Goal: Communication & Community: Ask a question

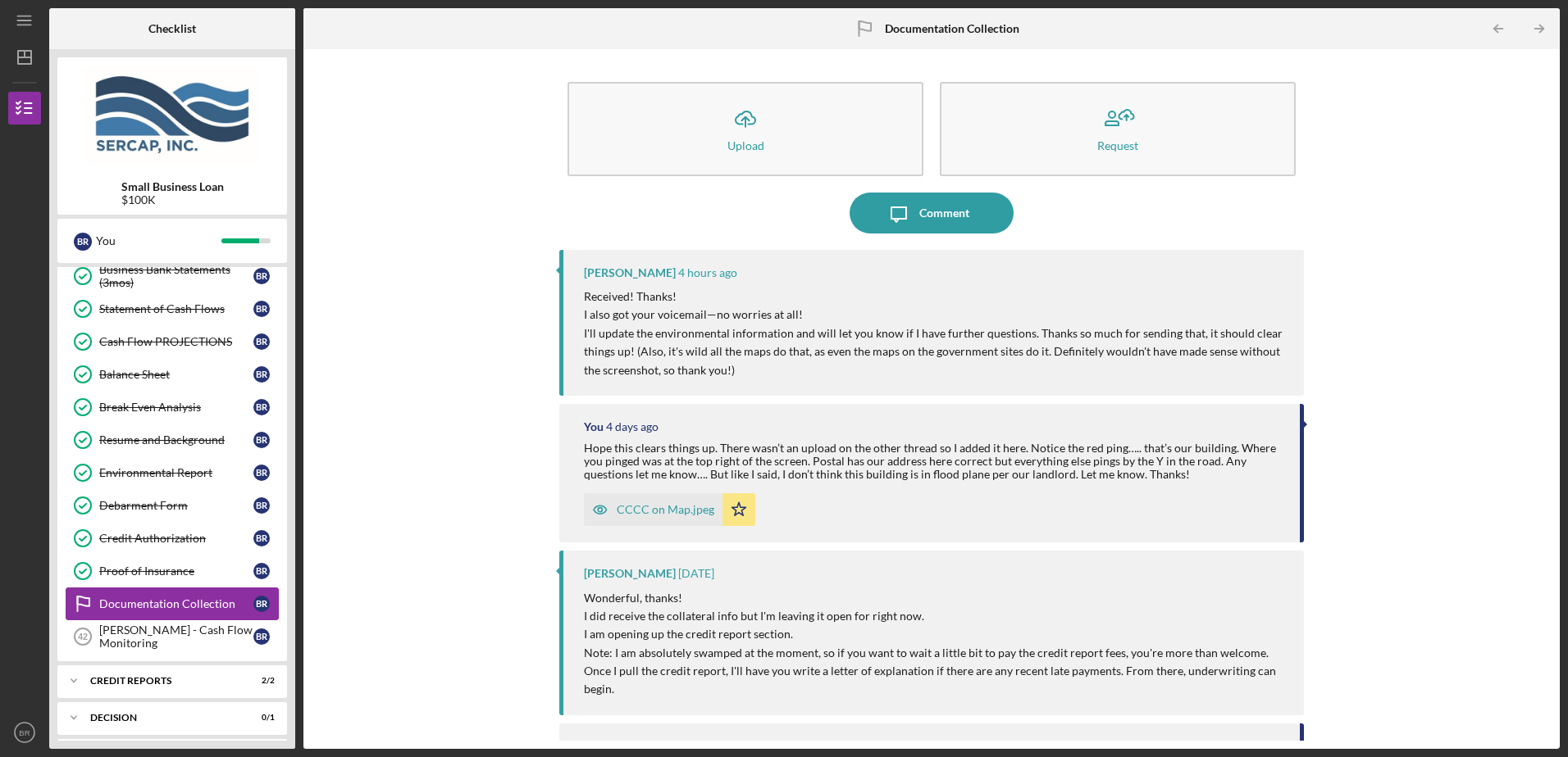
scroll to position [651, 0]
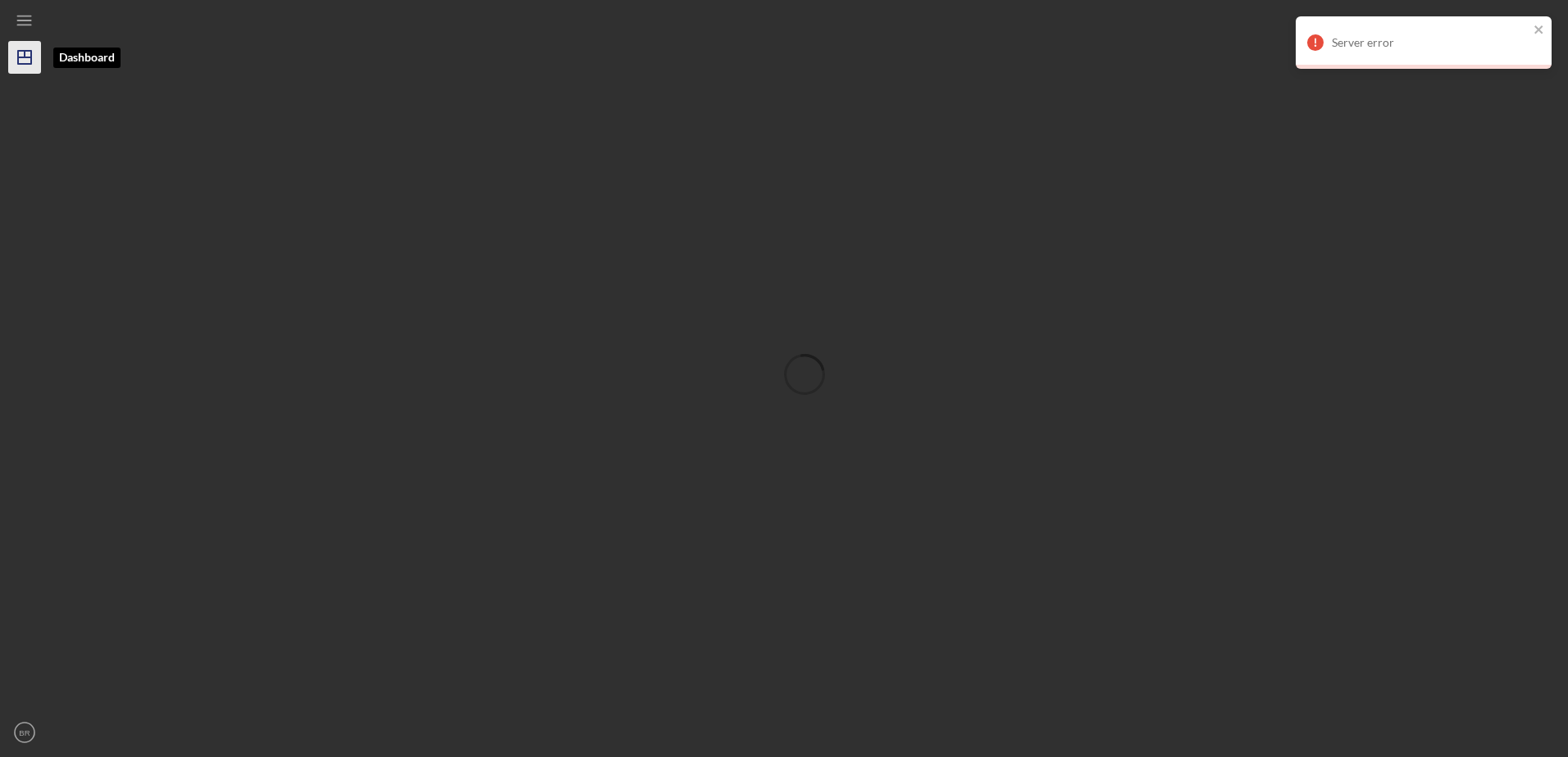
click at [24, 51] on line "button" at bounding box center [24, 54] width 0 height 7
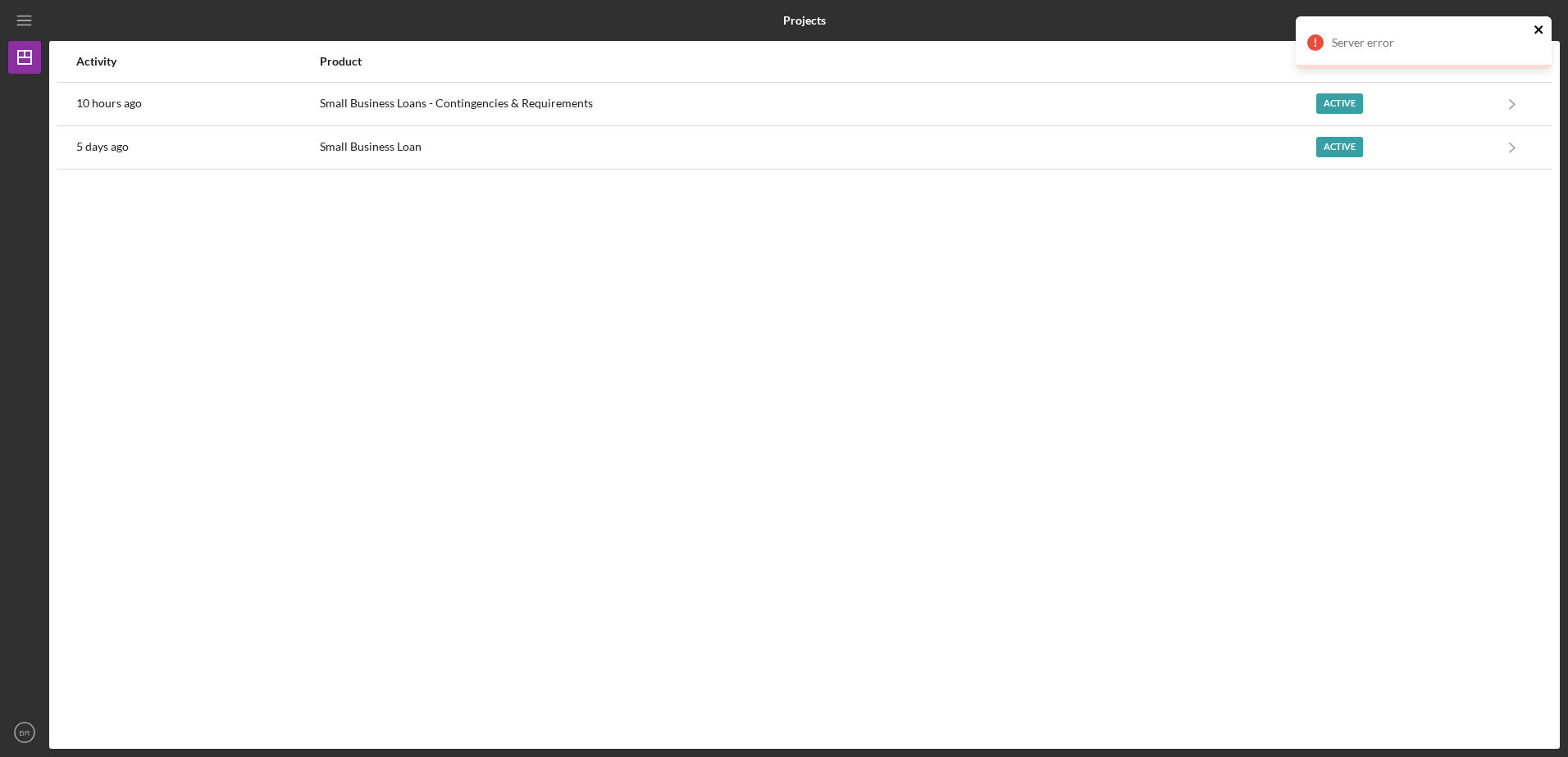
click at [1541, 29] on icon "close" at bounding box center [1539, 30] width 12 height 14
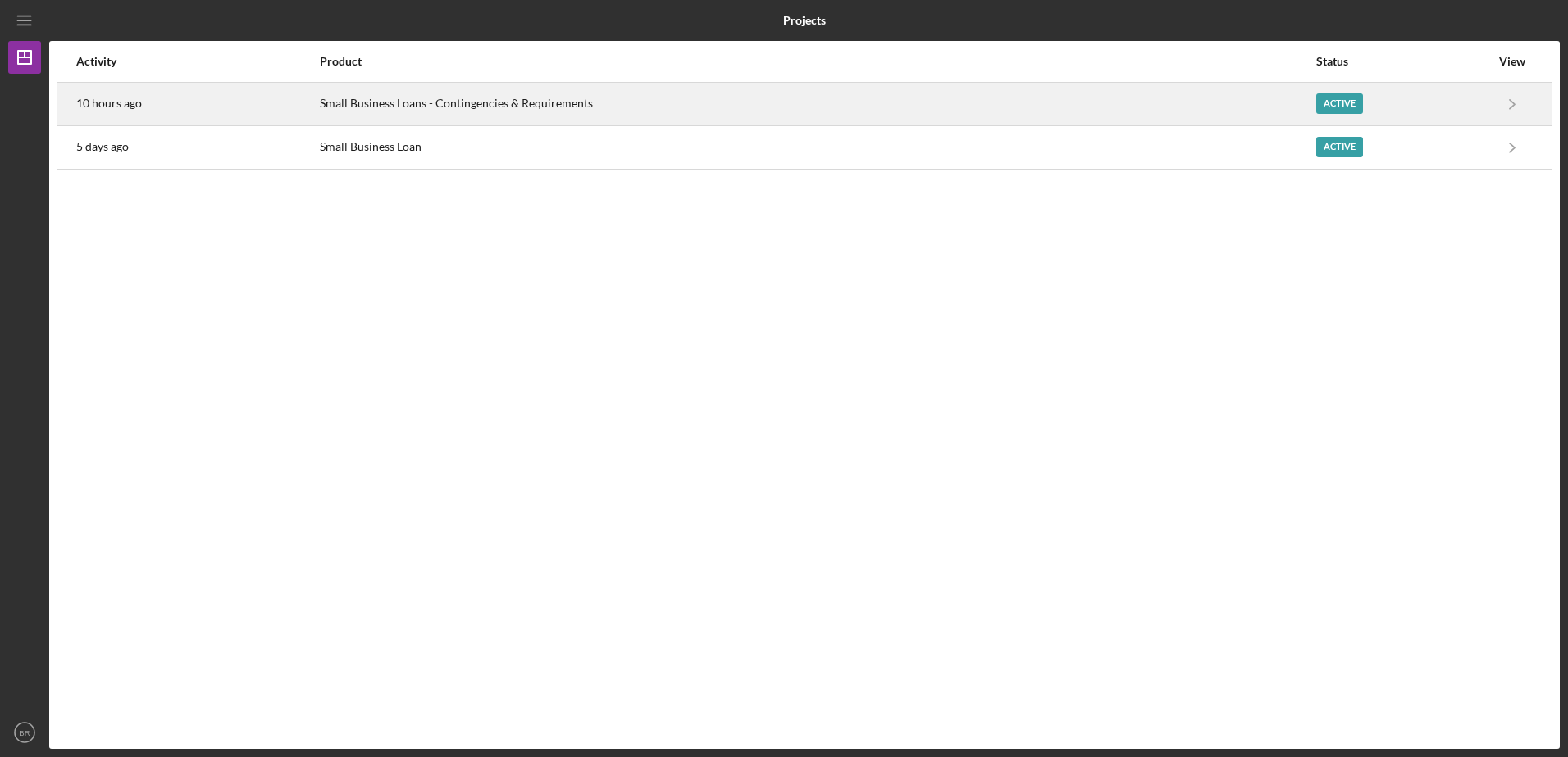
click at [538, 105] on div "Small Business Loans - Contingencies & Requirements" at bounding box center [816, 104] width 995 height 41
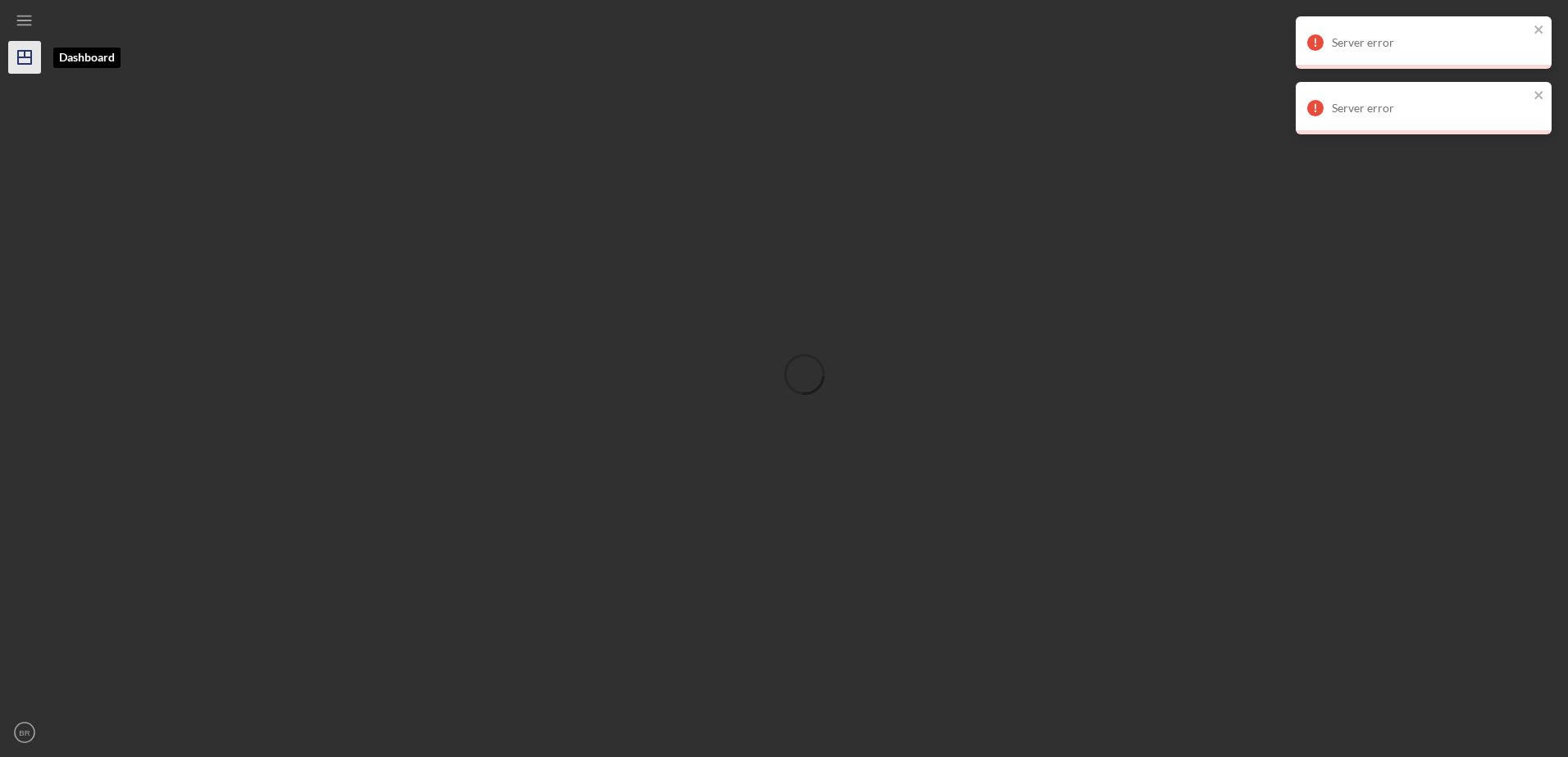
click at [35, 57] on icon "Icon/Dashboard" at bounding box center [24, 57] width 41 height 41
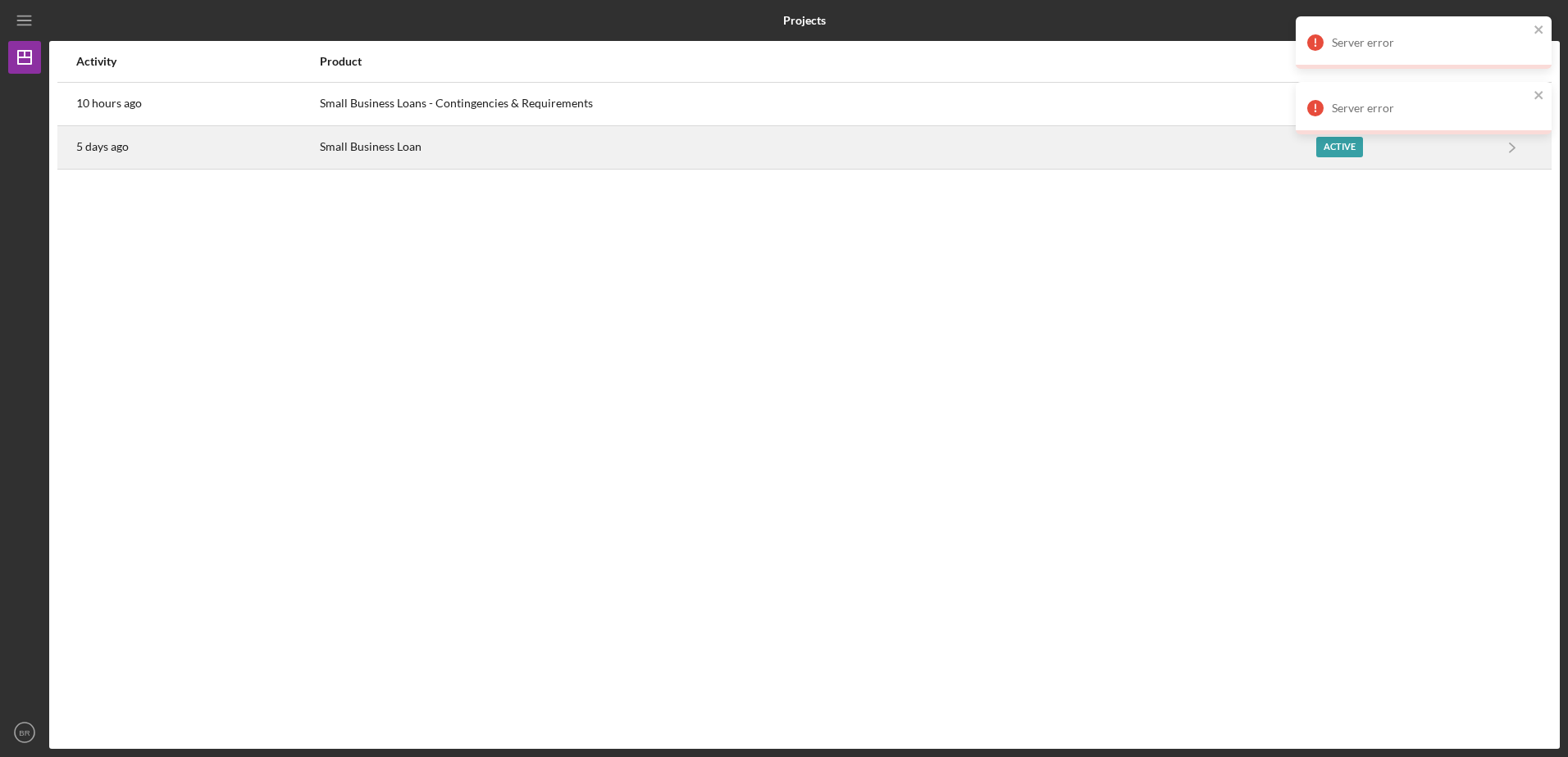
click at [366, 145] on div "Small Business Loan" at bounding box center [816, 147] width 995 height 41
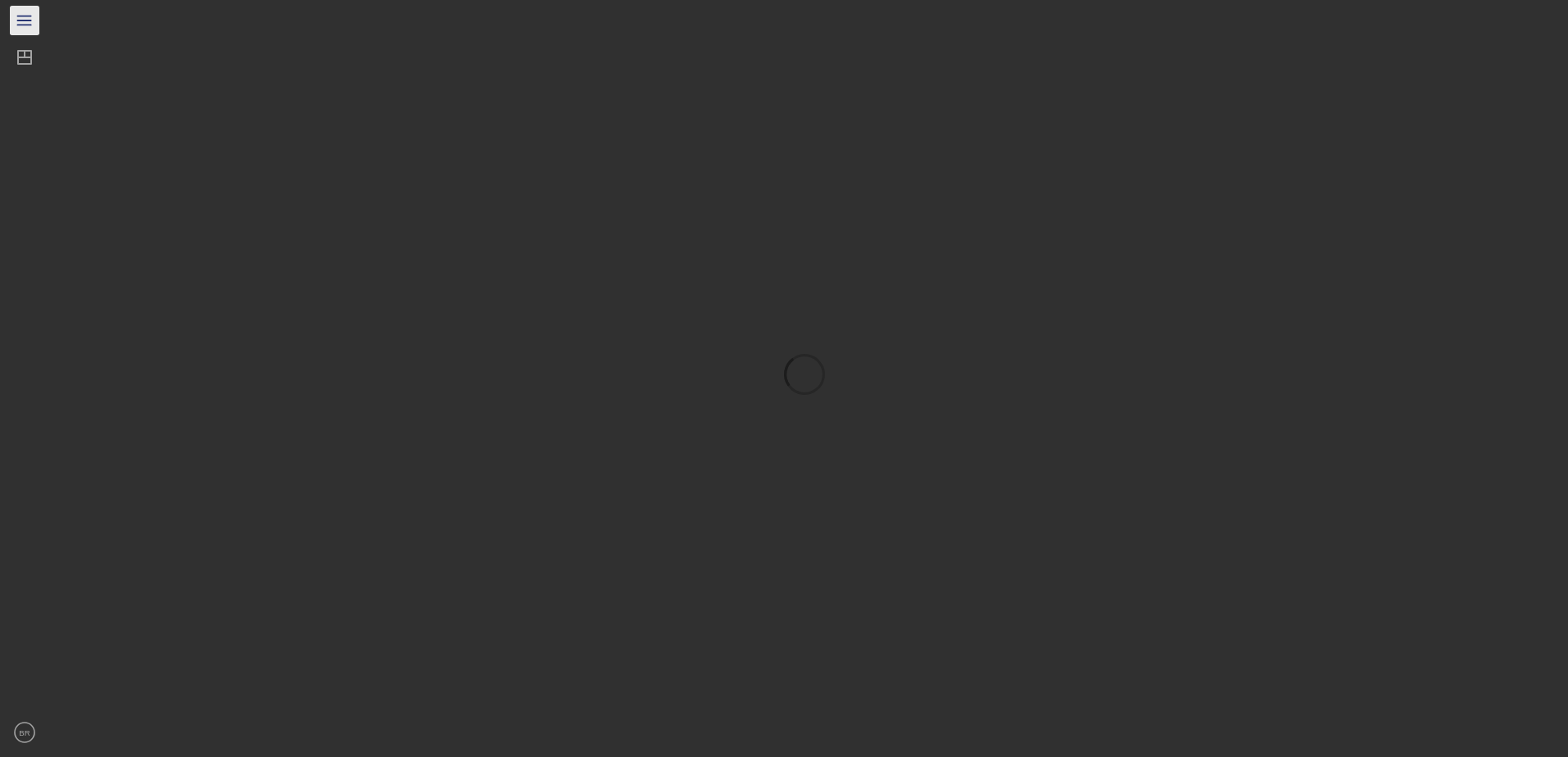
click at [23, 8] on icon "Icon/Menu" at bounding box center [25, 21] width 37 height 37
click at [105, 18] on icon "Icon/Menu Close" at bounding box center [99, 21] width 37 height 37
click at [29, 57] on line "button" at bounding box center [25, 57] width 14 height 0
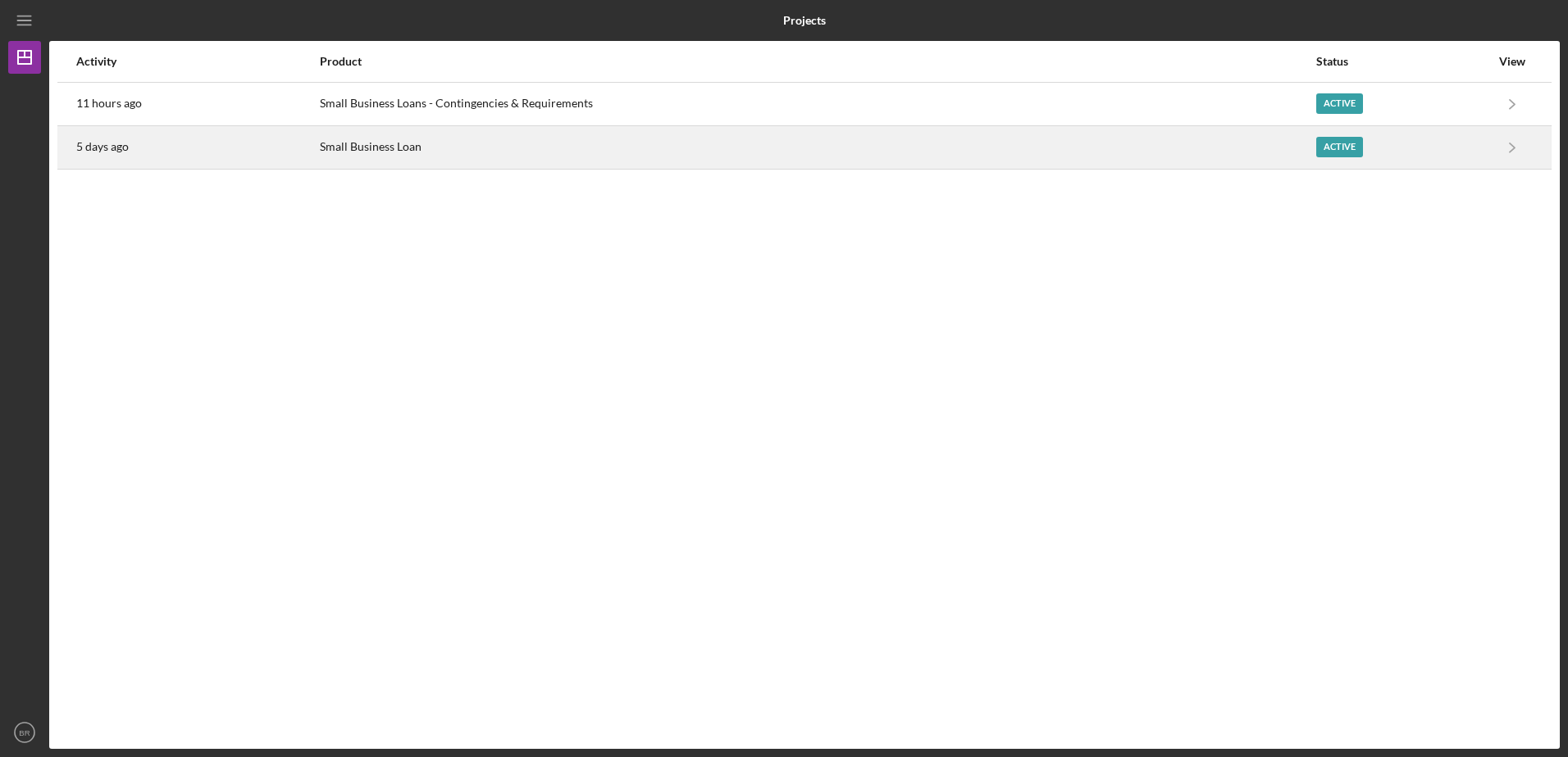
click at [357, 141] on div "Small Business Loan" at bounding box center [816, 147] width 995 height 41
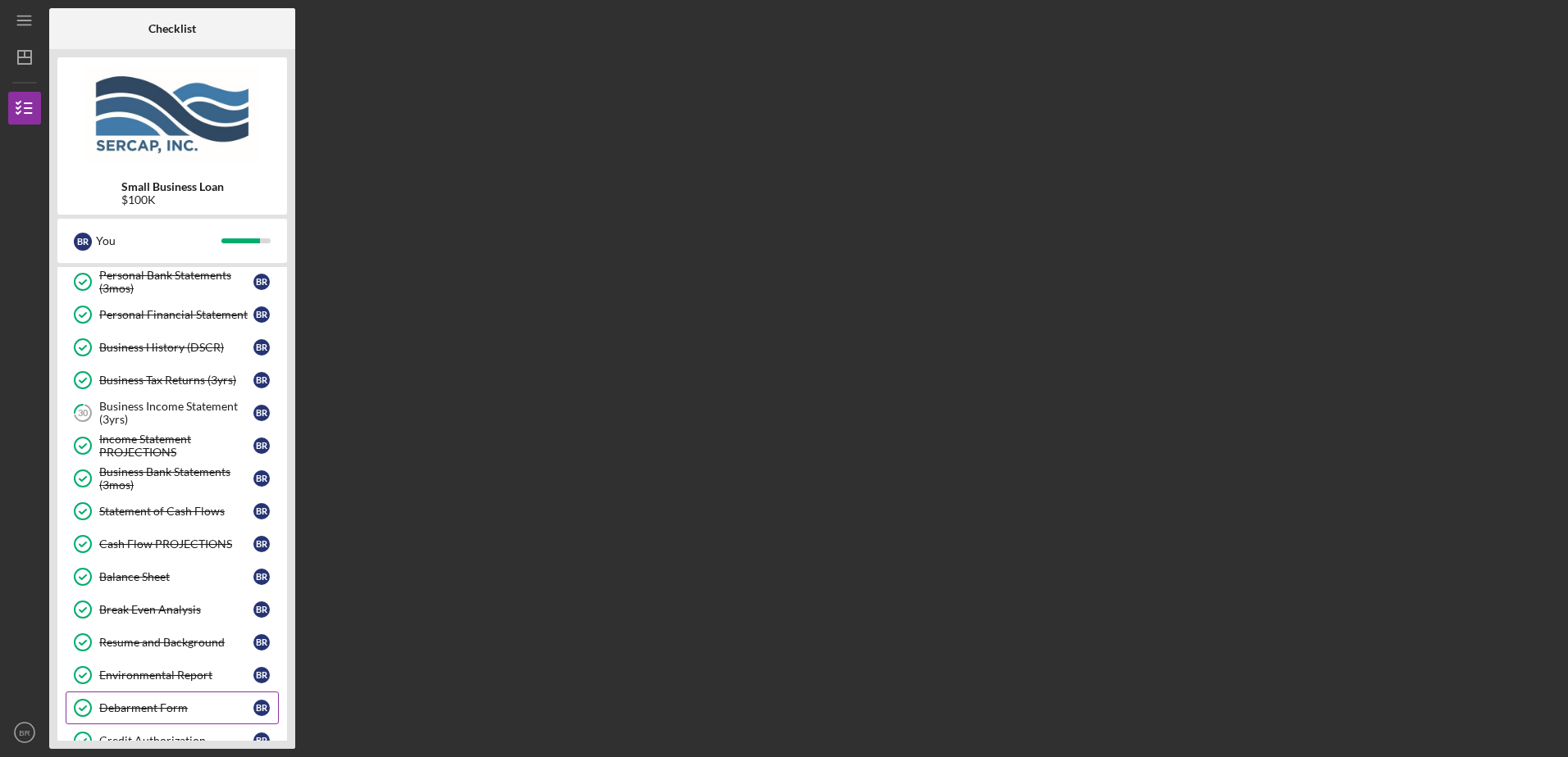
scroll to position [651, 0]
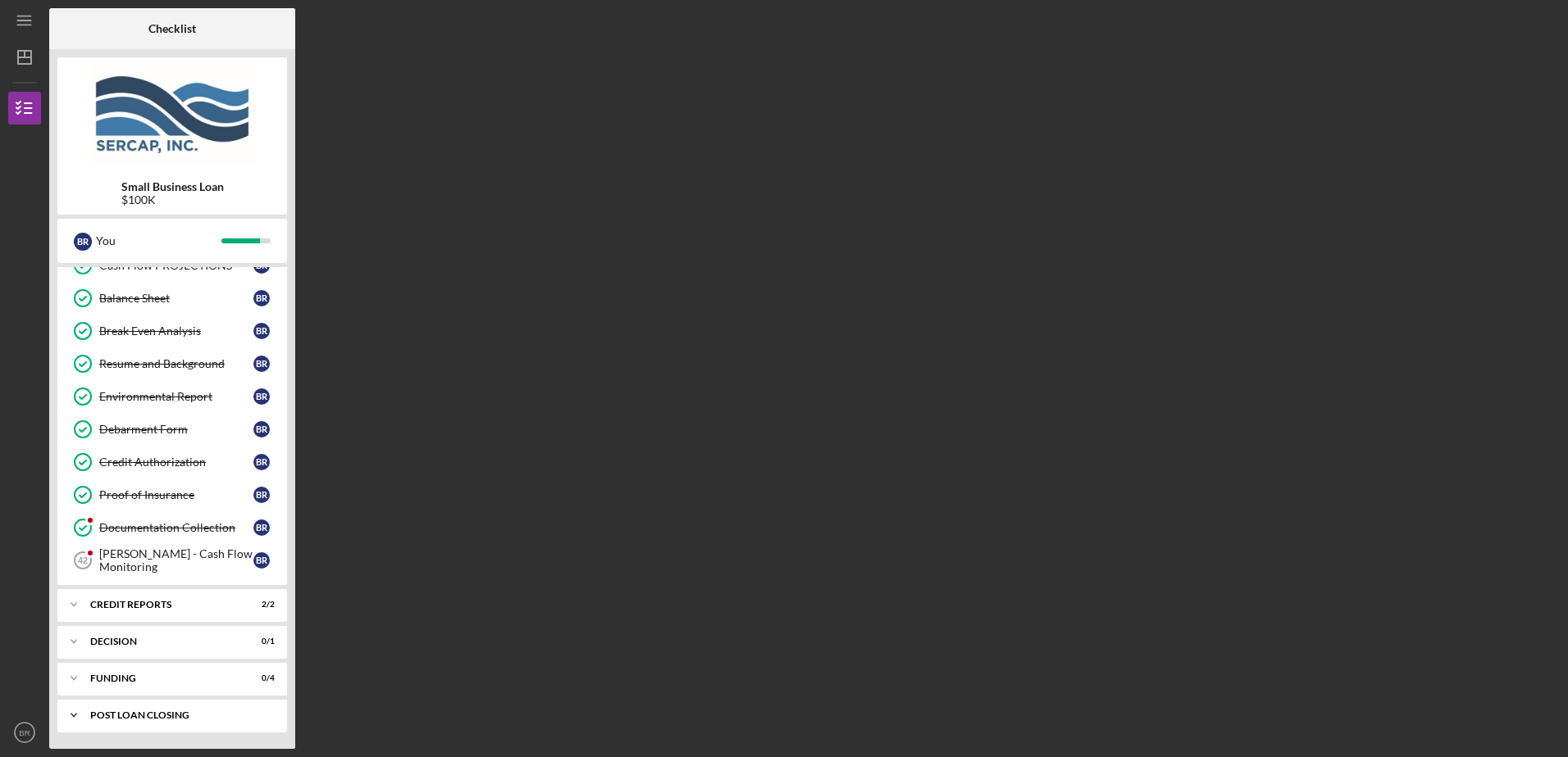
click at [93, 714] on div "POST LOAN CLOSING" at bounding box center [178, 715] width 176 height 10
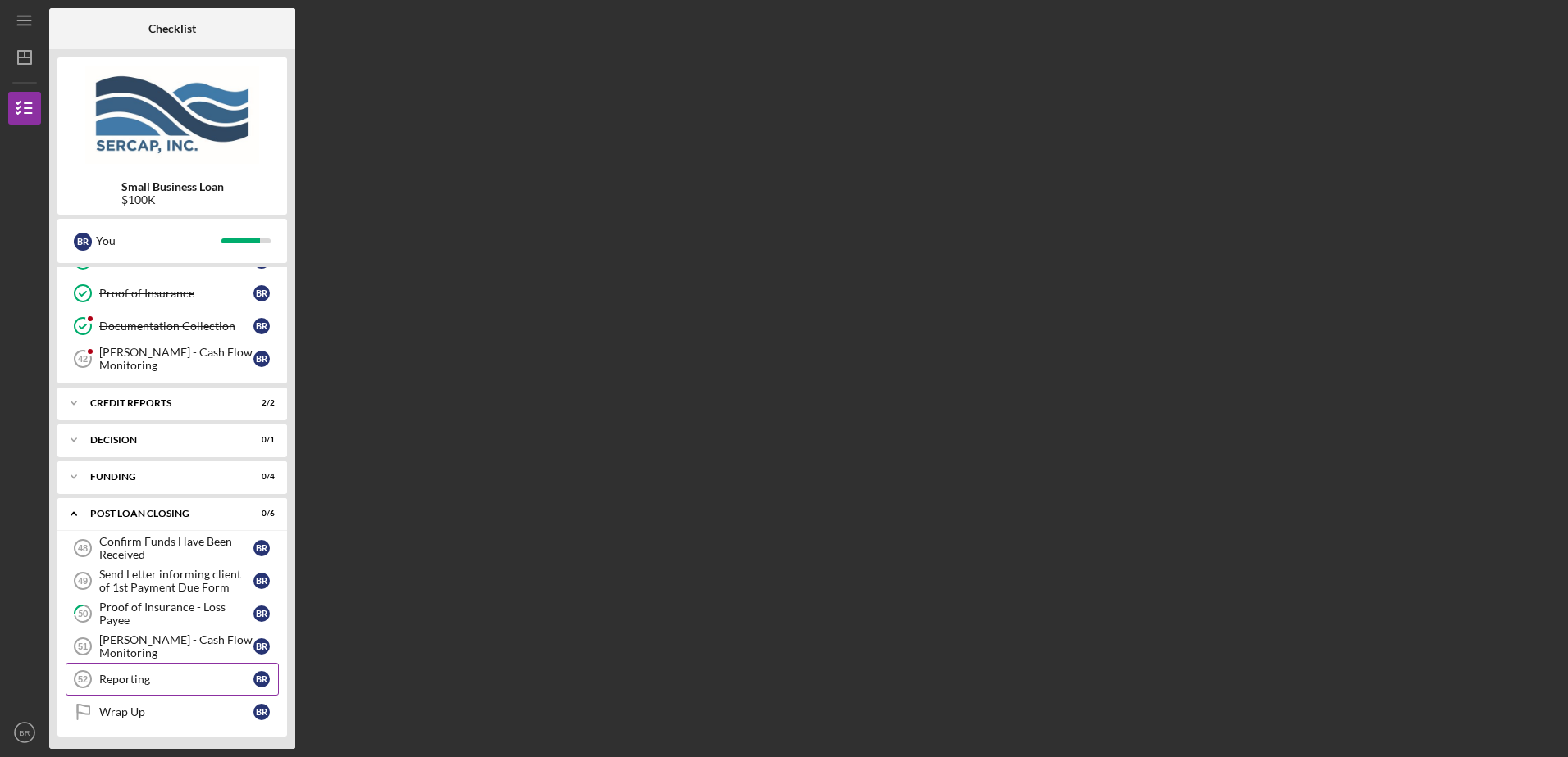
scroll to position [856, 0]
click at [168, 645] on div "[PERSON_NAME] - Cash Flow Monitoring" at bounding box center [175, 642] width 154 height 26
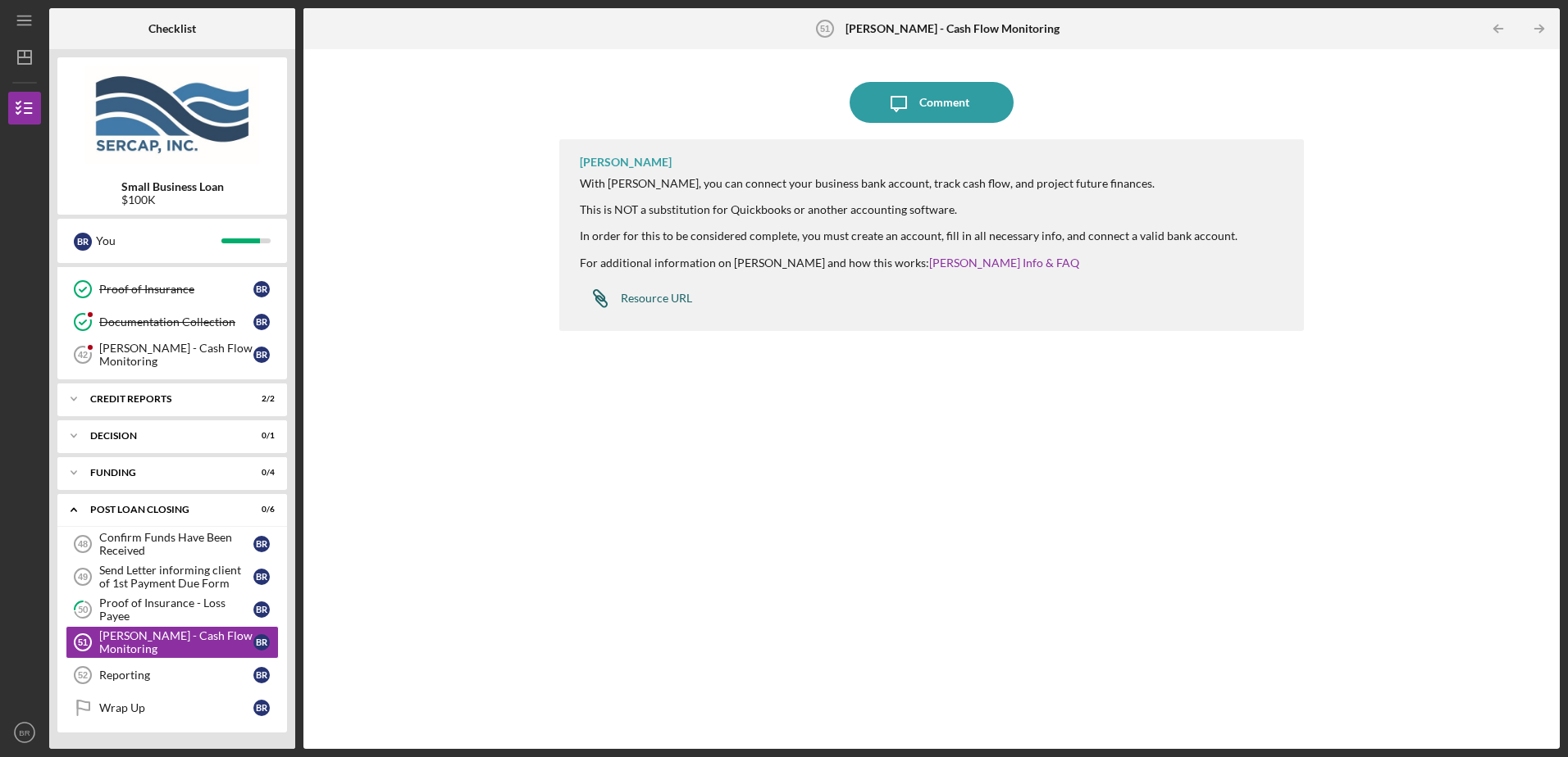
click at [658, 300] on div "Resource URL" at bounding box center [657, 298] width 72 height 14
click at [204, 677] on div "Reporting" at bounding box center [175, 676] width 154 height 14
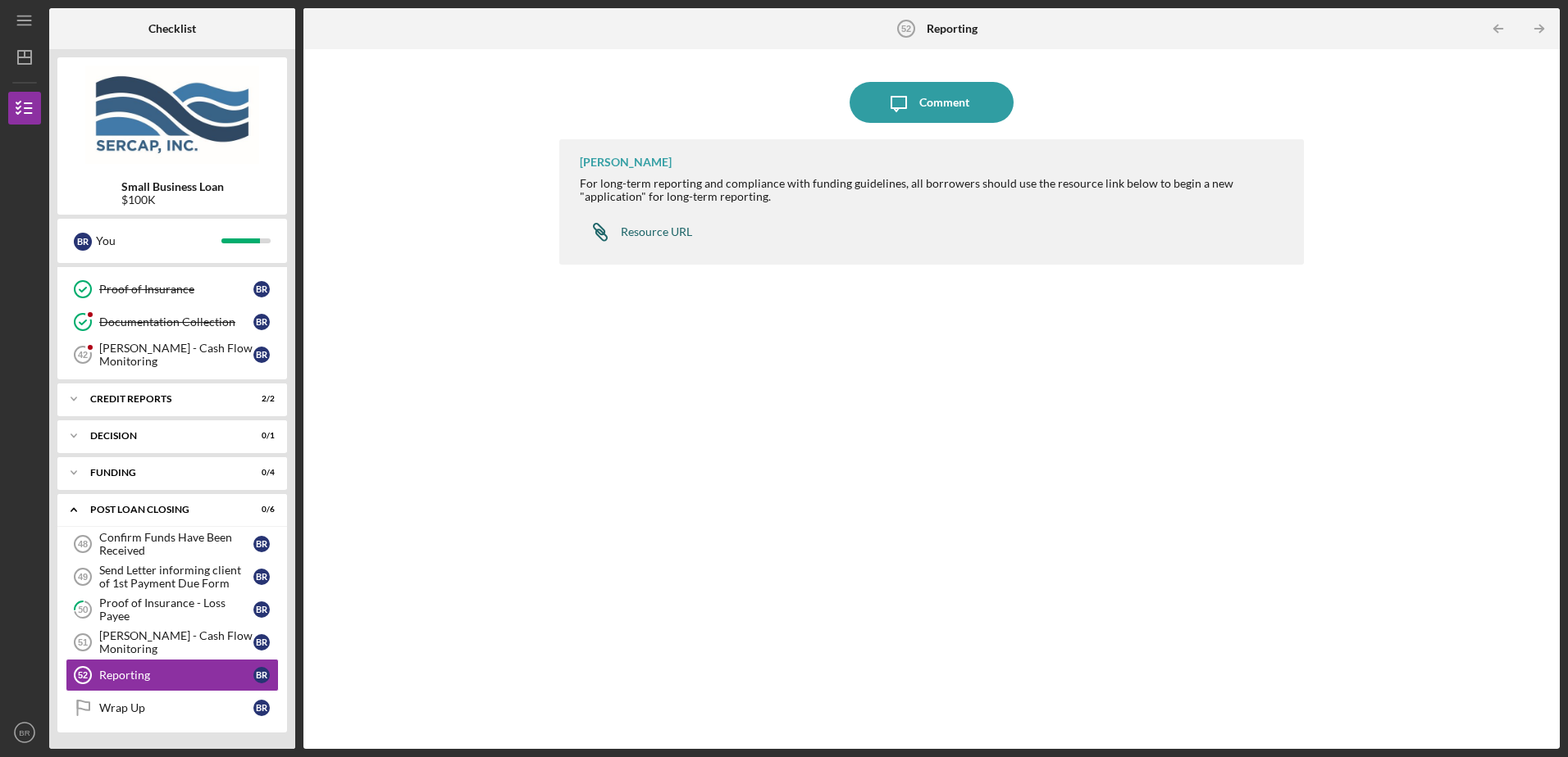
click at [647, 232] on div "Resource URL" at bounding box center [657, 232] width 72 height 14
click at [191, 707] on div "Wrap Up" at bounding box center [175, 709] width 154 height 14
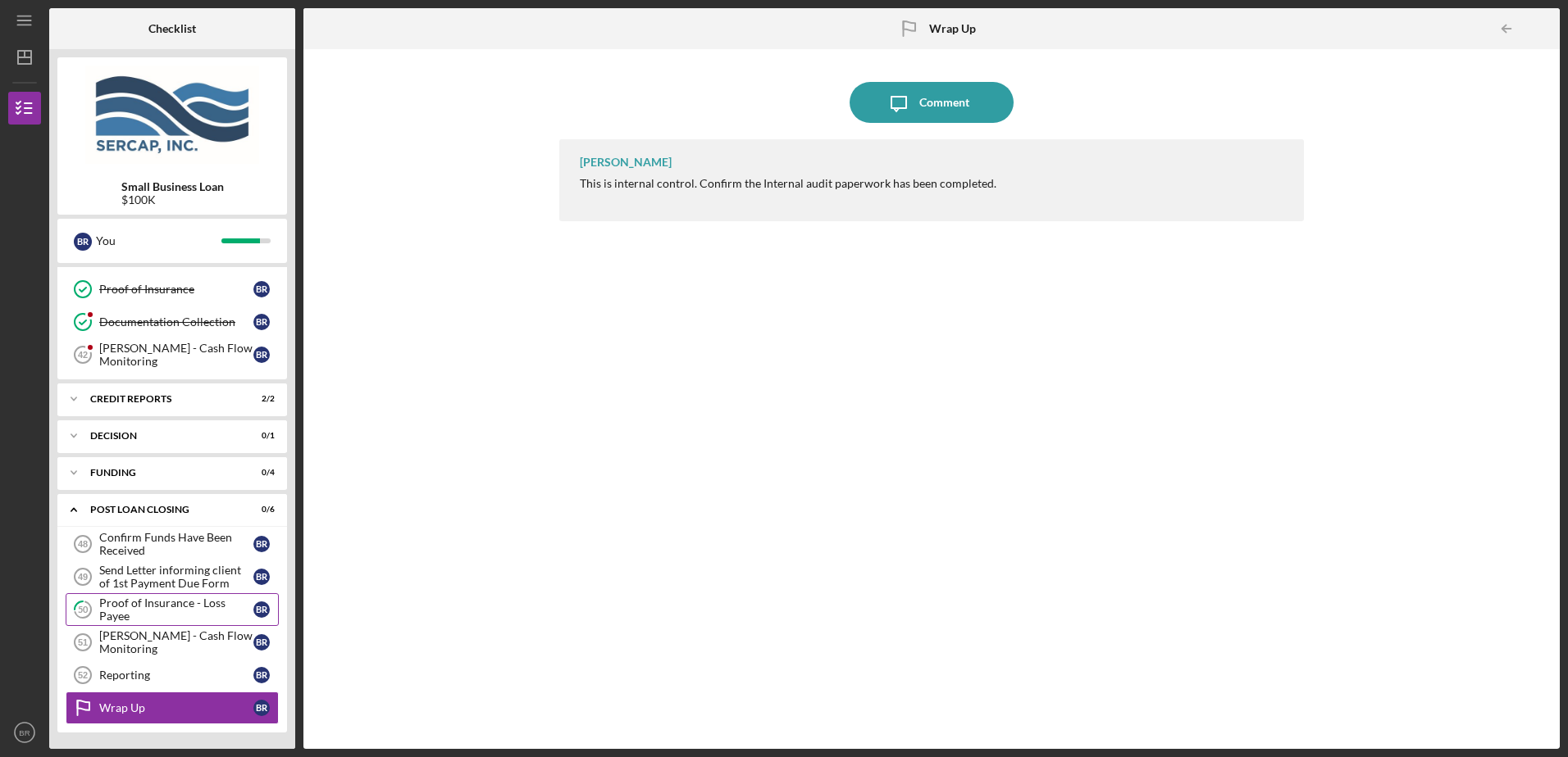
click at [166, 610] on div "Proof of Insurance - Loss Payee" at bounding box center [175, 609] width 154 height 26
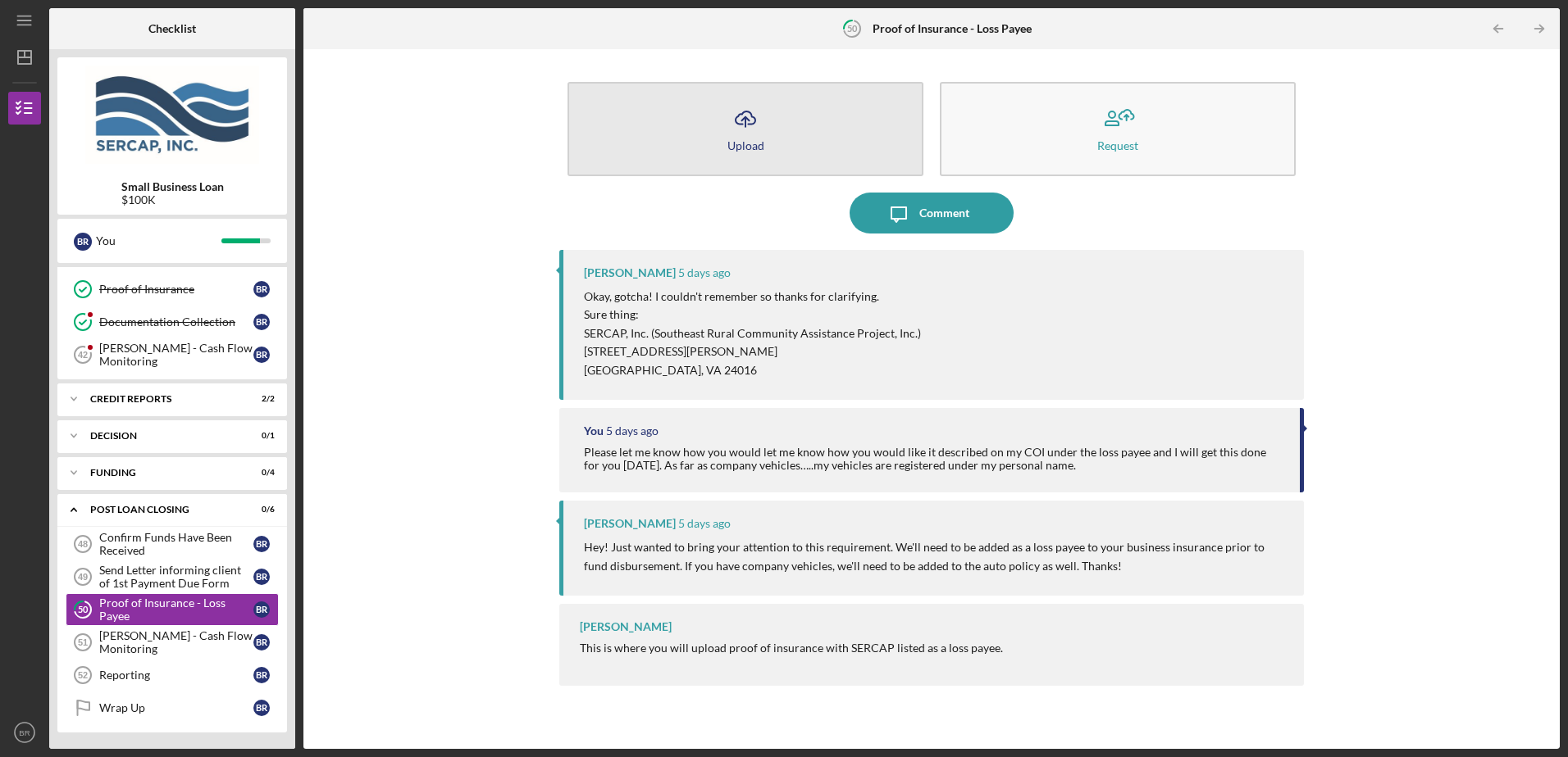
click at [755, 133] on icon "Icon/Upload" at bounding box center [746, 119] width 41 height 41
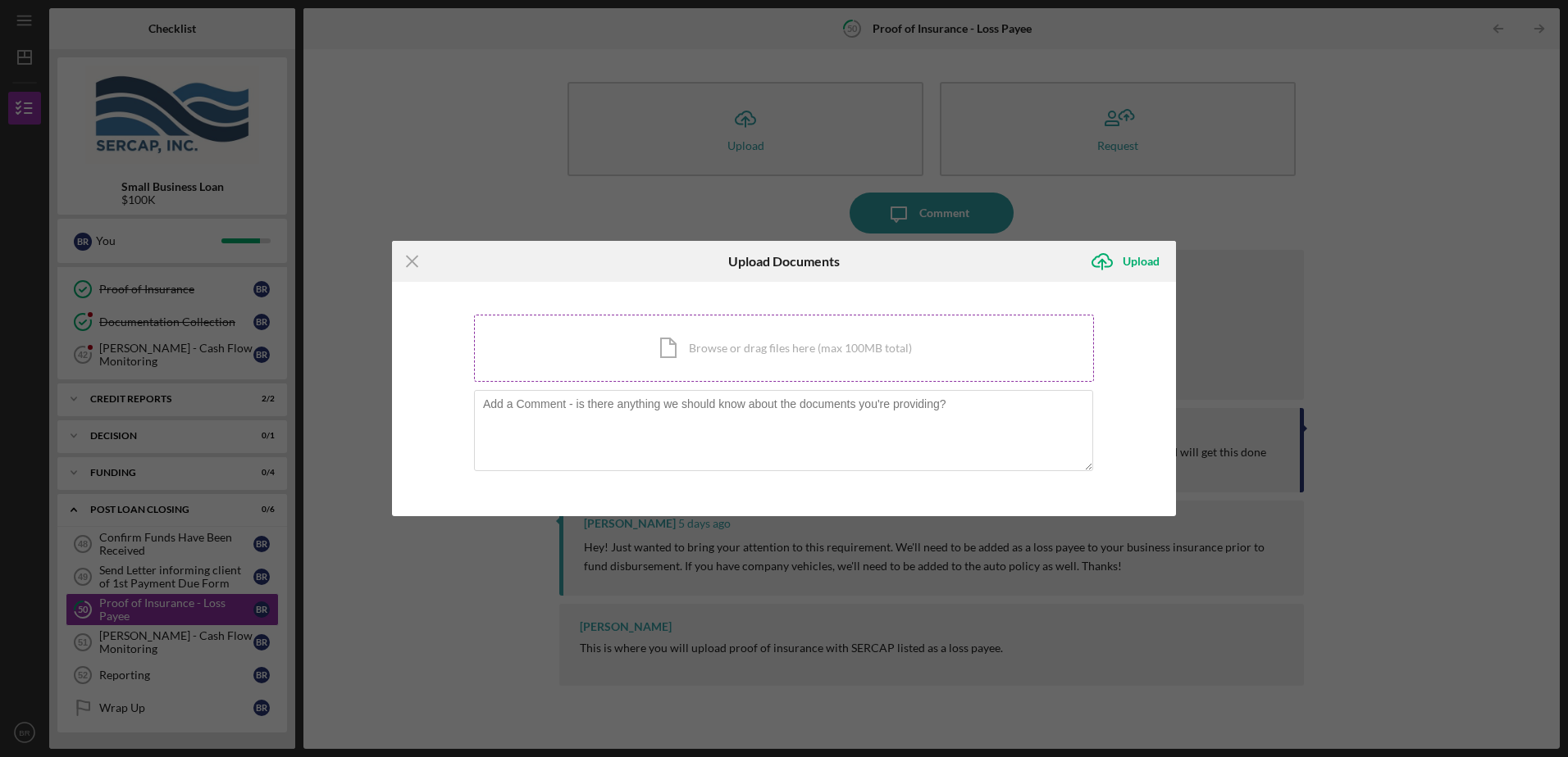
click at [697, 353] on div "Icon/Document Browse or drag files here (max 100MB total) Tap to choose files o…" at bounding box center [784, 348] width 620 height 67
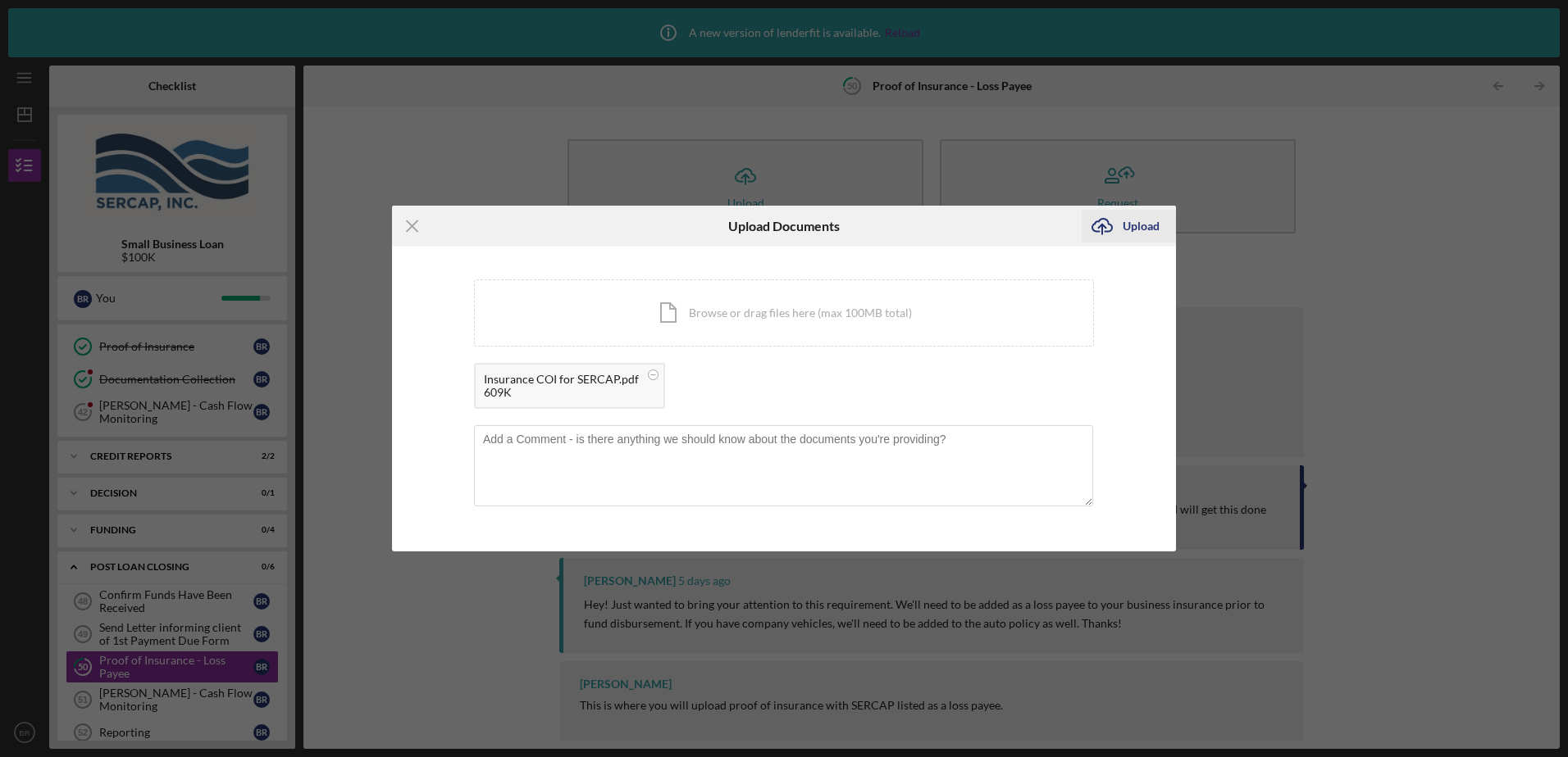
click at [1127, 224] on div "Upload" at bounding box center [1141, 227] width 37 height 33
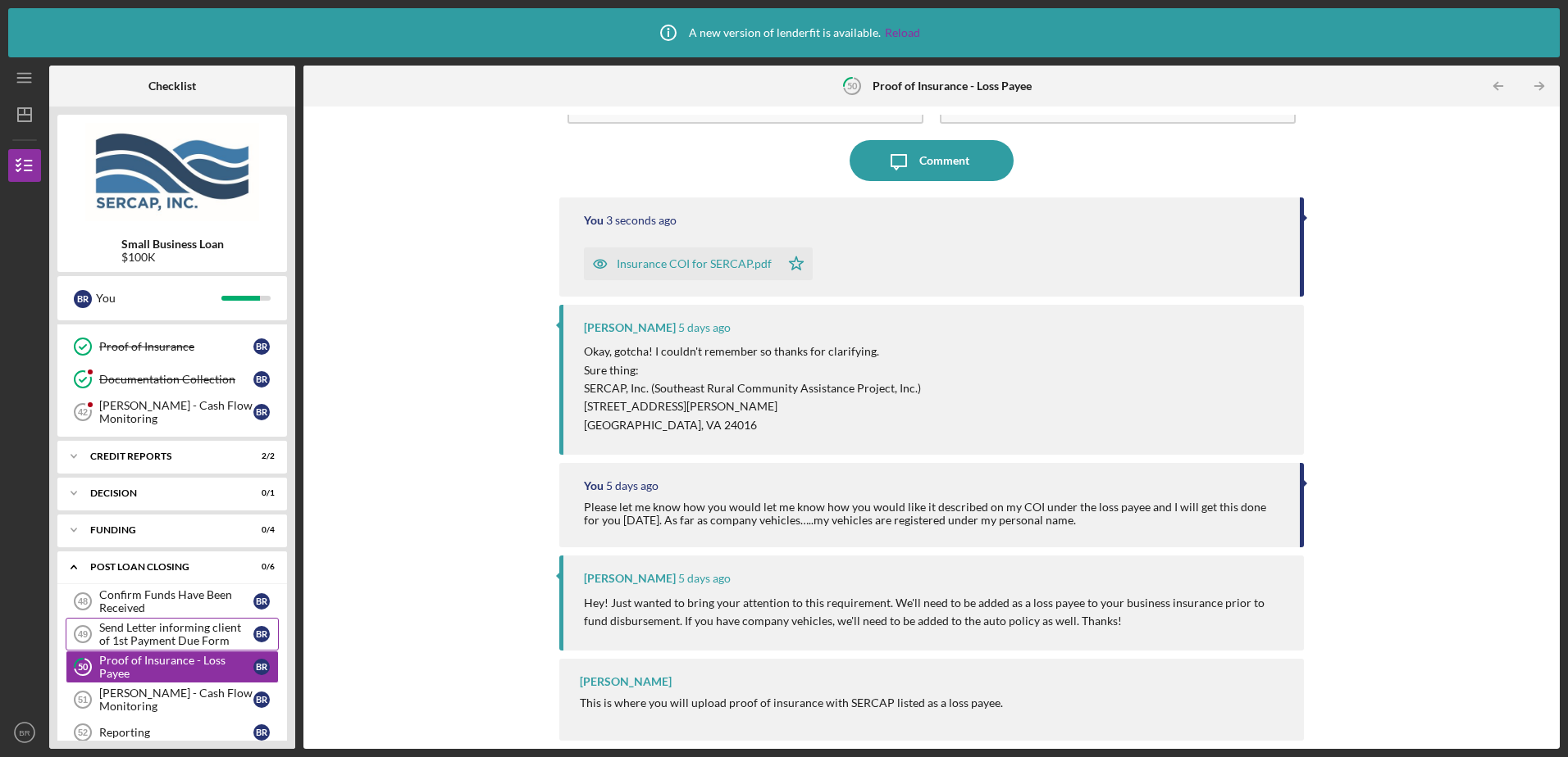
scroll to position [913, 0]
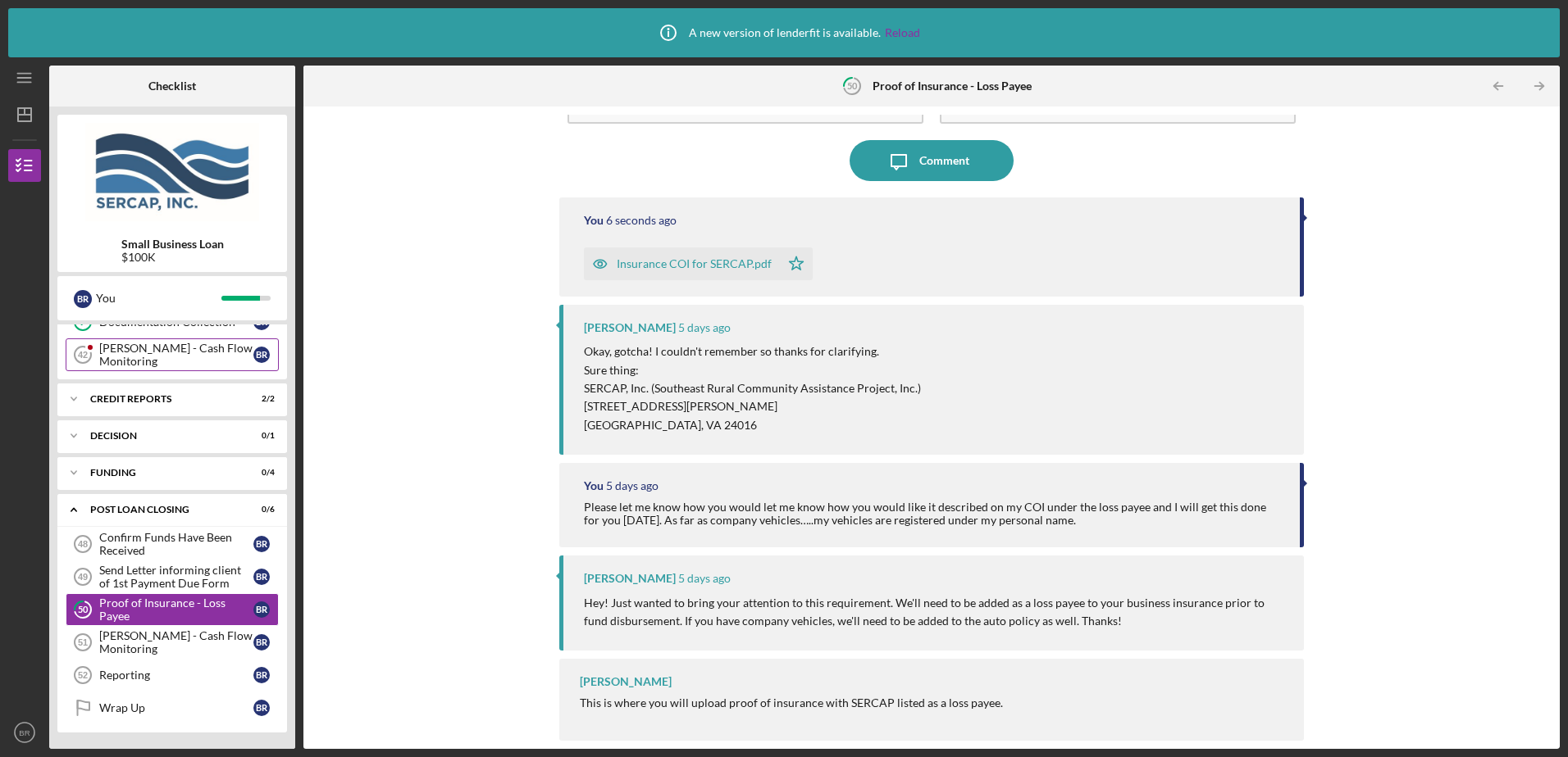
click at [160, 352] on div "[PERSON_NAME] - Cash Flow Monitoring" at bounding box center [175, 354] width 154 height 26
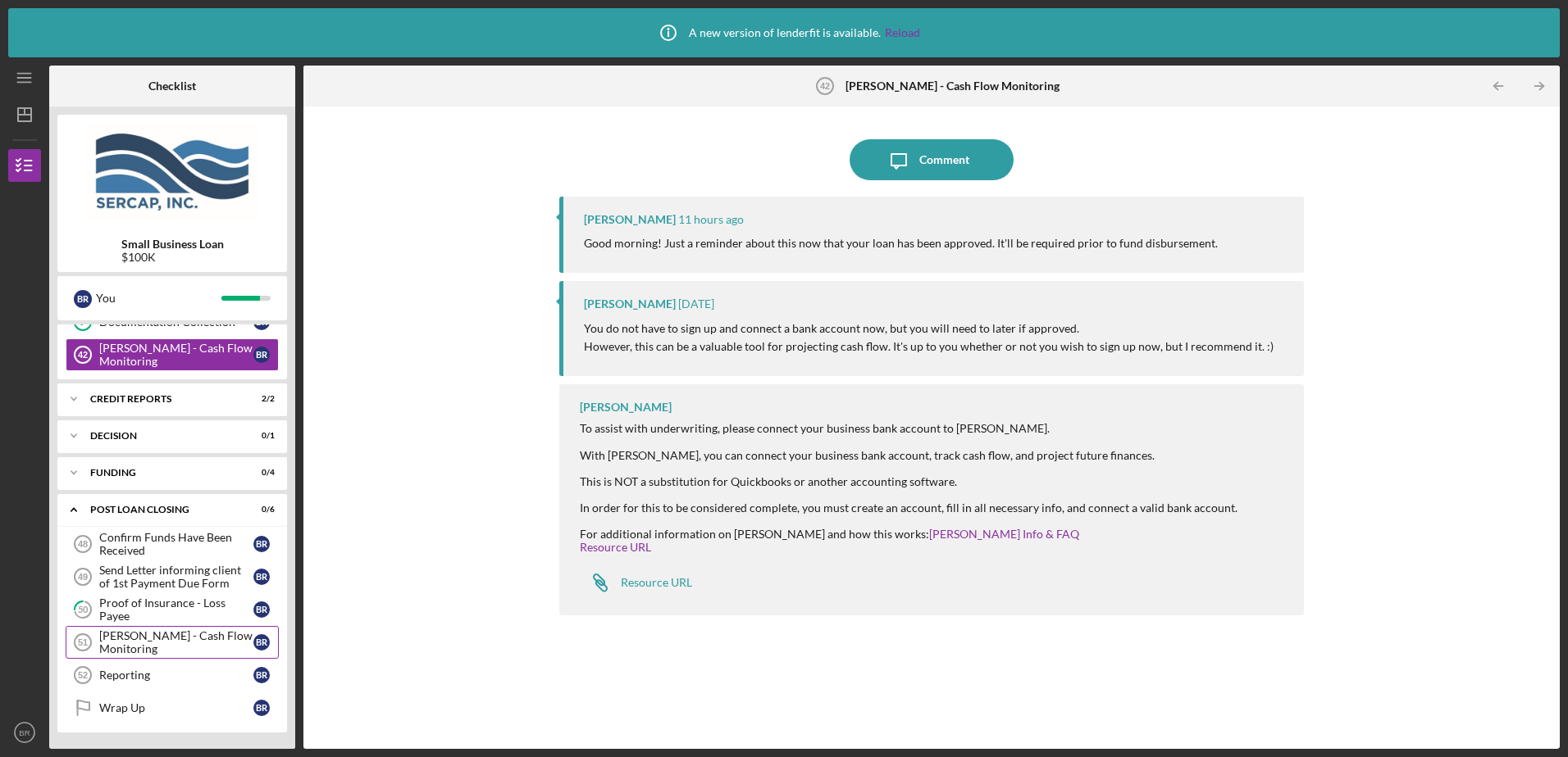
click at [173, 642] on div "[PERSON_NAME] - Cash Flow Monitoring" at bounding box center [175, 642] width 154 height 26
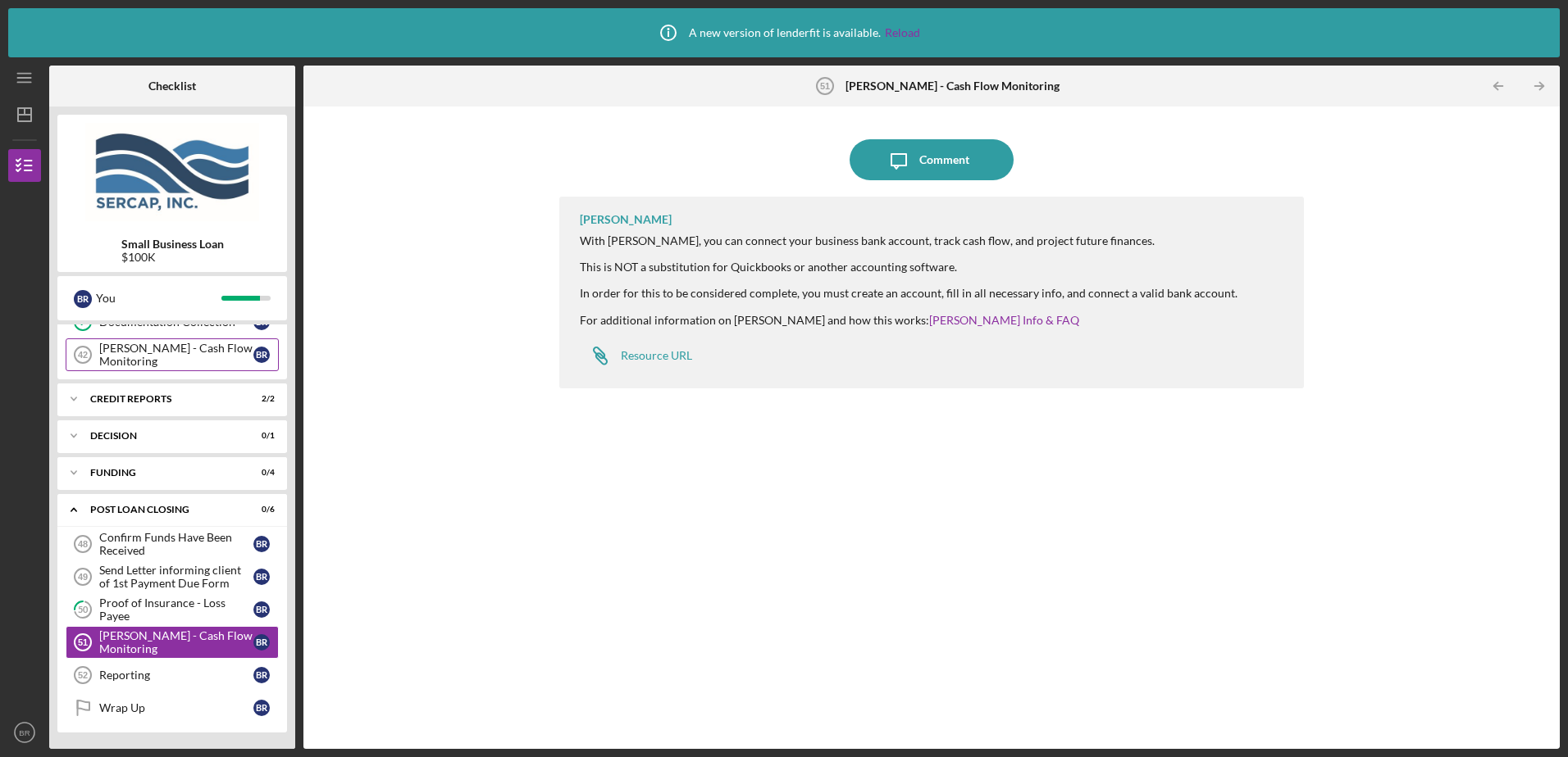
click at [122, 355] on div "[PERSON_NAME] - Cash Flow Monitoring" at bounding box center [175, 354] width 154 height 26
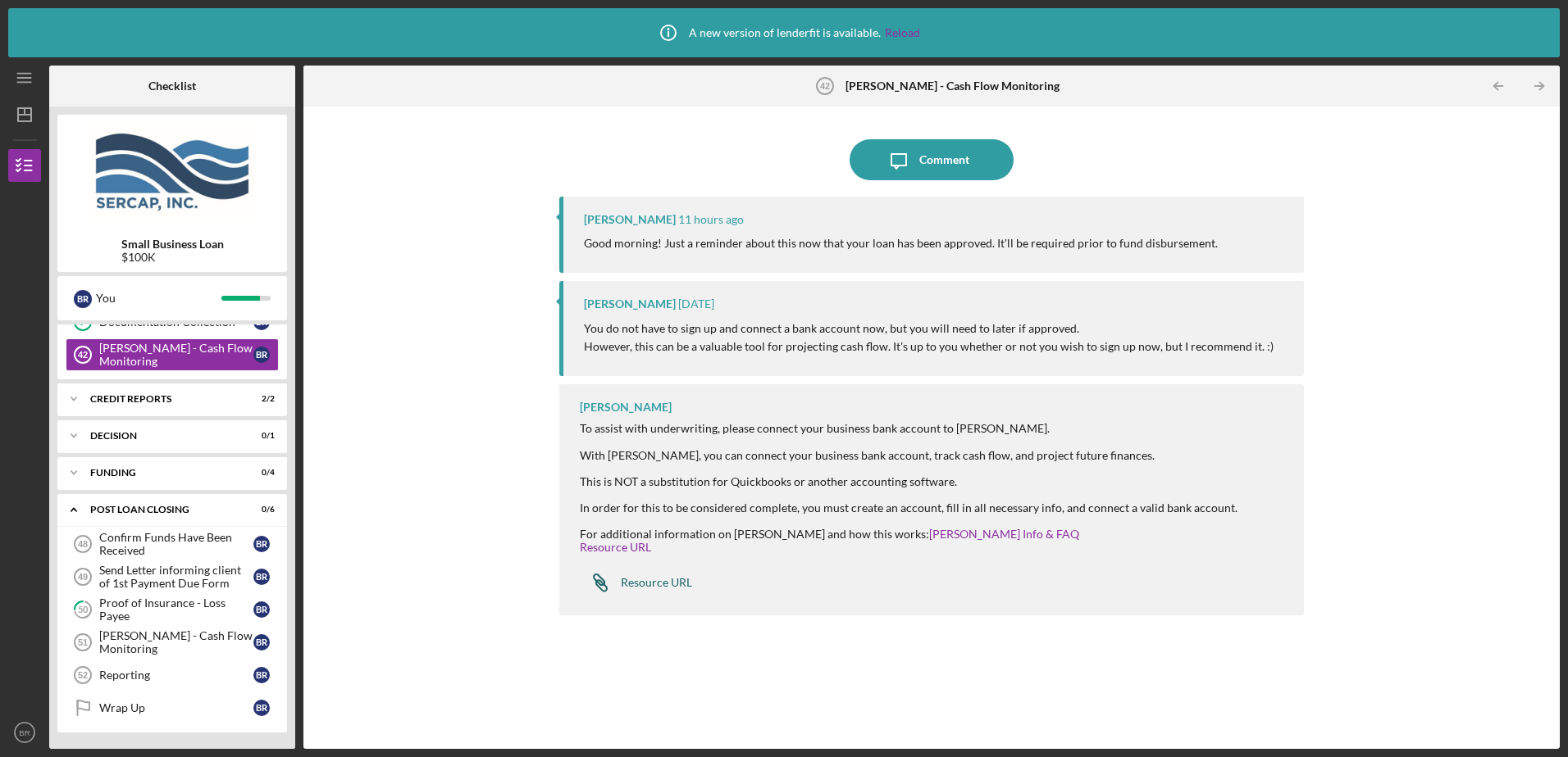
click at [661, 583] on div "Resource URL" at bounding box center [657, 583] width 72 height 14
click at [639, 586] on div "Resource URL" at bounding box center [657, 583] width 72 height 14
click at [145, 676] on div "Reporting" at bounding box center [175, 676] width 154 height 14
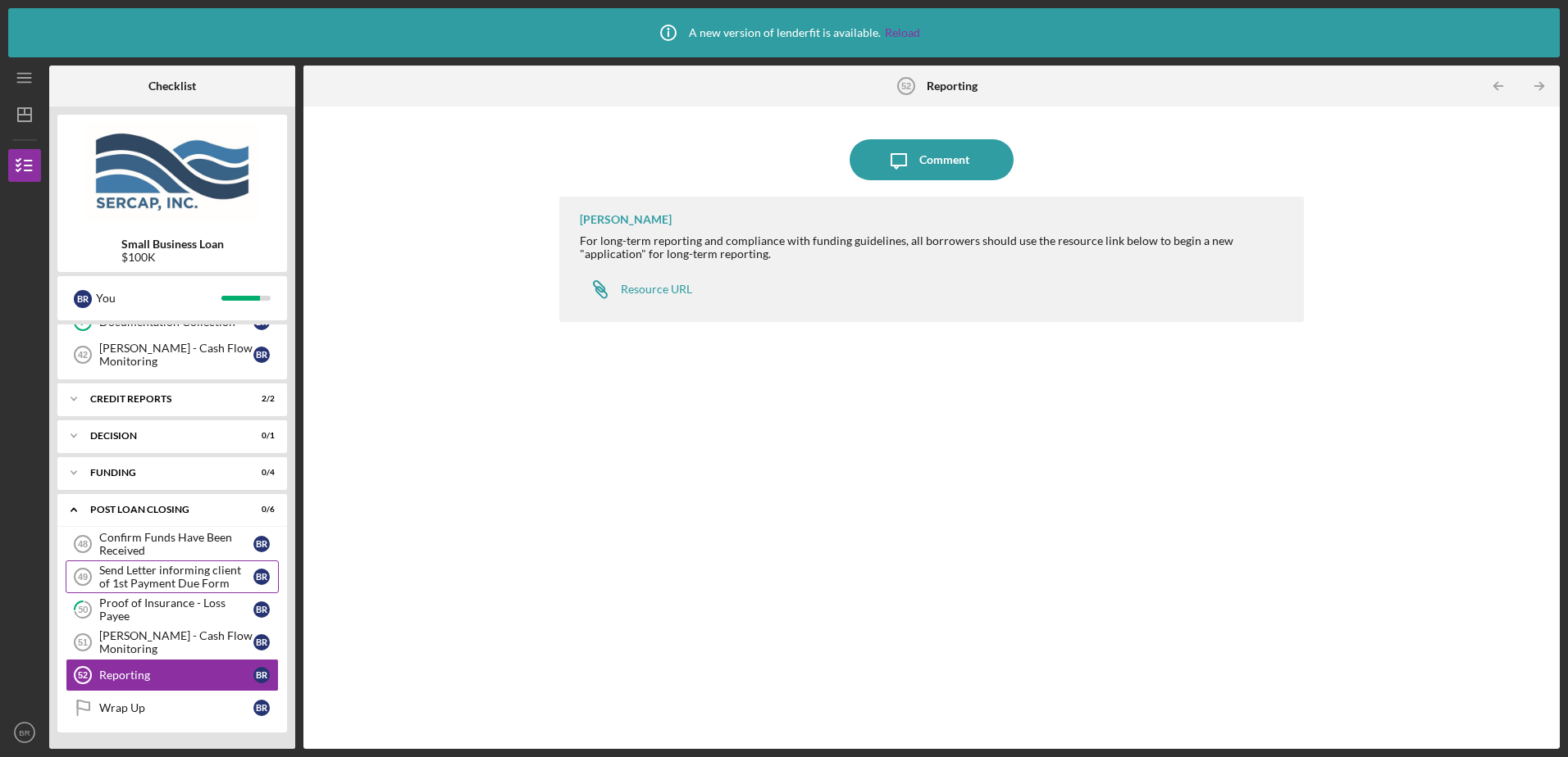
click at [158, 581] on div "Send Letter informing client of 1st Payment Due Form" at bounding box center [175, 577] width 154 height 26
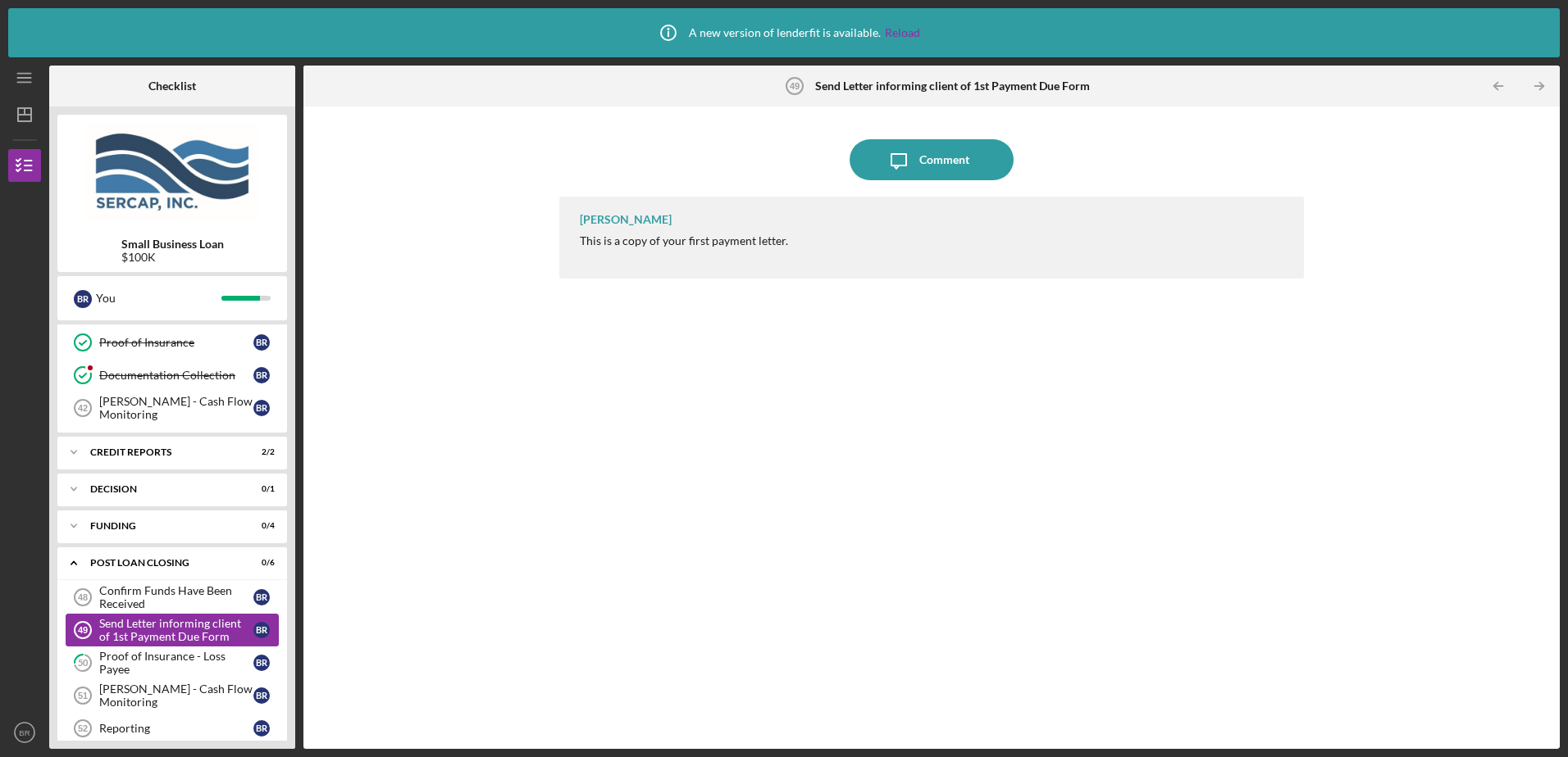
scroll to position [832, 0]
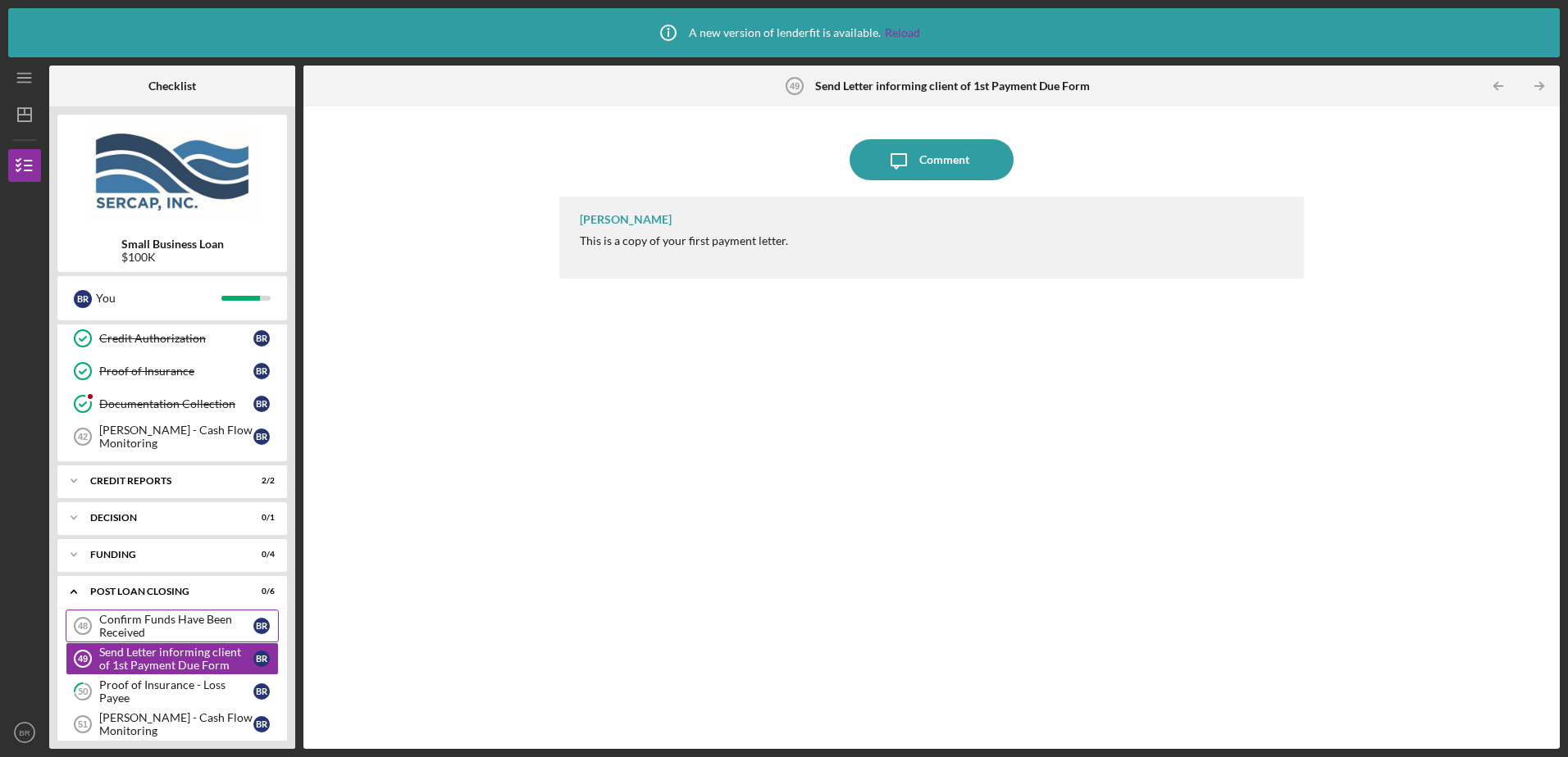
click at [132, 633] on div "Confirm Funds Have Been Received" at bounding box center [175, 625] width 154 height 26
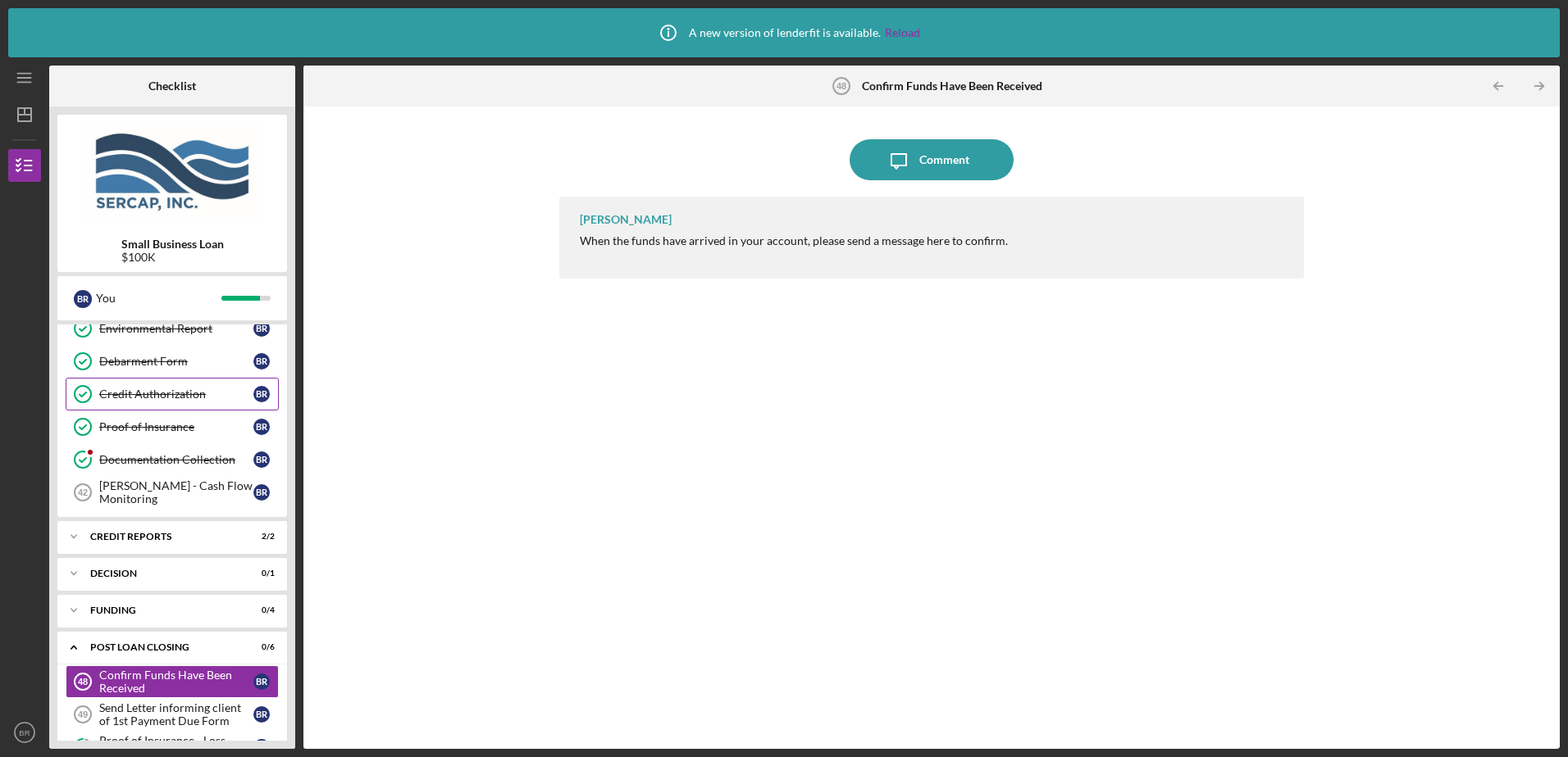
scroll to position [749, 0]
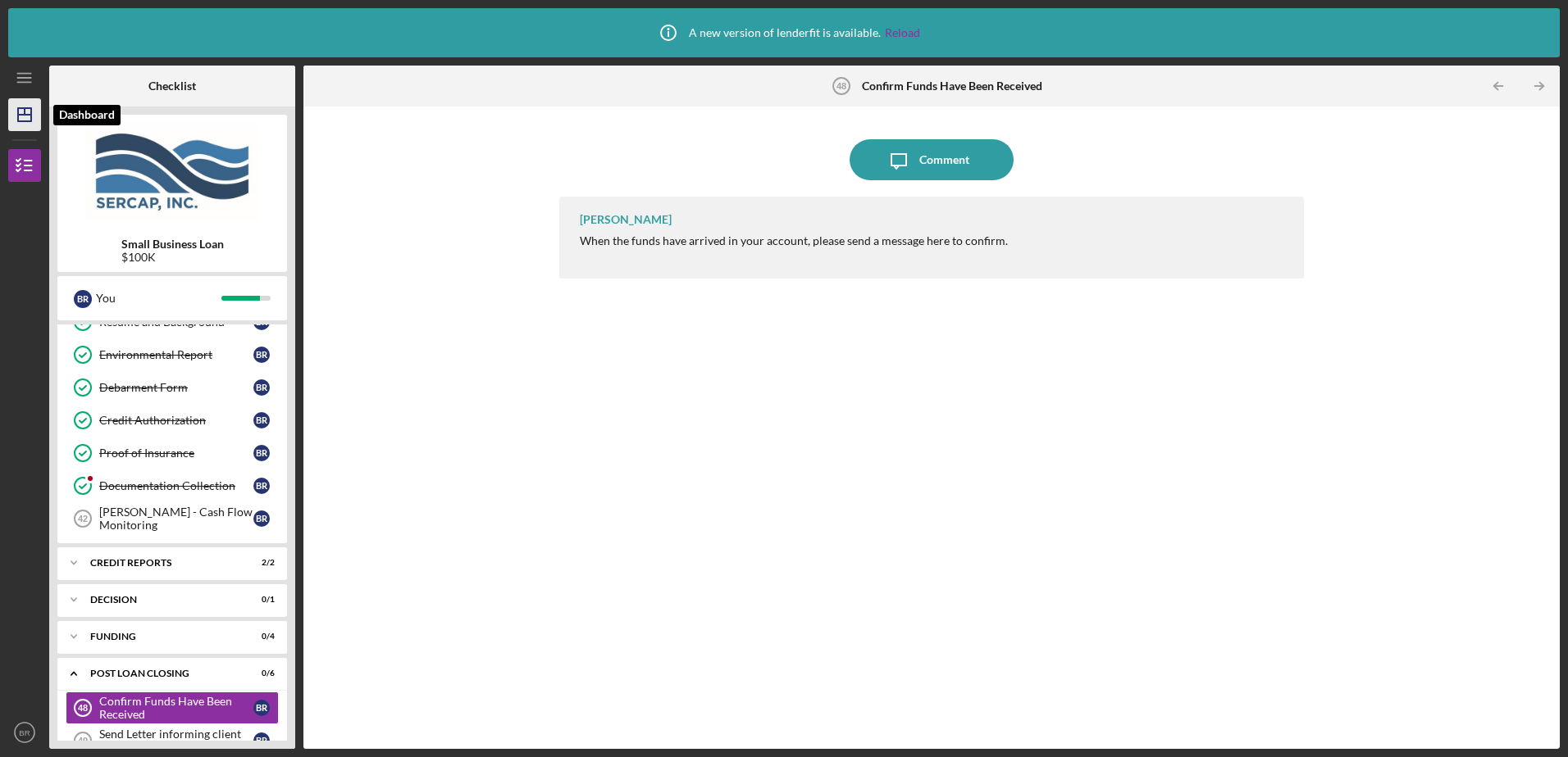
click at [24, 115] on line "button" at bounding box center [24, 111] width 0 height 7
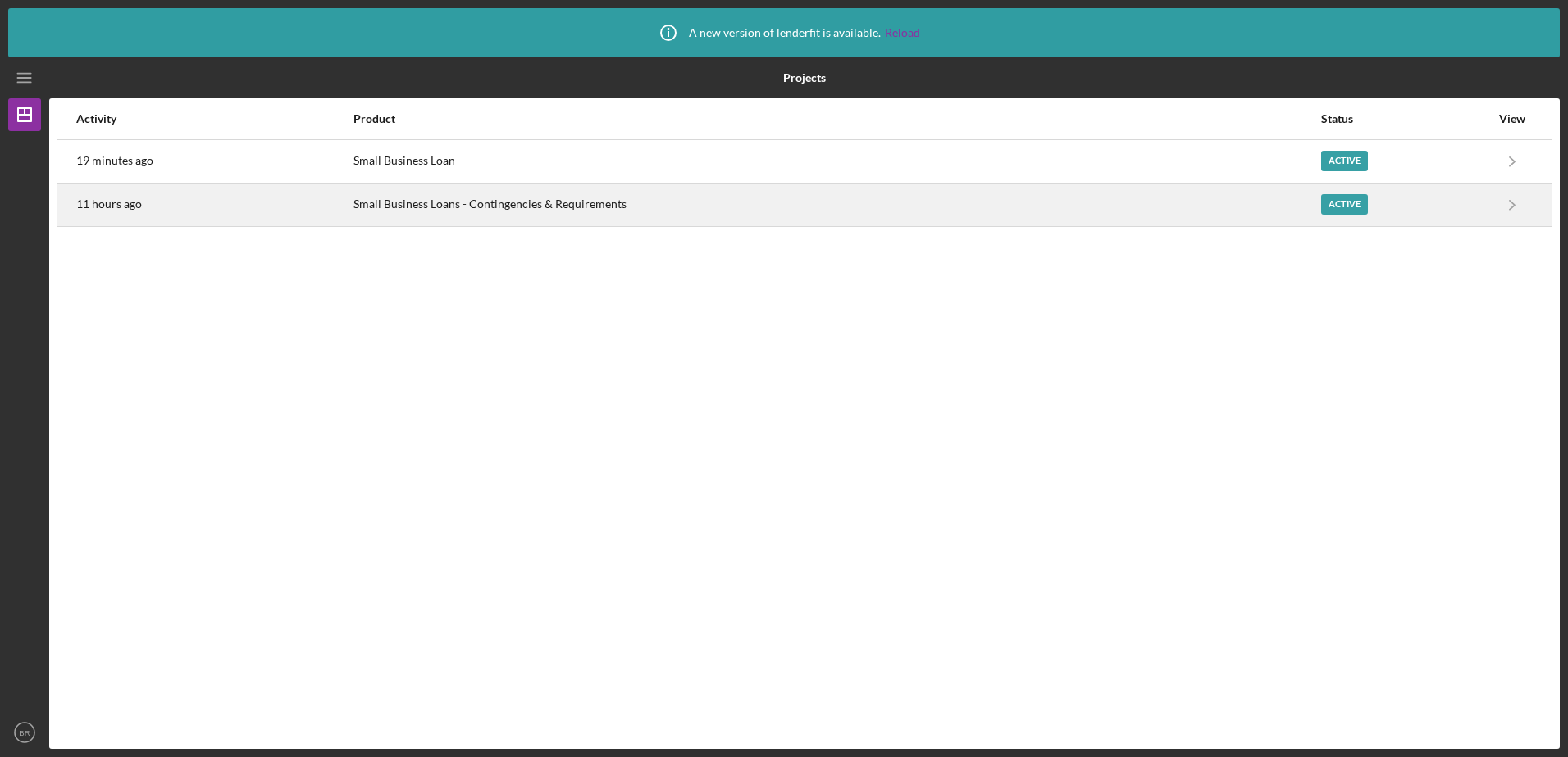
click at [394, 198] on div "Small Business Loans - Contingencies & Requirements" at bounding box center [837, 205] width 967 height 41
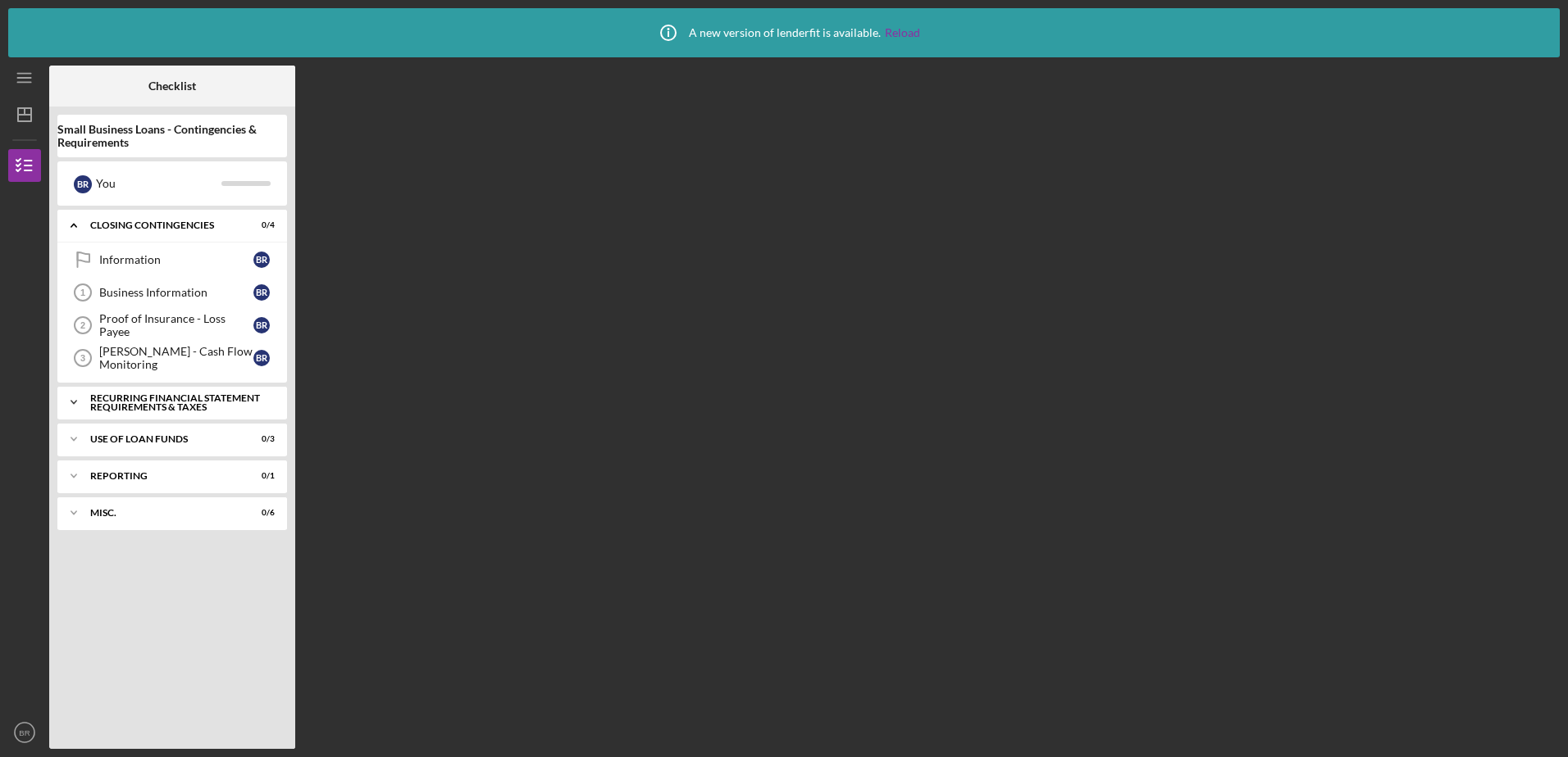
click at [78, 399] on icon "Icon/Expander" at bounding box center [74, 403] width 33 height 33
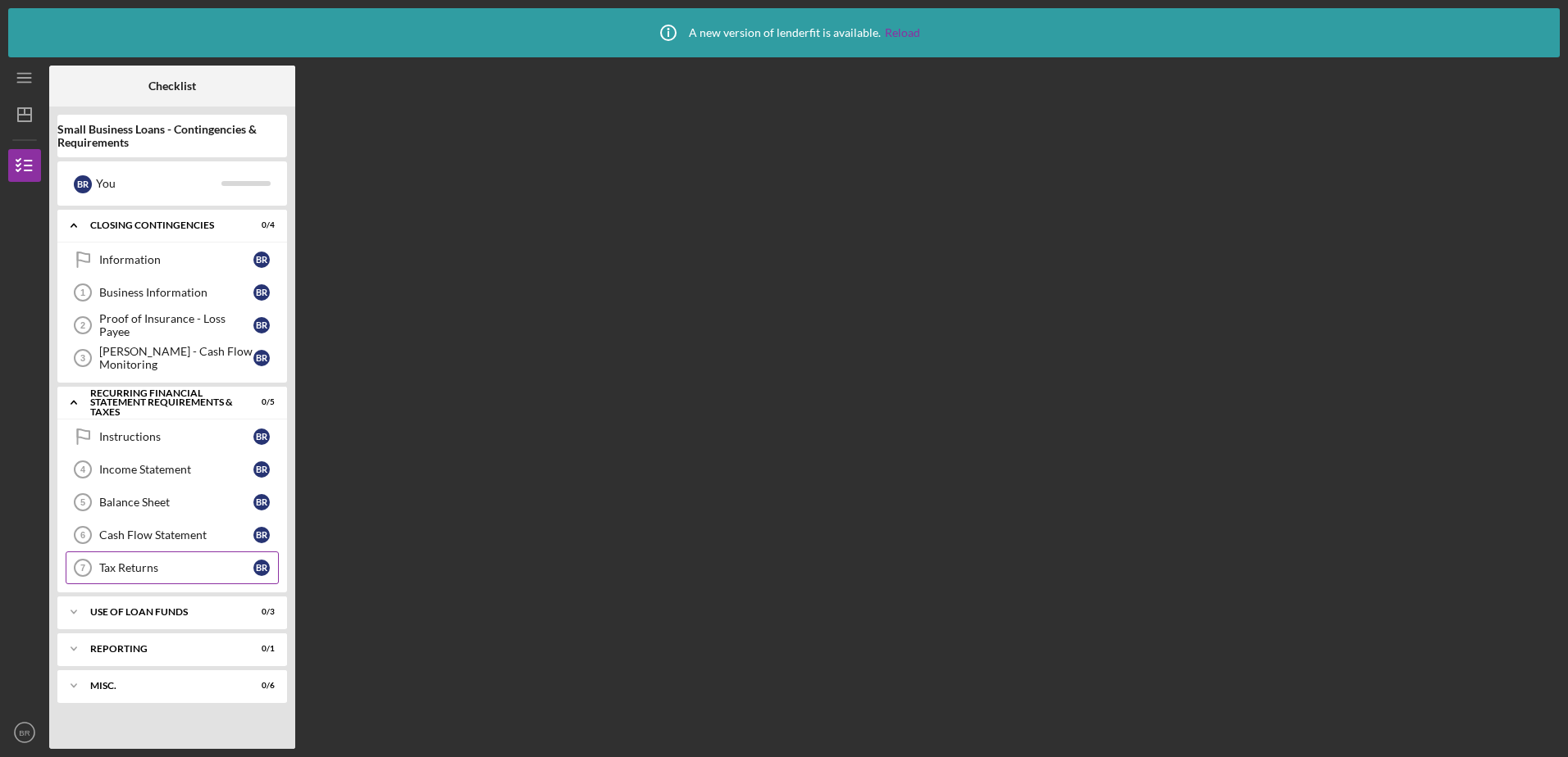
click at [169, 563] on div "Tax Returns" at bounding box center [175, 568] width 154 height 14
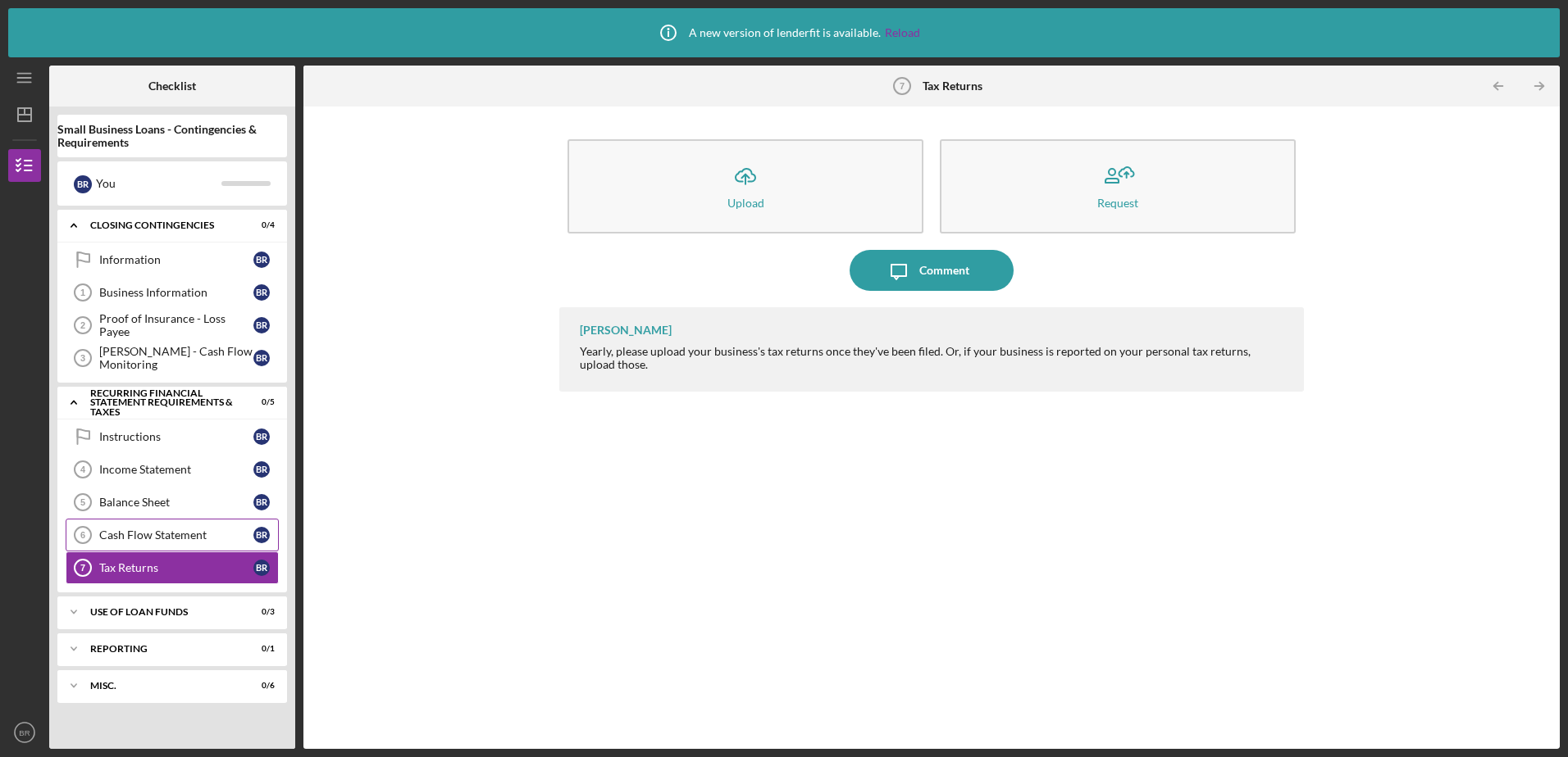
click at [158, 533] on div "Cash Flow Statement" at bounding box center [175, 535] width 154 height 14
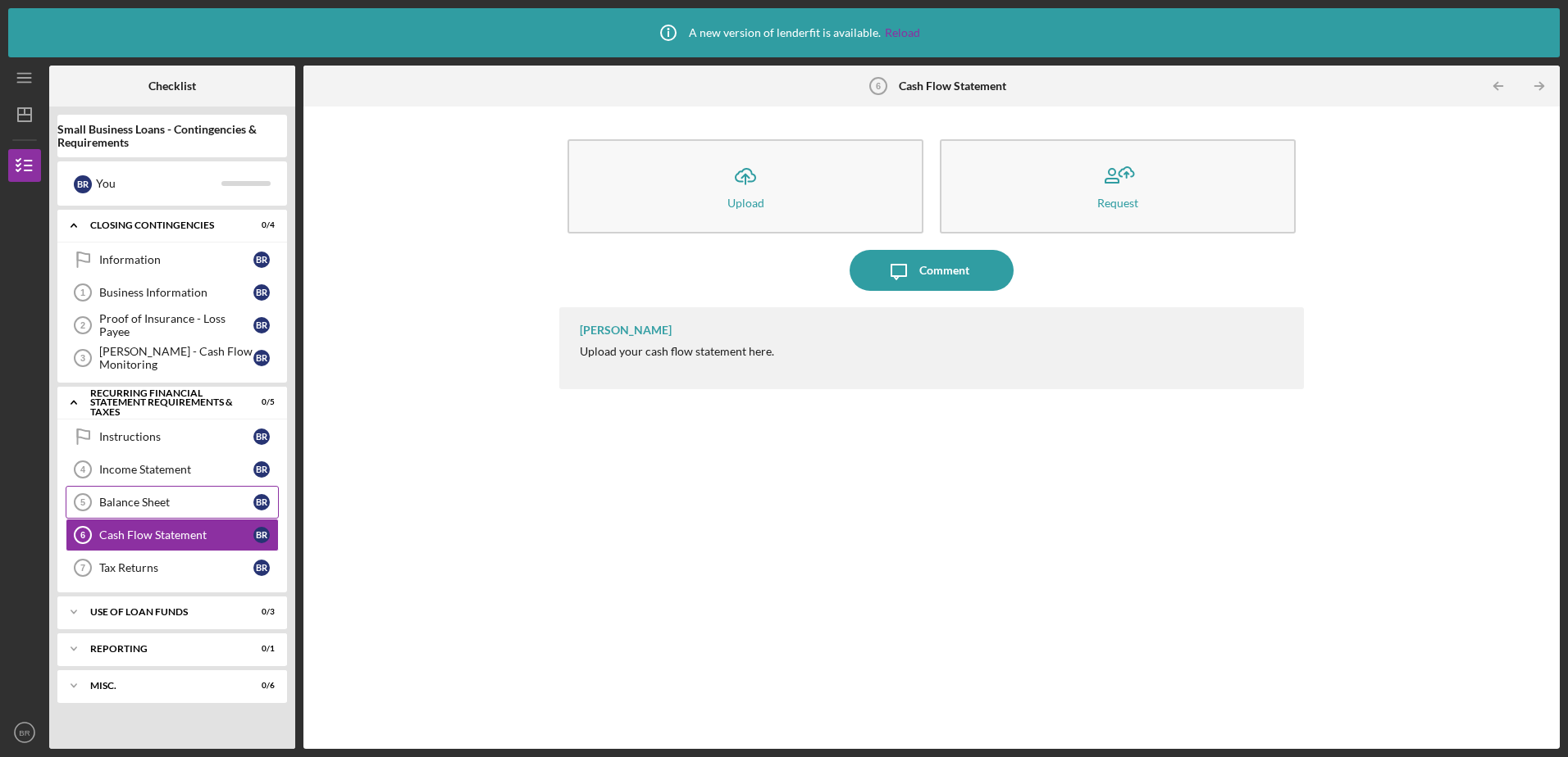
click at [154, 502] on div "Balance Sheet" at bounding box center [175, 502] width 154 height 14
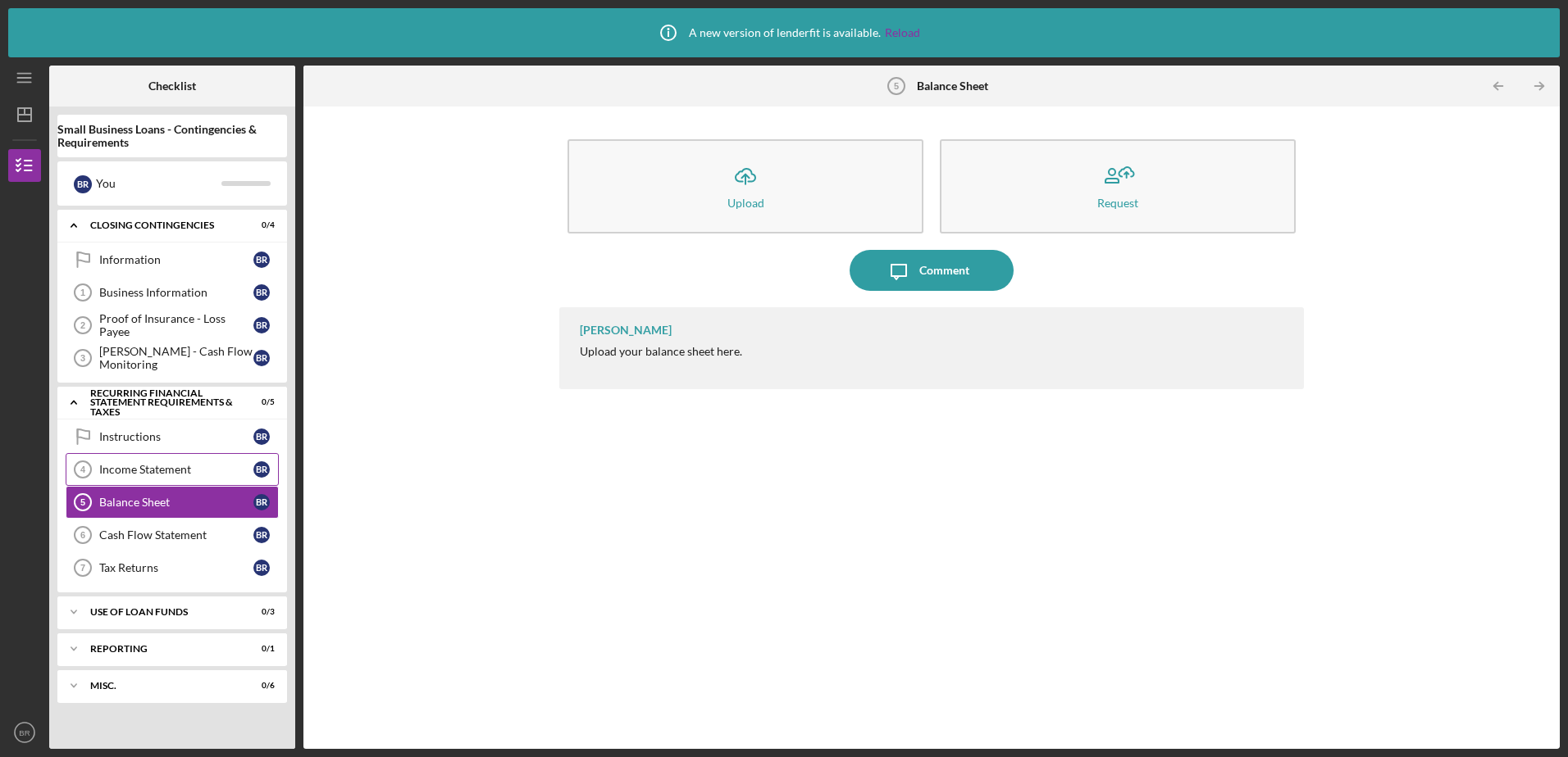
click at [161, 469] on div "Income Statement" at bounding box center [175, 469] width 154 height 14
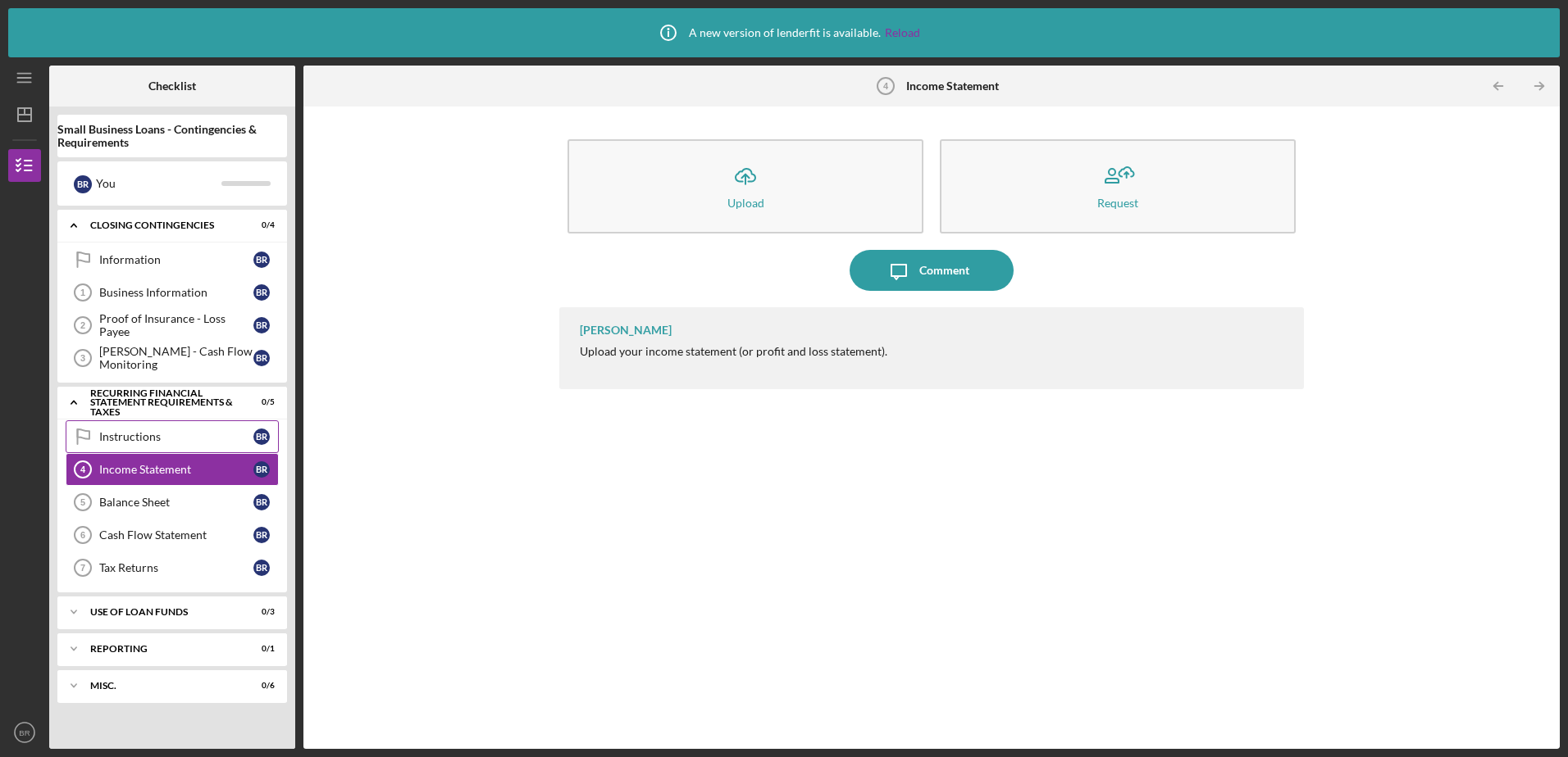
click at [154, 439] on div "Instructions" at bounding box center [175, 438] width 154 height 14
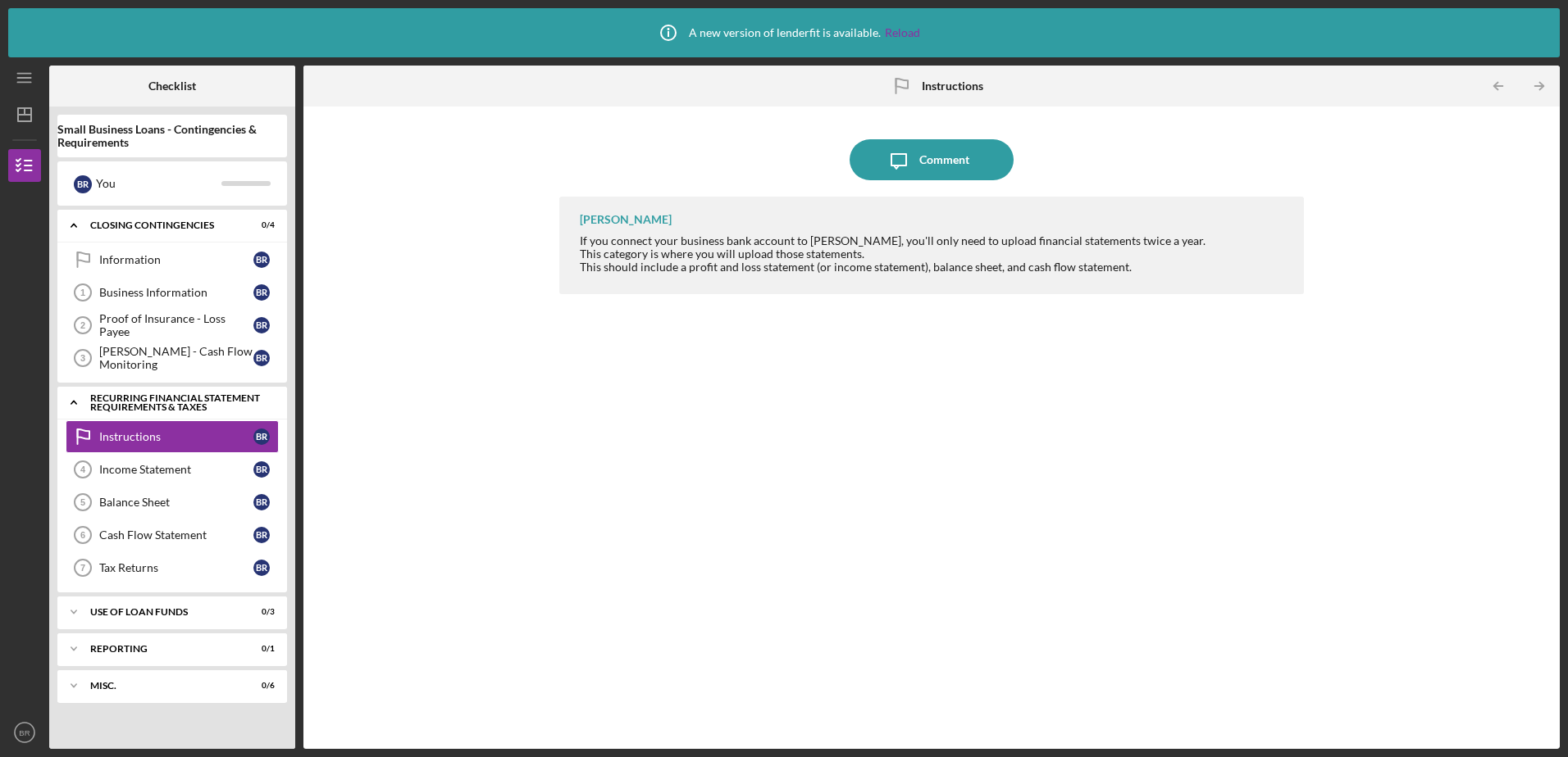
click at [67, 401] on icon "Icon/Expander" at bounding box center [74, 403] width 33 height 33
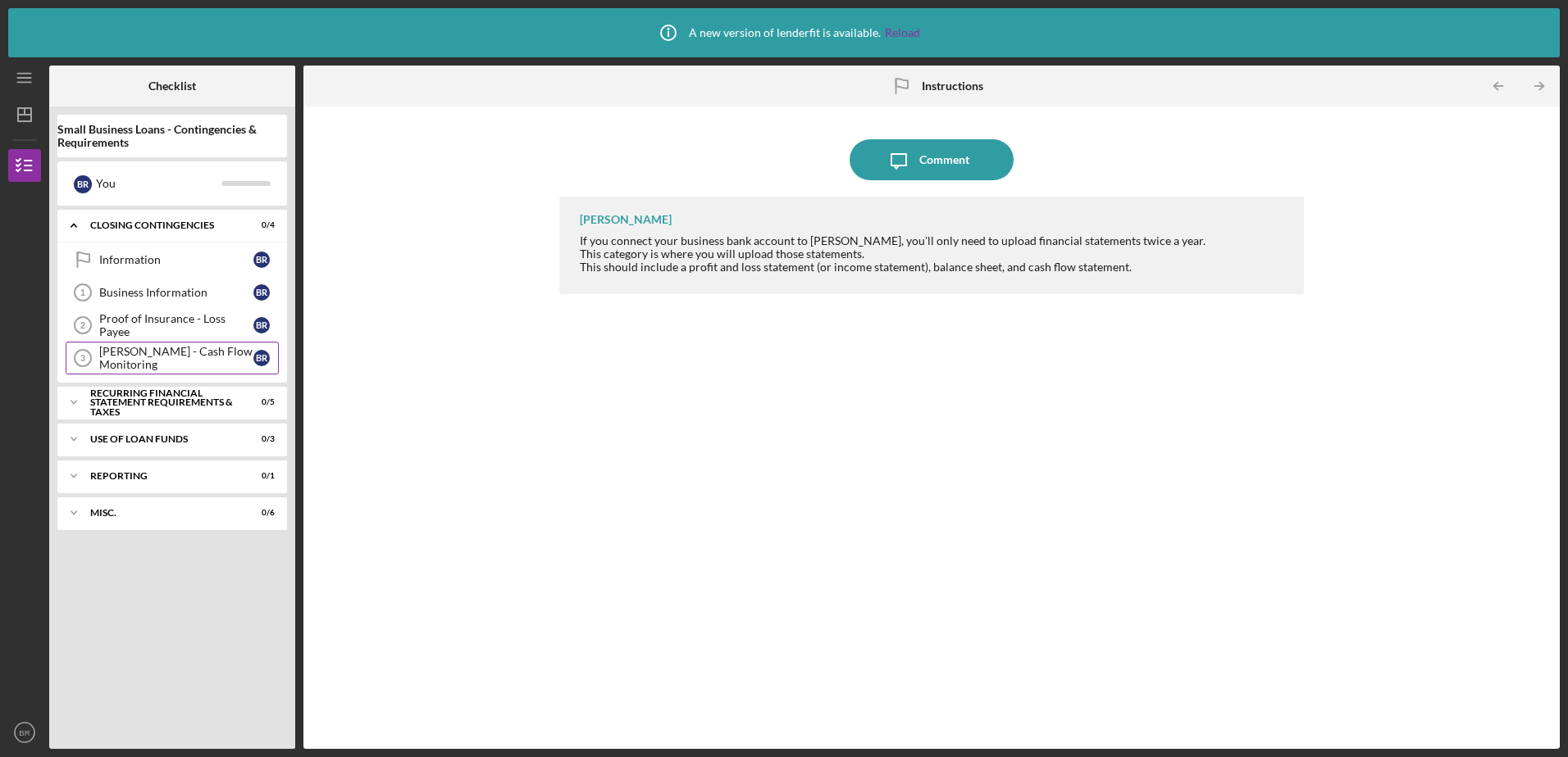
click at [200, 361] on div "[PERSON_NAME] - Cash Flow Monitoring" at bounding box center [175, 357] width 154 height 26
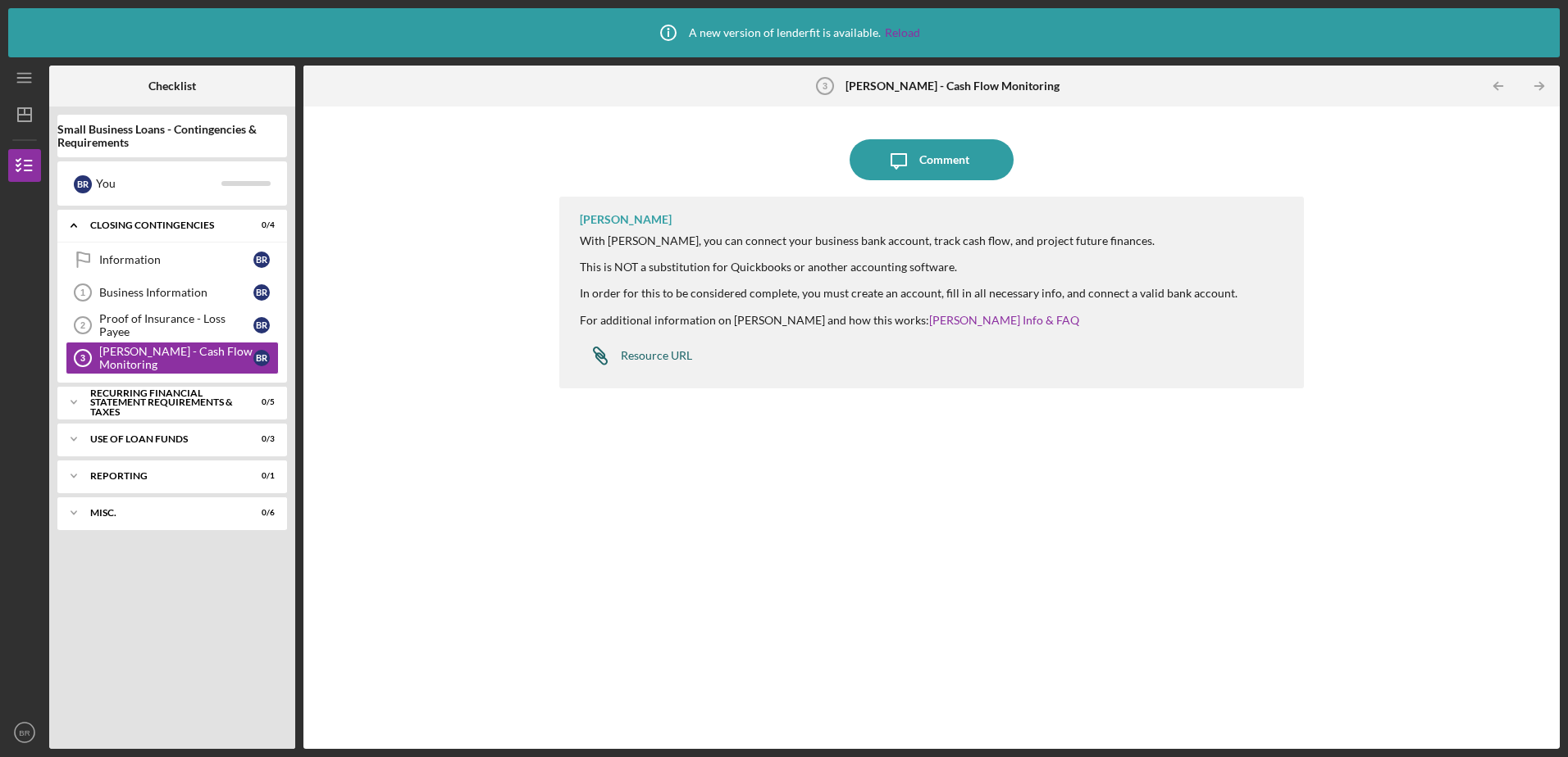
click at [650, 355] on div "Resource URL" at bounding box center [657, 356] width 72 height 14
click at [189, 326] on div "Proof of Insurance - Loss Payee" at bounding box center [175, 325] width 154 height 26
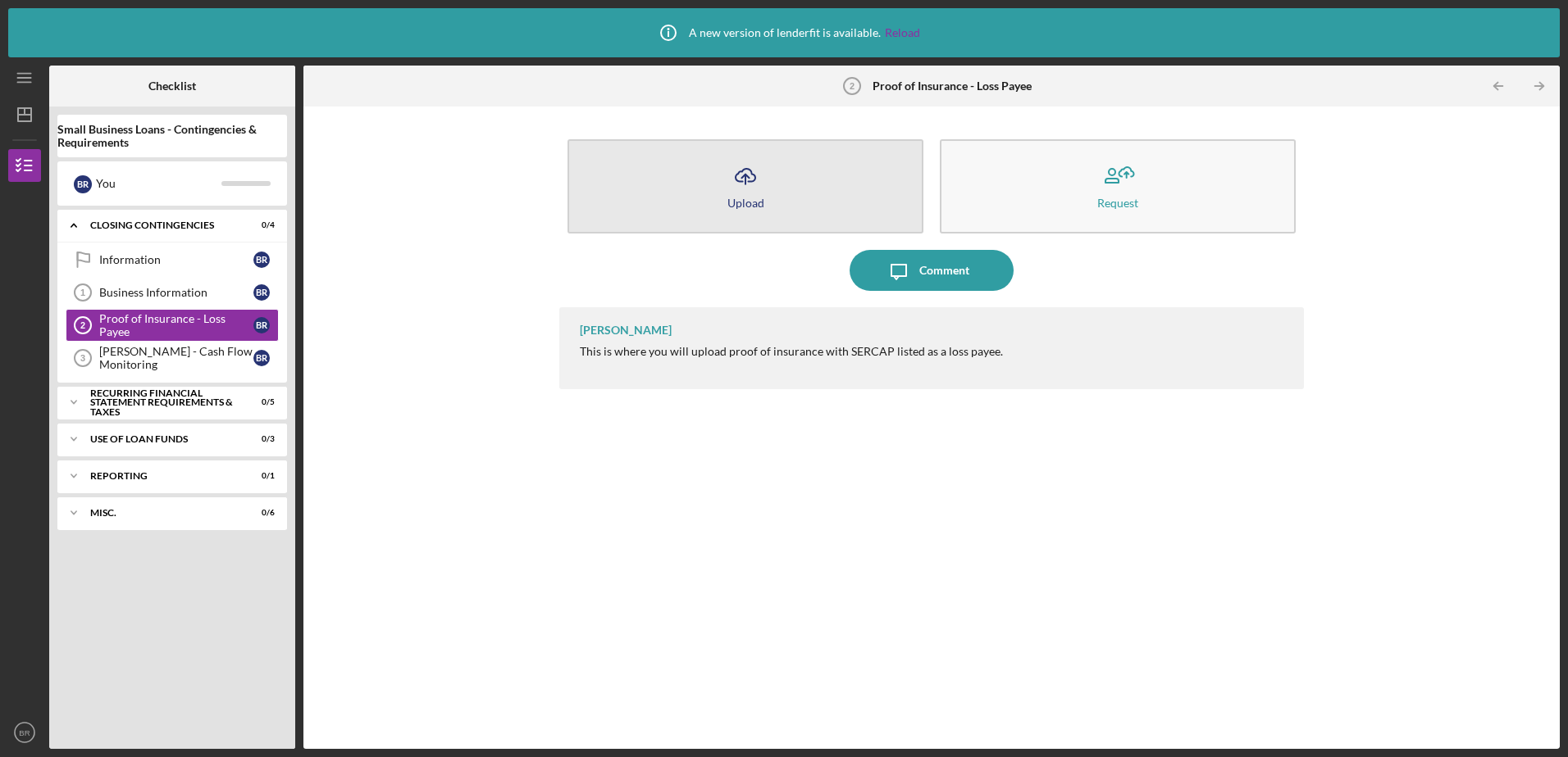
click at [741, 197] on div "Upload" at bounding box center [746, 202] width 37 height 13
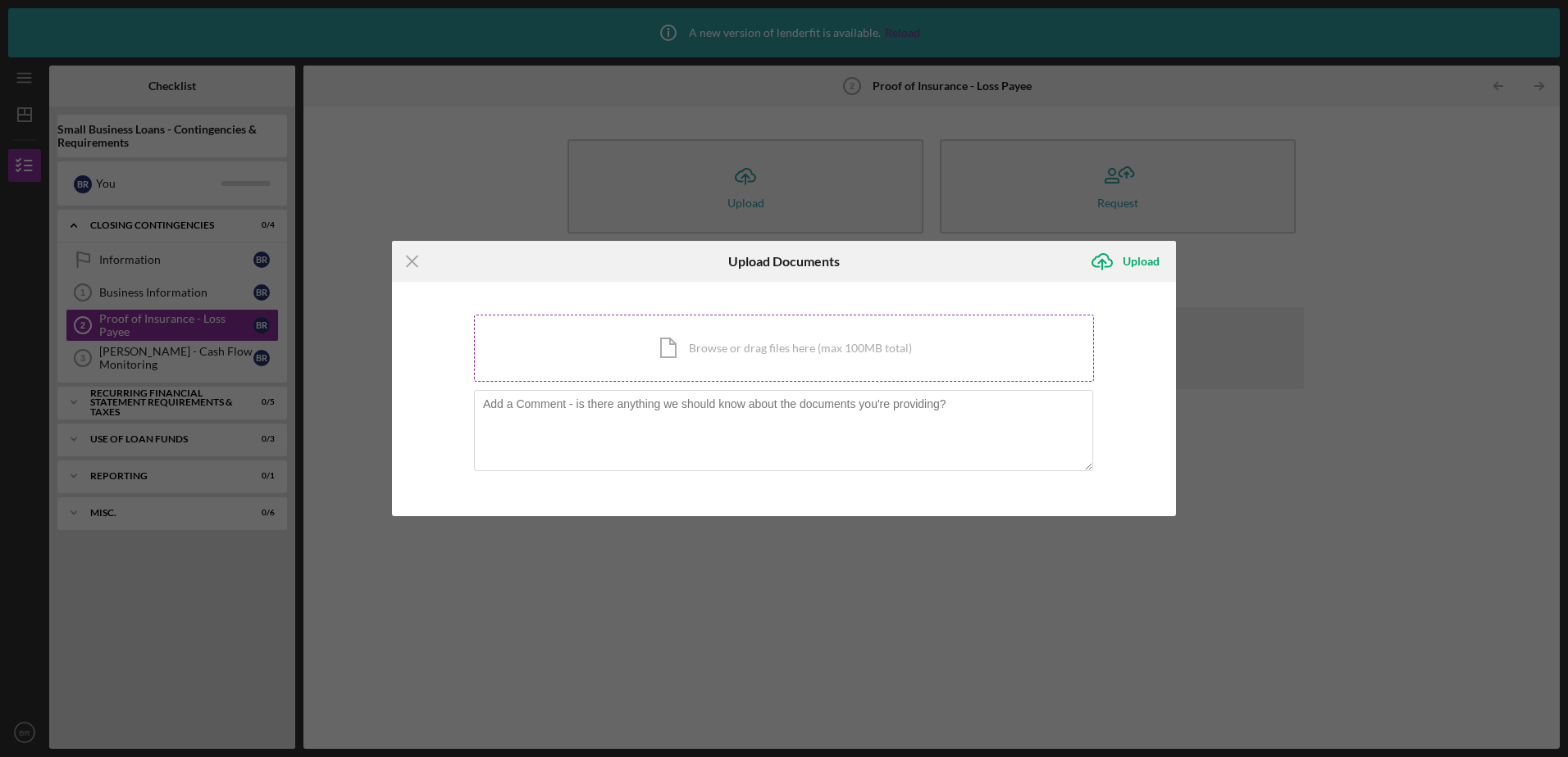
click at [666, 352] on div "Icon/Document Browse or drag files here (max 100MB total) Tap to choose files o…" at bounding box center [784, 348] width 620 height 67
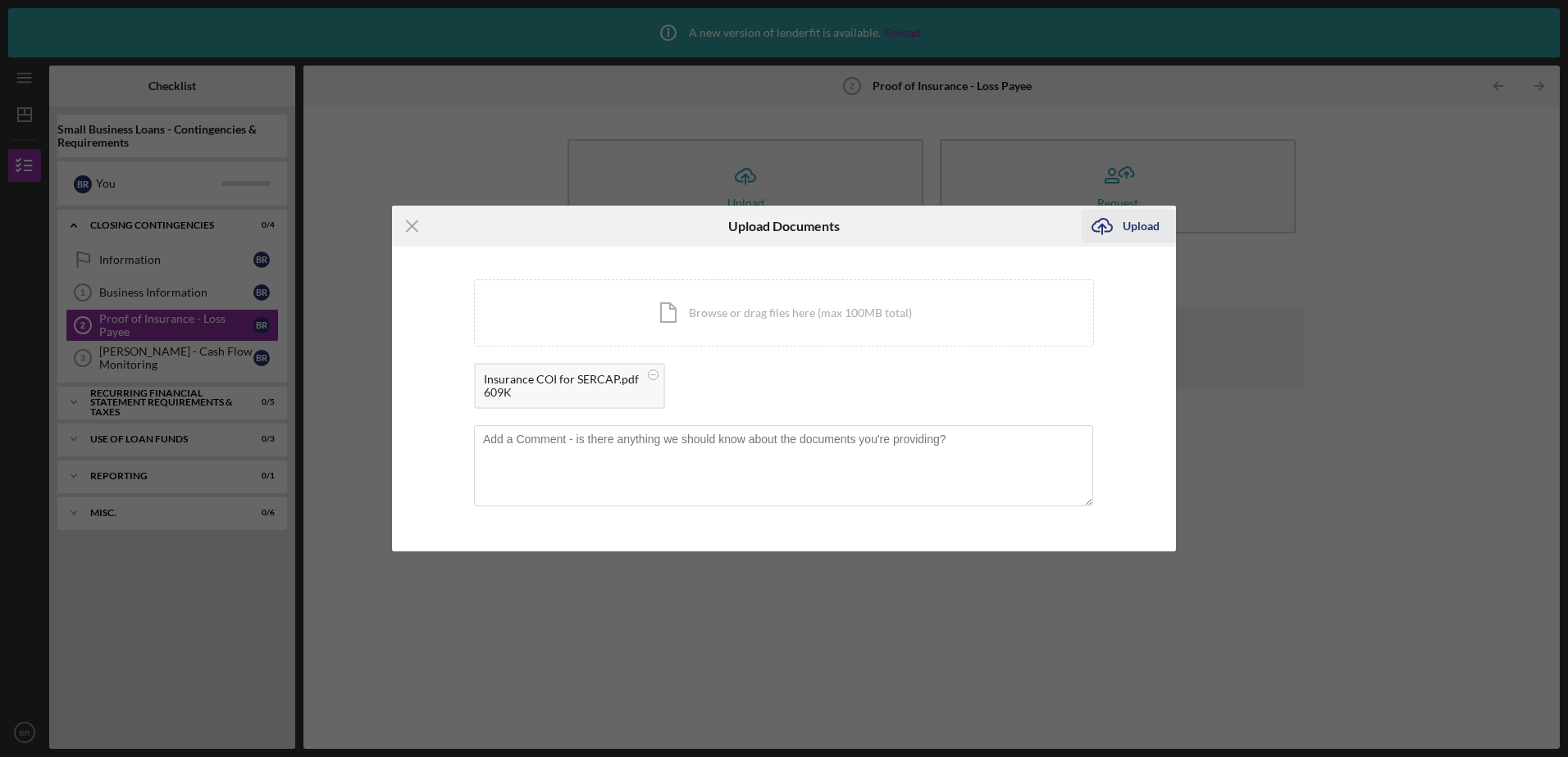
click at [1111, 227] on icon "Icon/Upload" at bounding box center [1102, 227] width 41 height 41
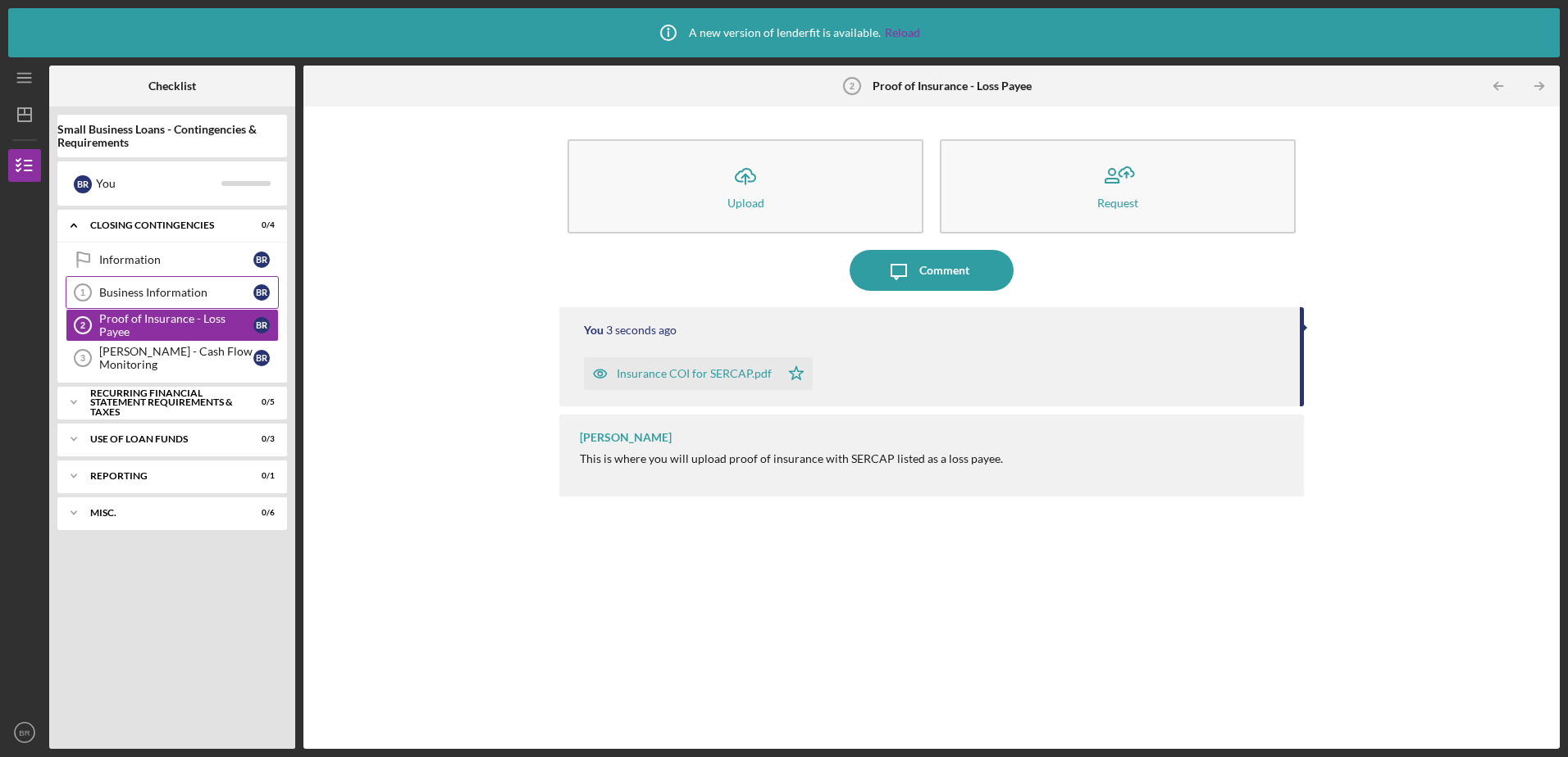
click at [138, 289] on div "Business Information" at bounding box center [175, 293] width 154 height 14
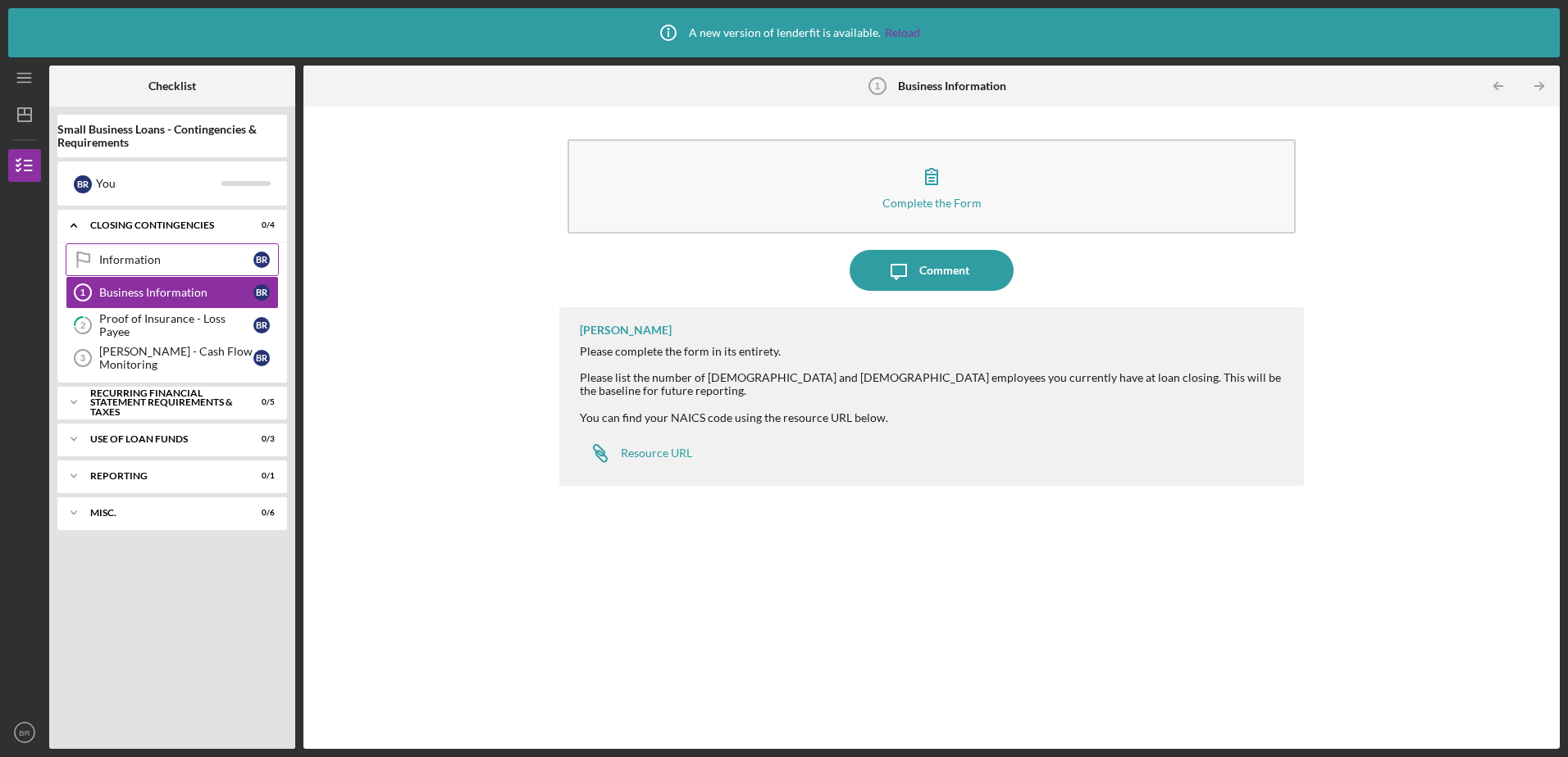
click at [138, 257] on div "Information" at bounding box center [175, 260] width 154 height 14
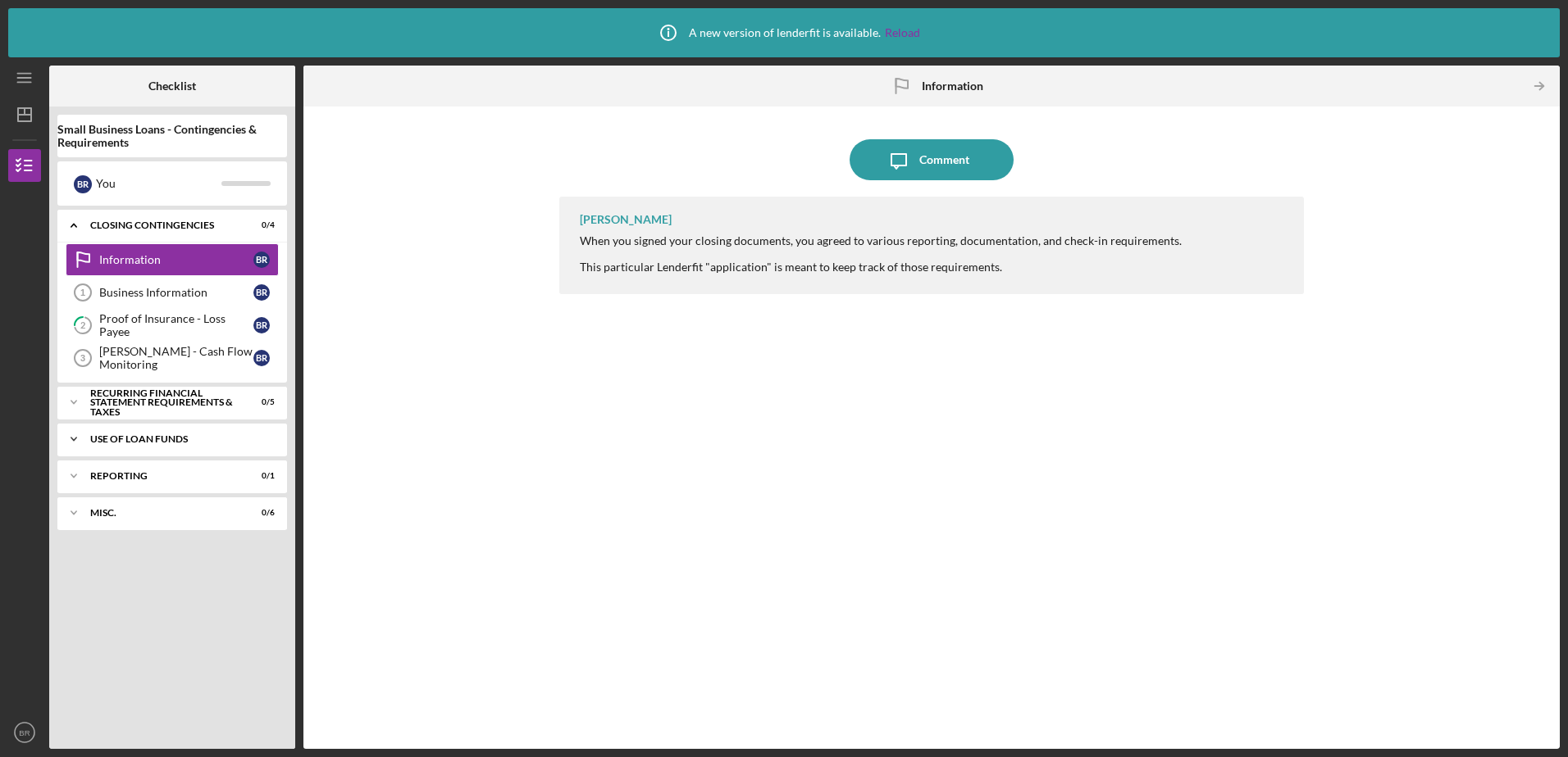
drag, startPoint x: 74, startPoint y: 436, endPoint x: 90, endPoint y: 441, distance: 16.8
click at [75, 436] on icon "Icon/Expander" at bounding box center [74, 439] width 33 height 33
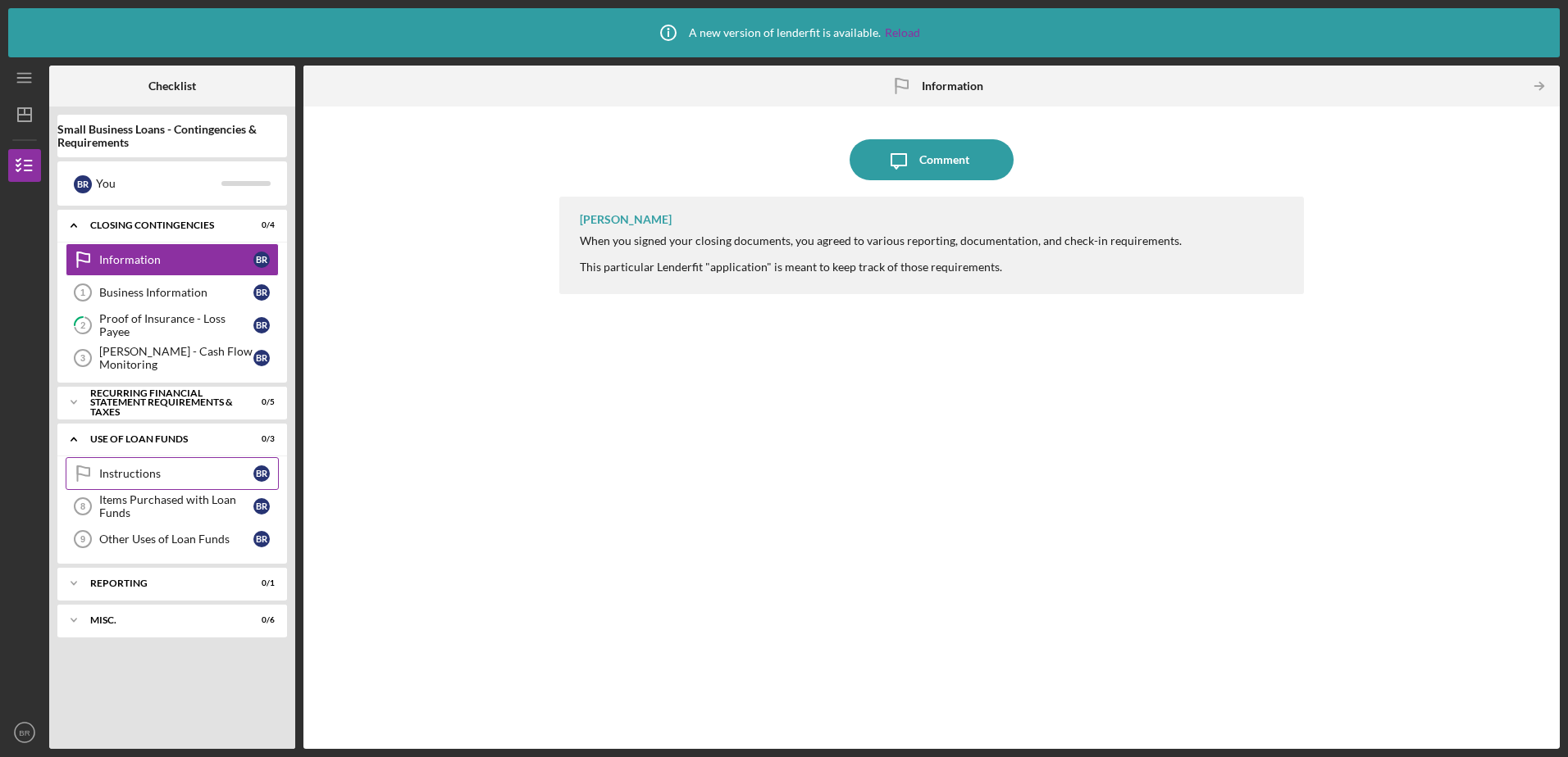
click at [201, 477] on div "Instructions" at bounding box center [175, 474] width 154 height 14
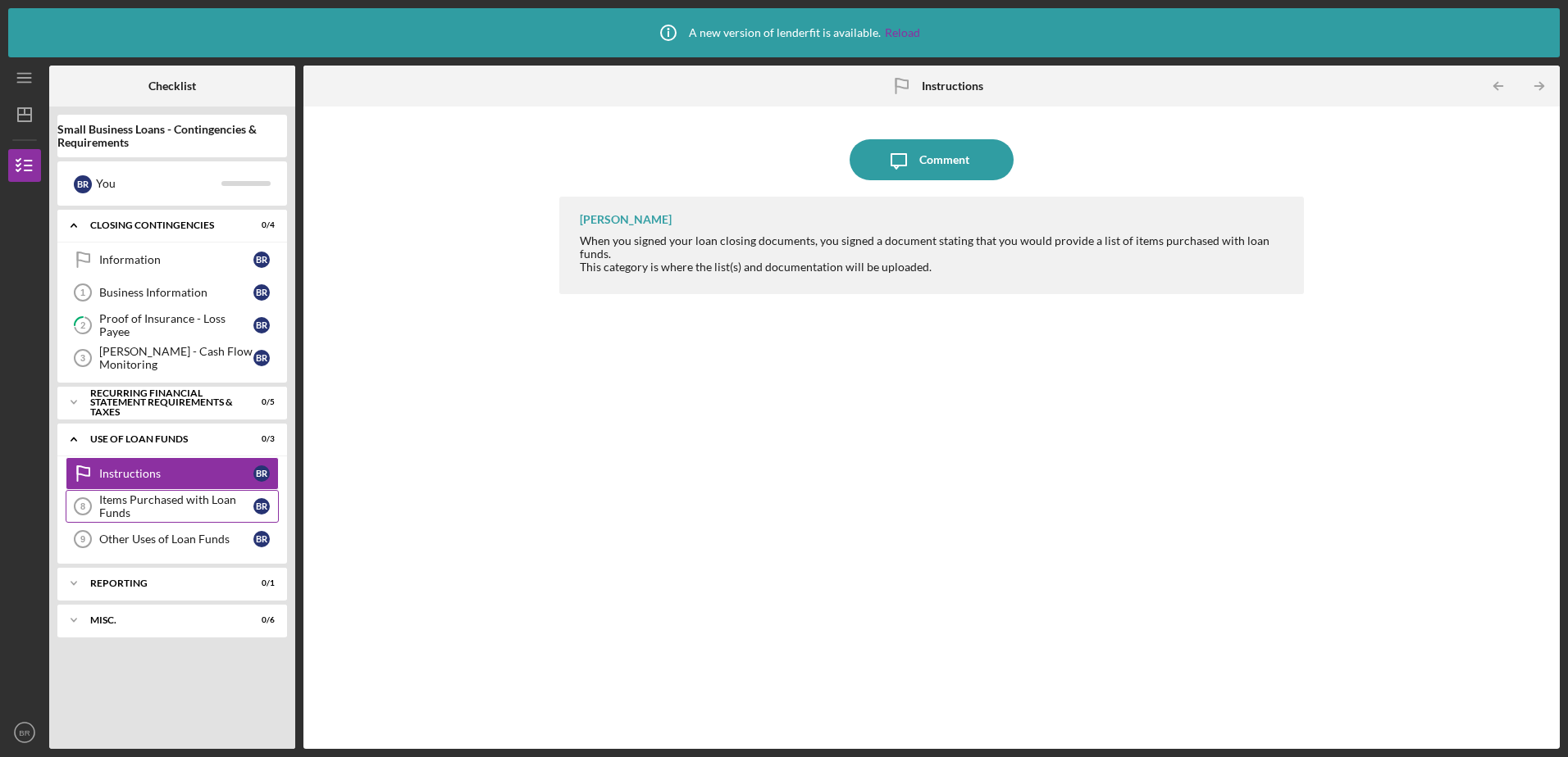
click at [167, 512] on div "Items Purchased with Loan Funds" at bounding box center [175, 506] width 154 height 26
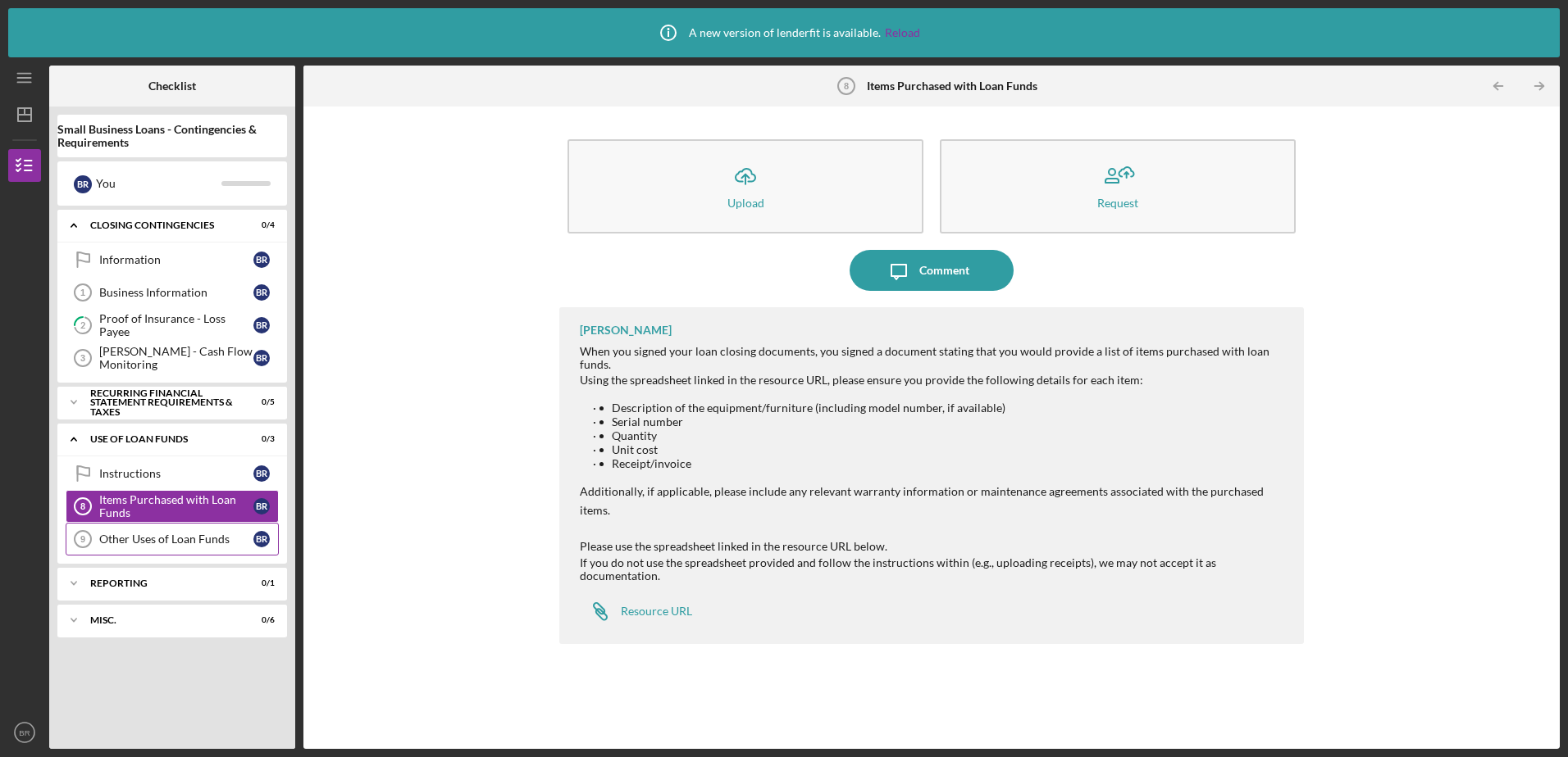
click at [158, 537] on div "Other Uses of Loan Funds" at bounding box center [175, 539] width 154 height 14
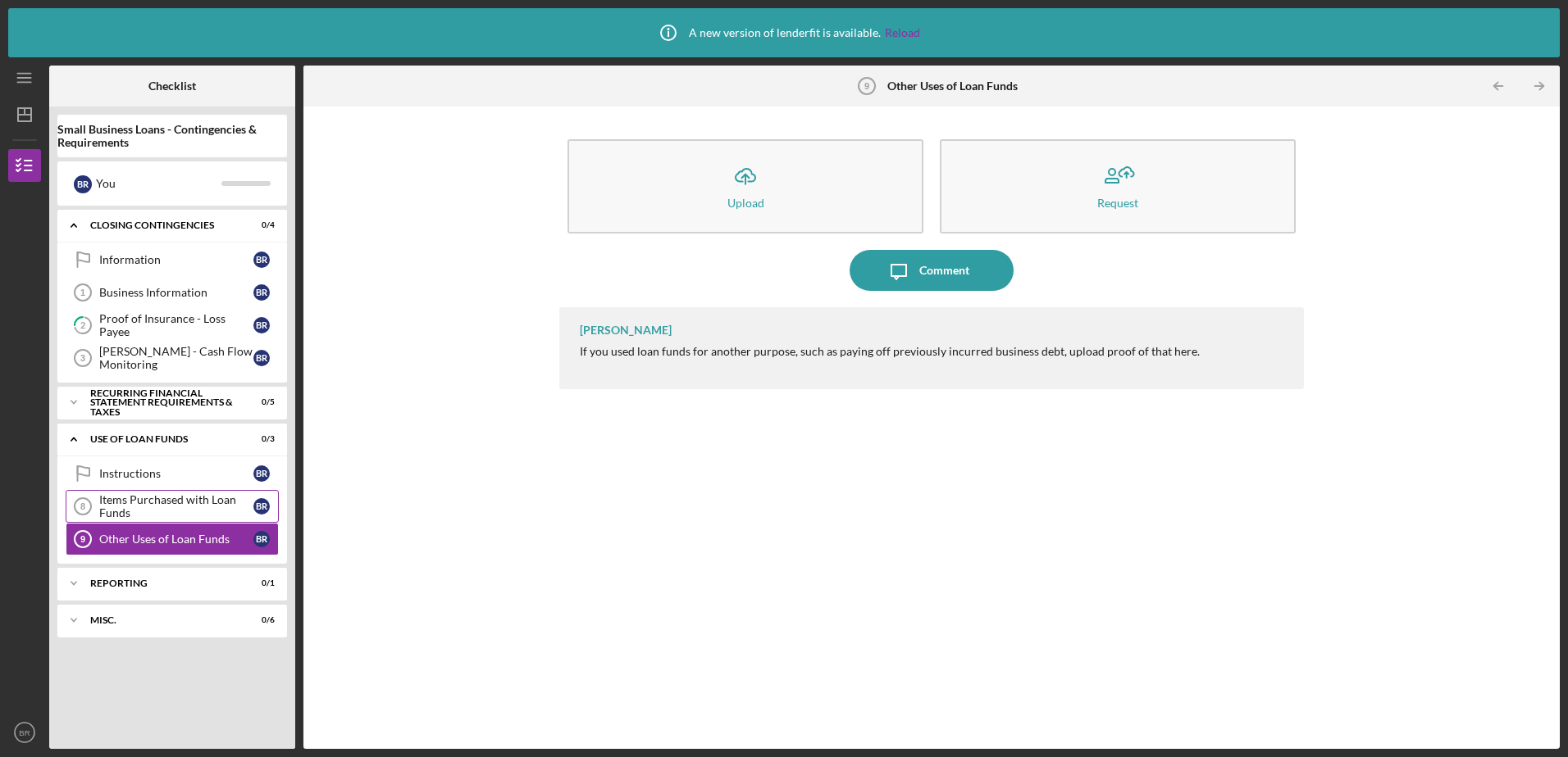
click at [146, 505] on div "Items Purchased with Loan Funds" at bounding box center [175, 506] width 154 height 26
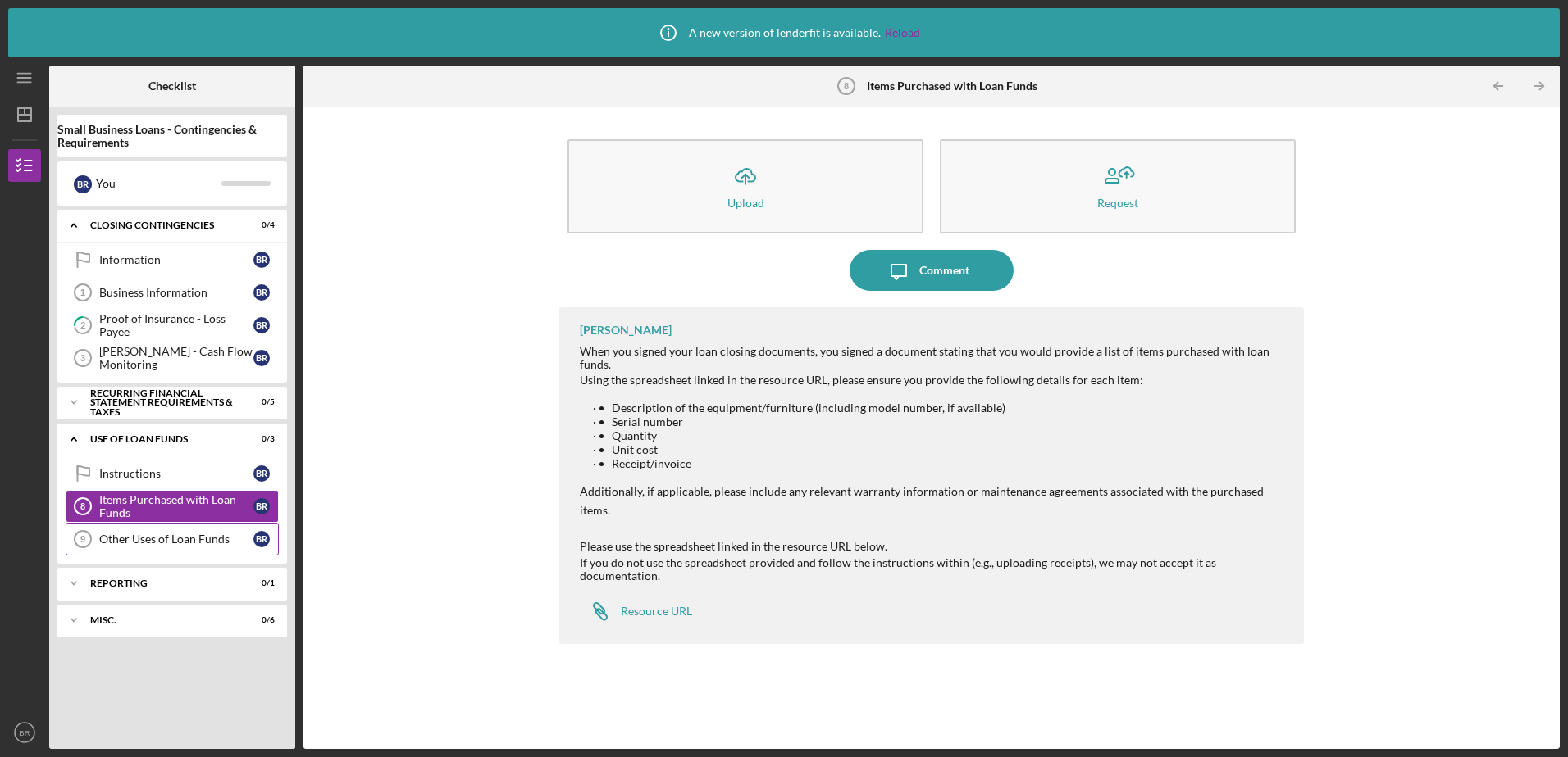
click at [169, 537] on div "Other Uses of Loan Funds" at bounding box center [175, 539] width 154 height 14
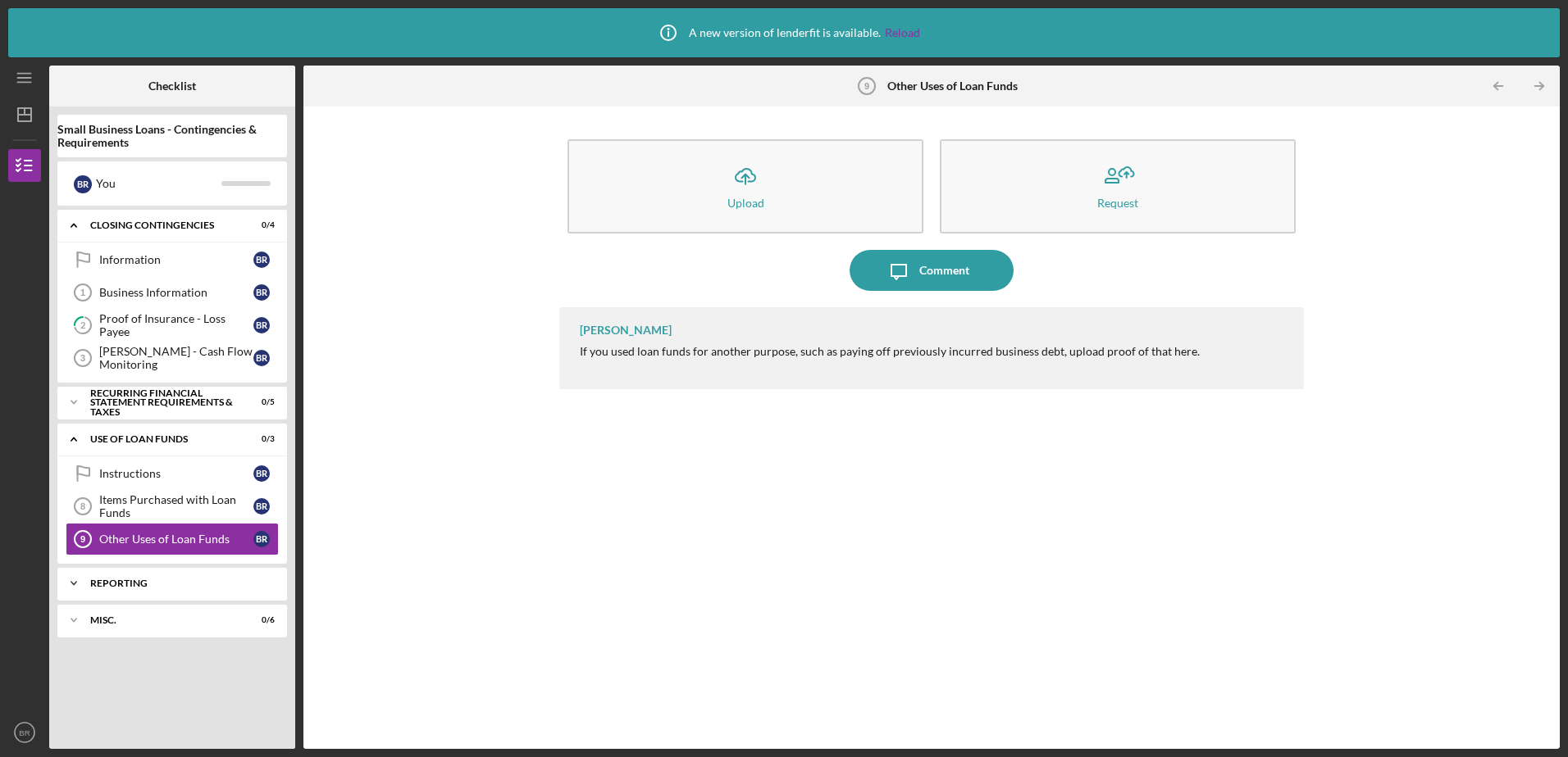
click at [86, 580] on icon "Icon/Expander" at bounding box center [74, 584] width 33 height 33
click at [139, 616] on div "Information" at bounding box center [175, 619] width 154 height 14
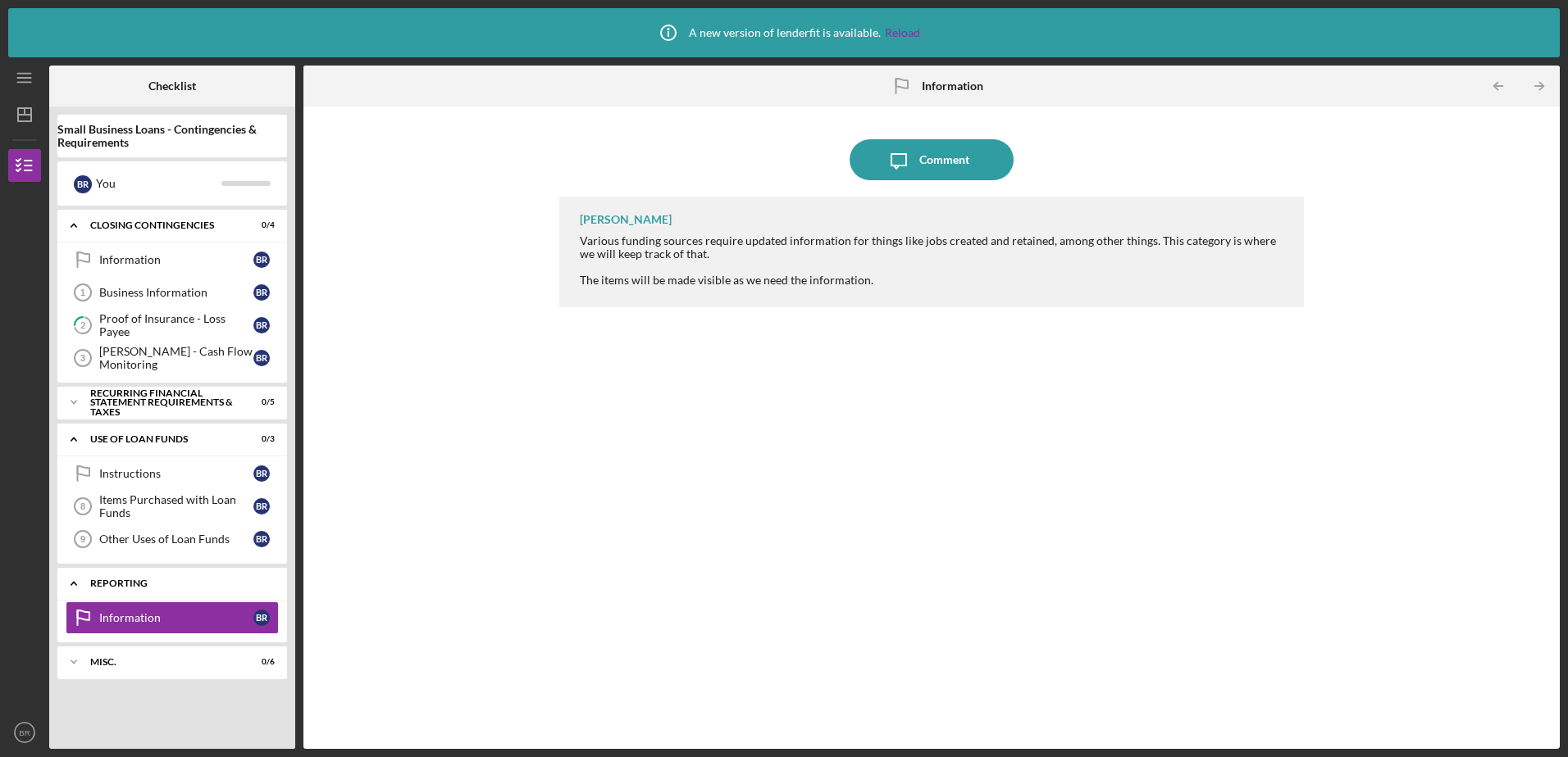
click at [79, 586] on icon "Icon/Expander" at bounding box center [74, 584] width 33 height 33
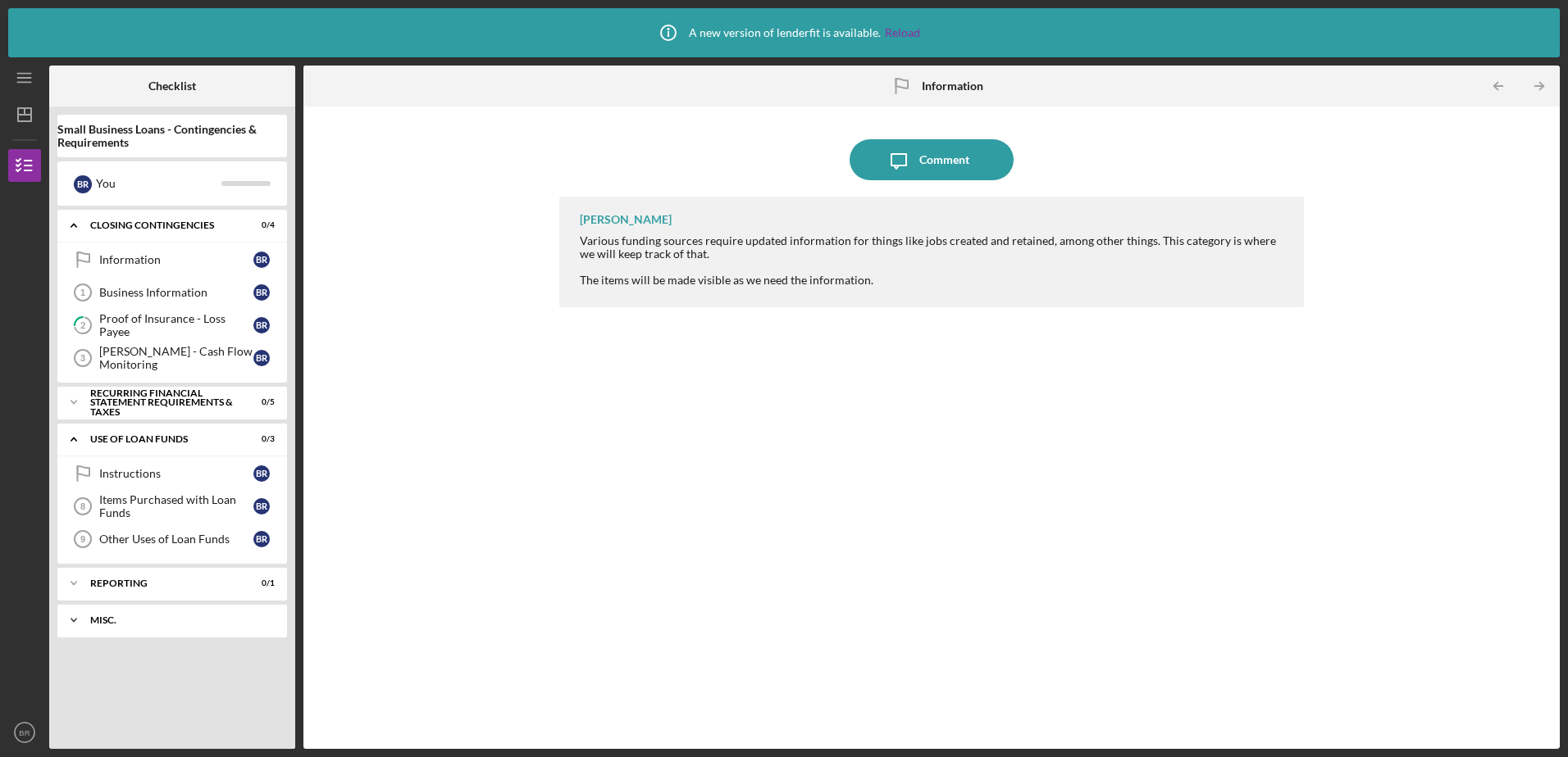
click at [74, 624] on icon "Icon/Expander" at bounding box center [74, 621] width 33 height 33
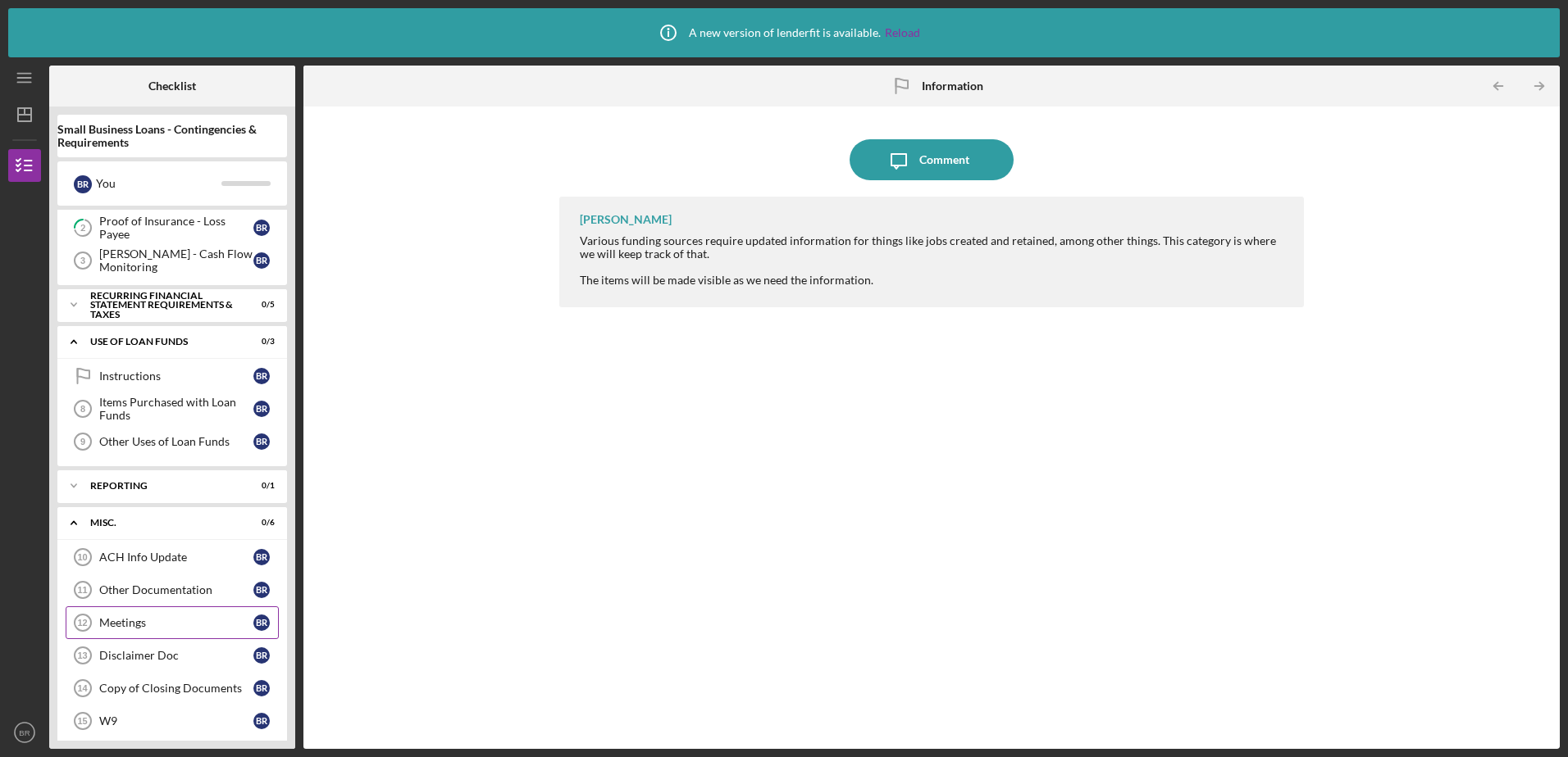
scroll to position [110, 0]
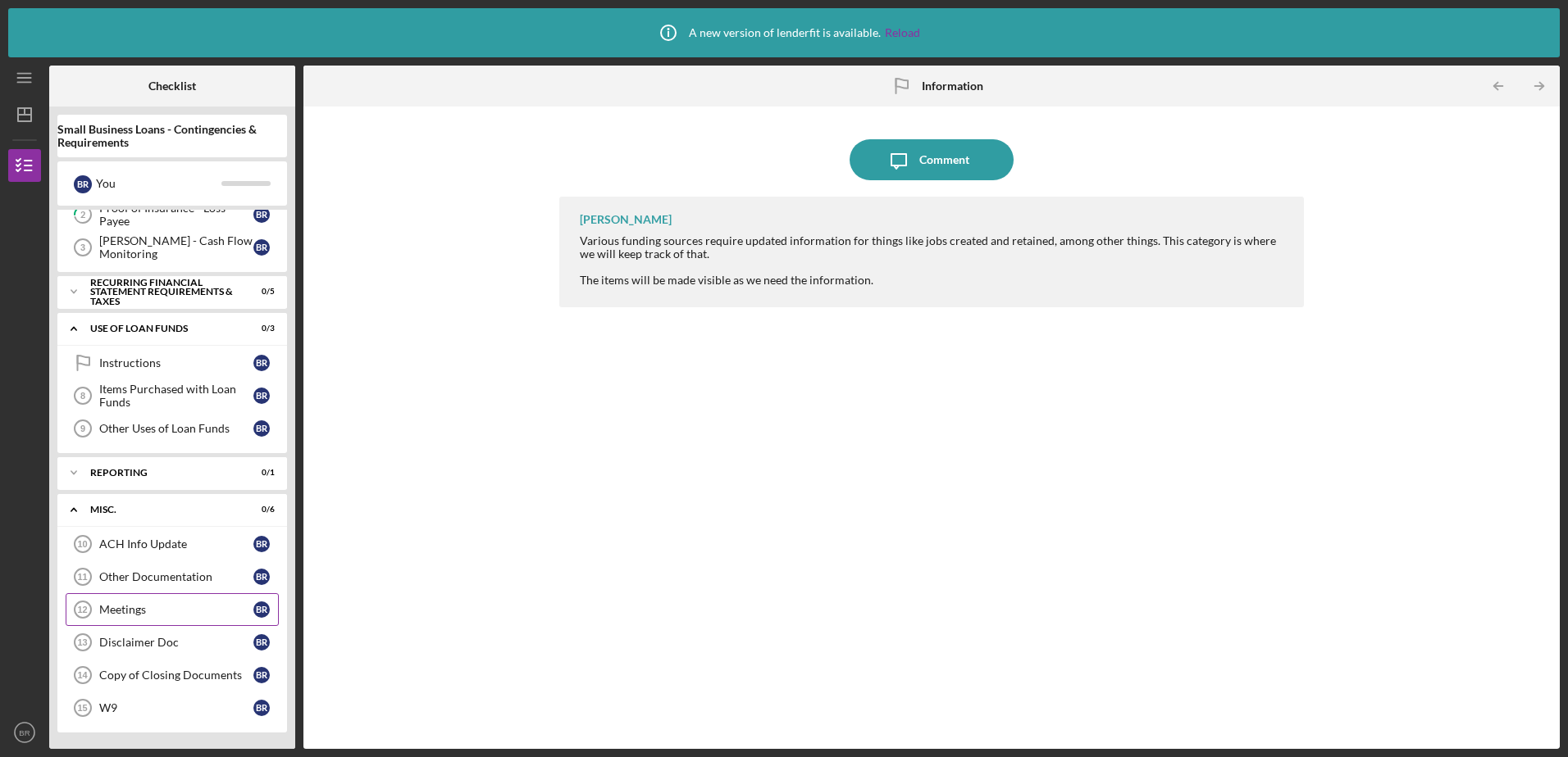
click at [137, 613] on div "Meetings" at bounding box center [175, 610] width 154 height 14
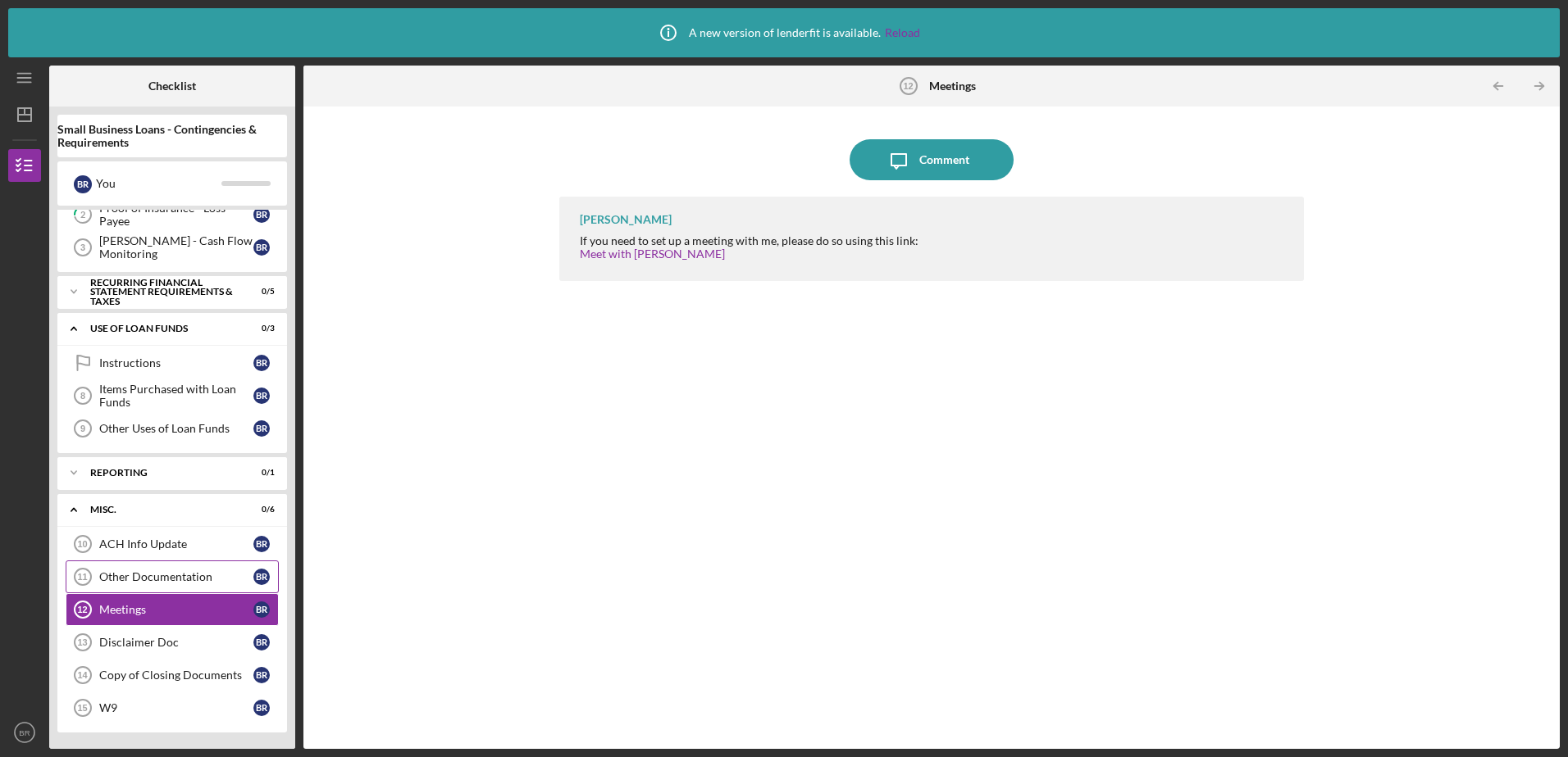
click at [141, 575] on div "Other Documentation" at bounding box center [175, 577] width 154 height 14
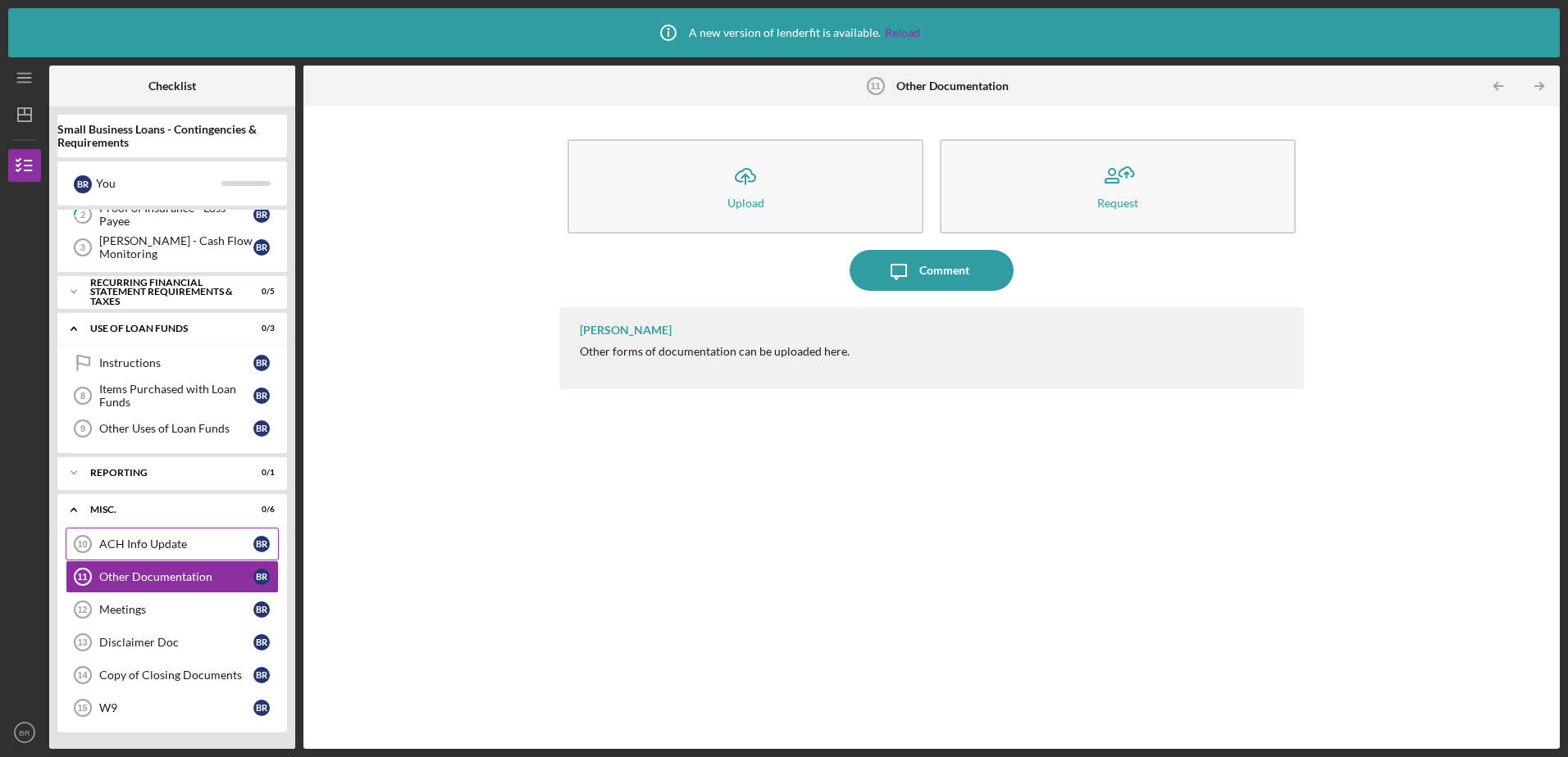
click at [147, 545] on div "ACH Info Update" at bounding box center [175, 544] width 154 height 14
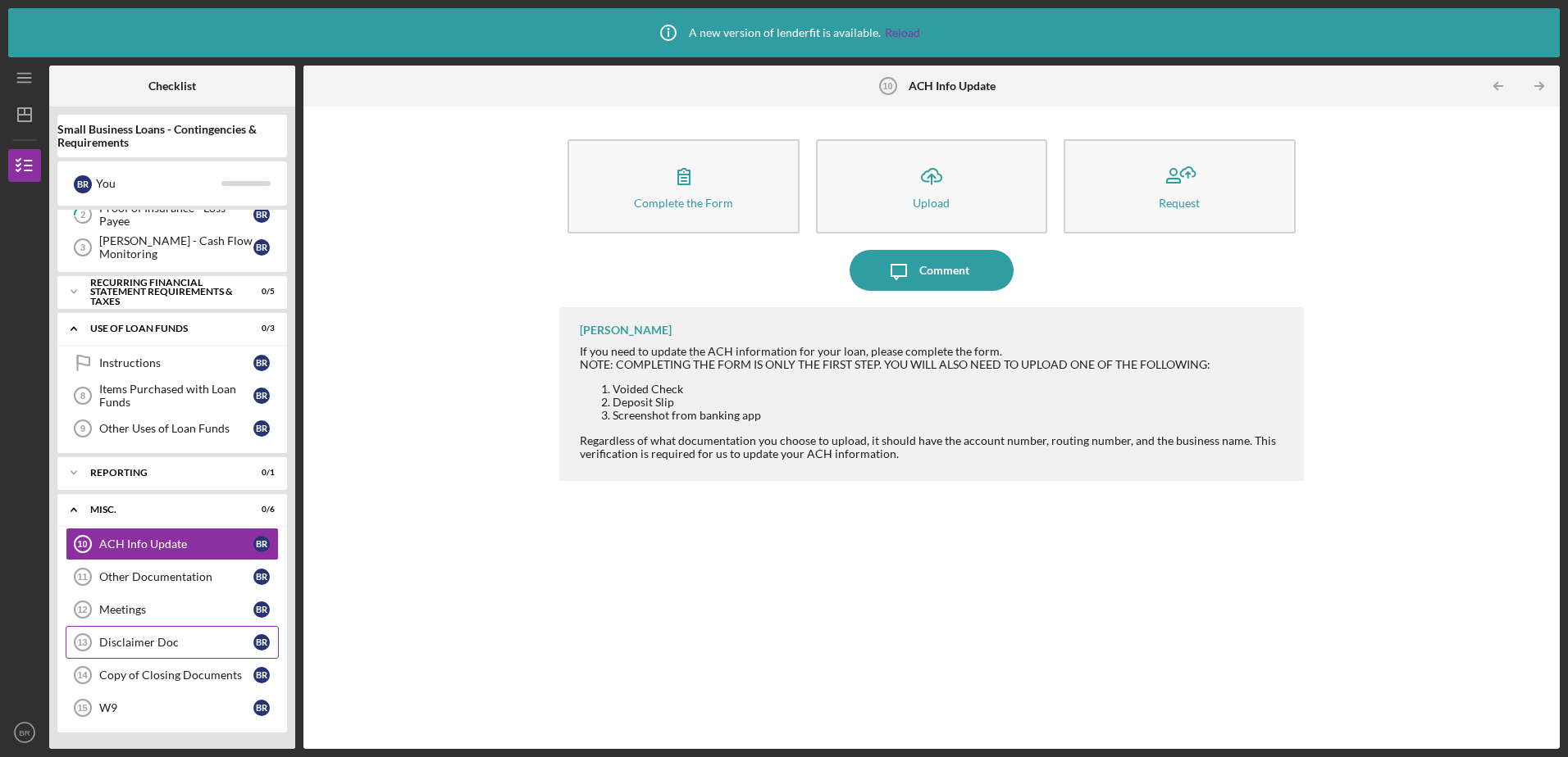
click at [158, 635] on link "Disclaimer Doc 13 Disclaimer Doc B R" at bounding box center [172, 643] width 213 height 33
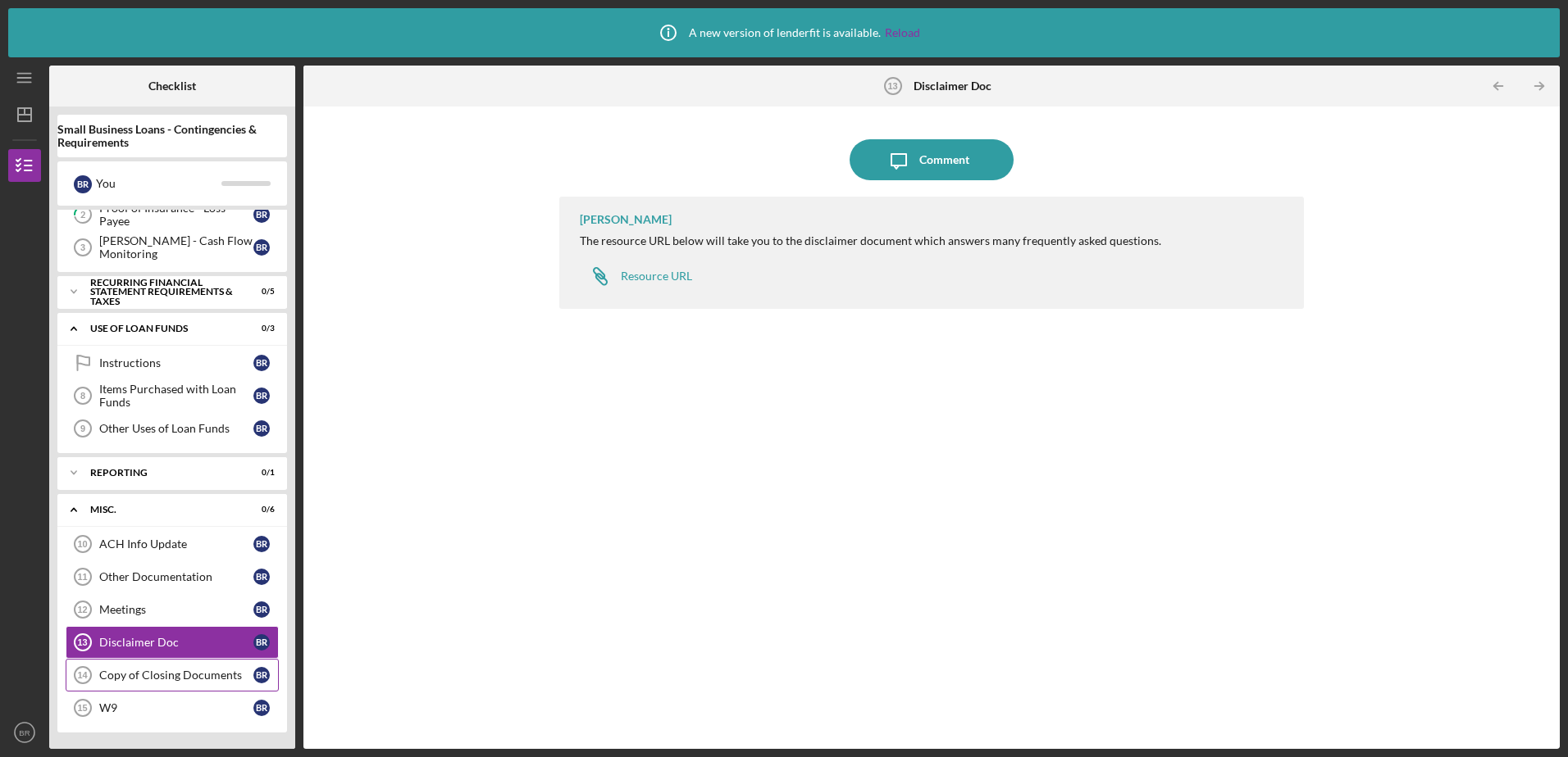
click at [152, 669] on div "Copy of Closing Documents" at bounding box center [175, 676] width 154 height 14
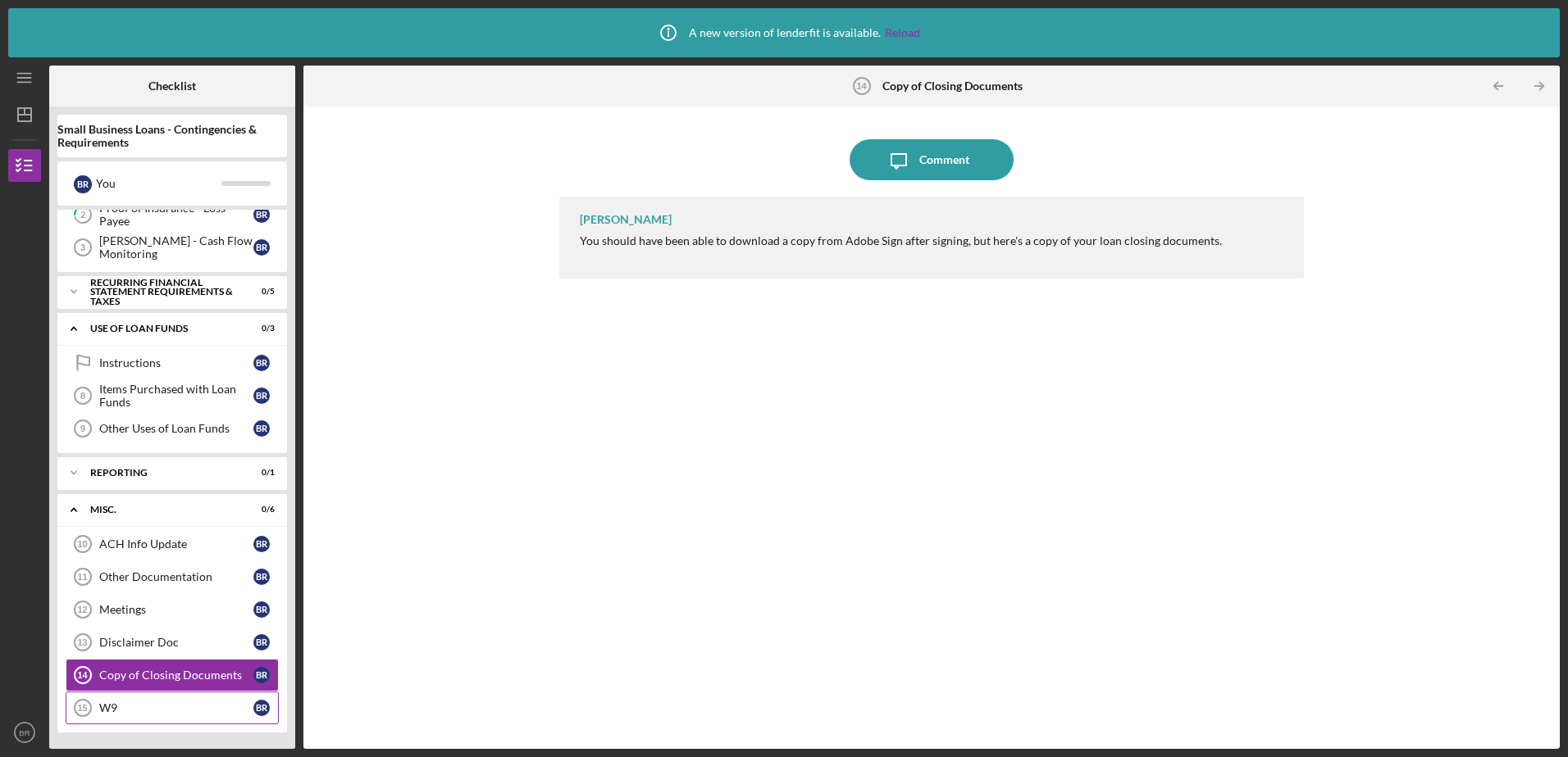
click at [140, 697] on link "W9 15 W9 B R" at bounding box center [172, 709] width 213 height 33
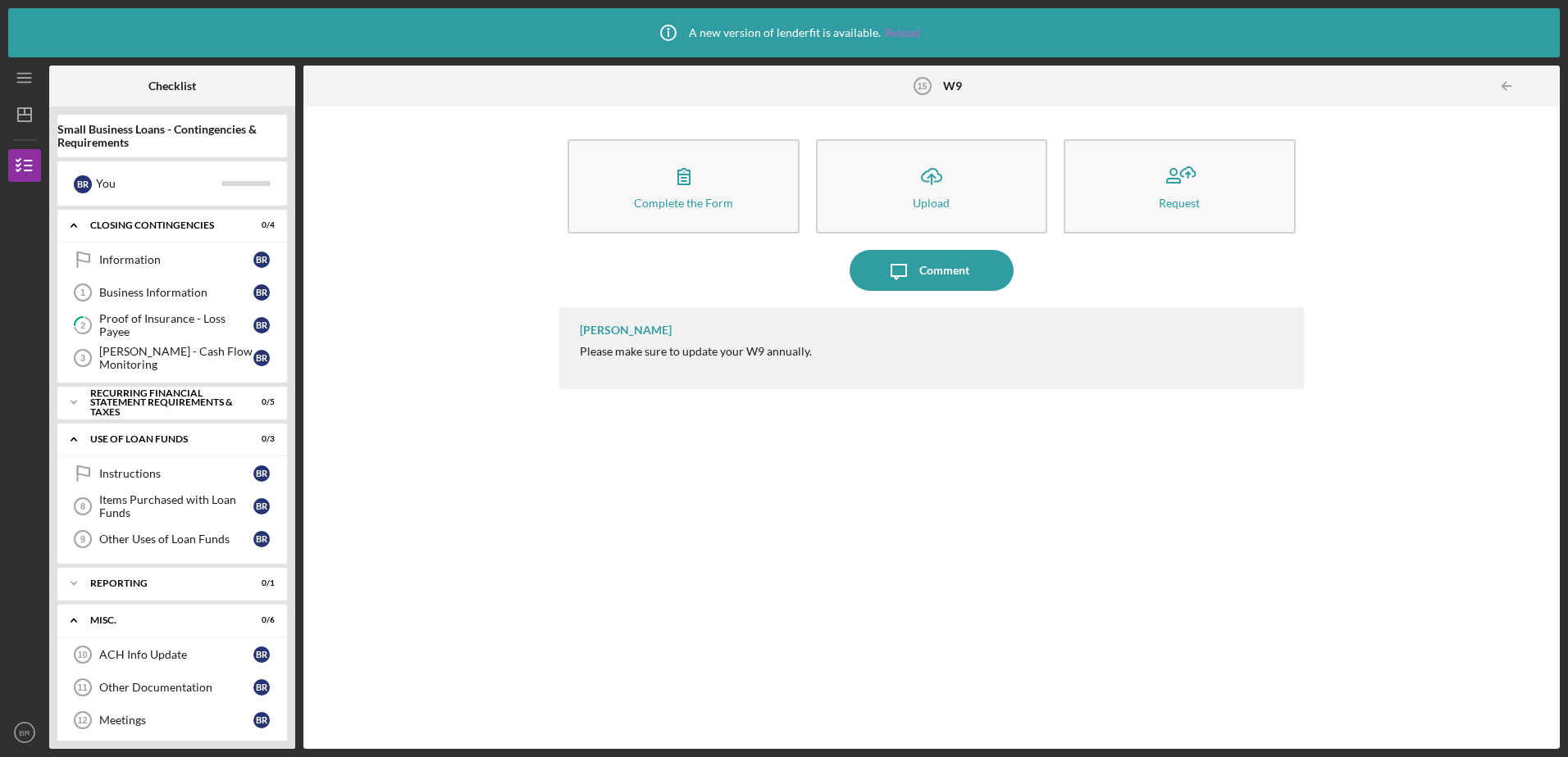
click at [912, 33] on link "Reload" at bounding box center [903, 33] width 35 height 14
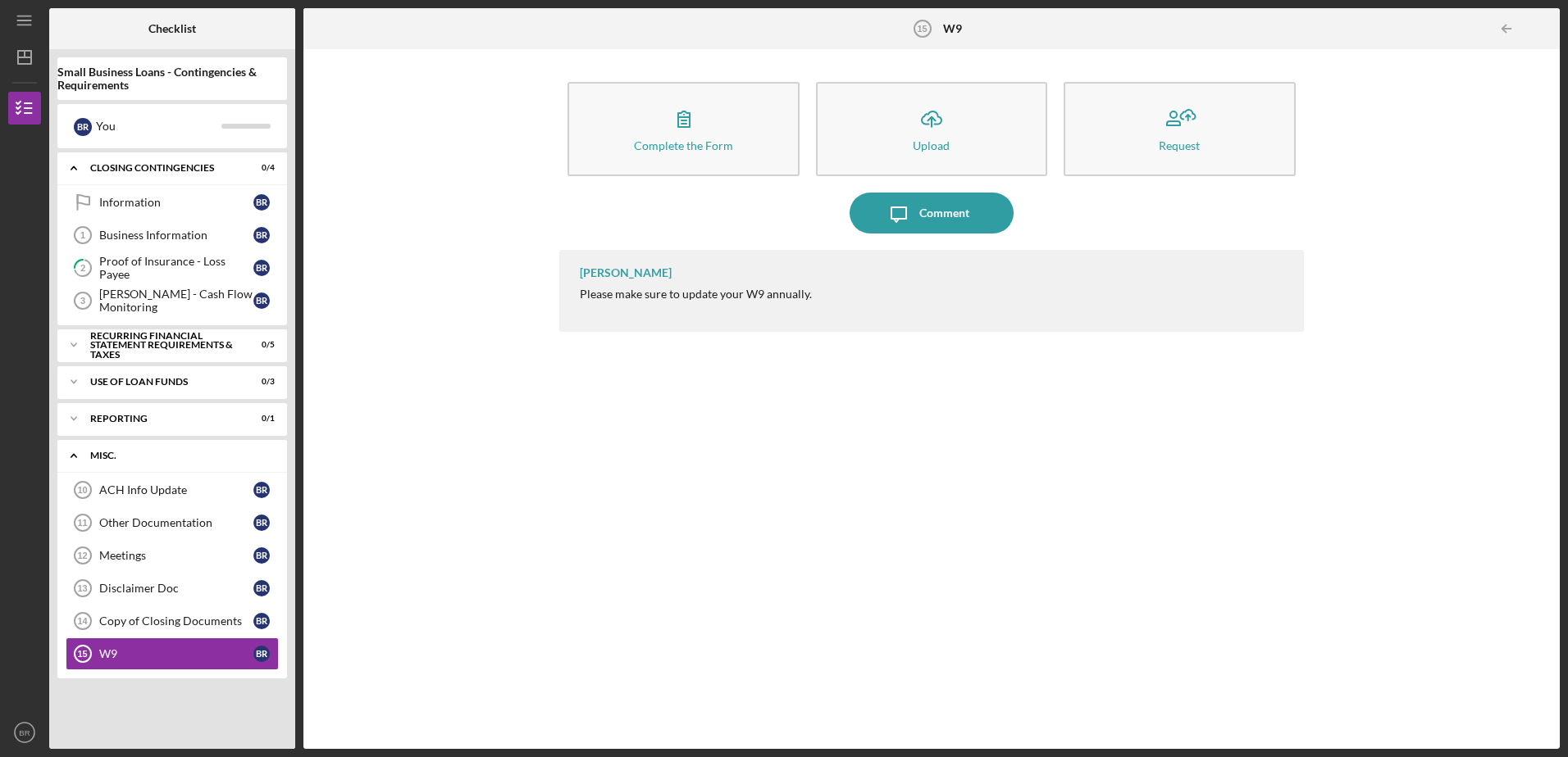
click at [65, 449] on icon "Icon/Expander" at bounding box center [74, 456] width 33 height 33
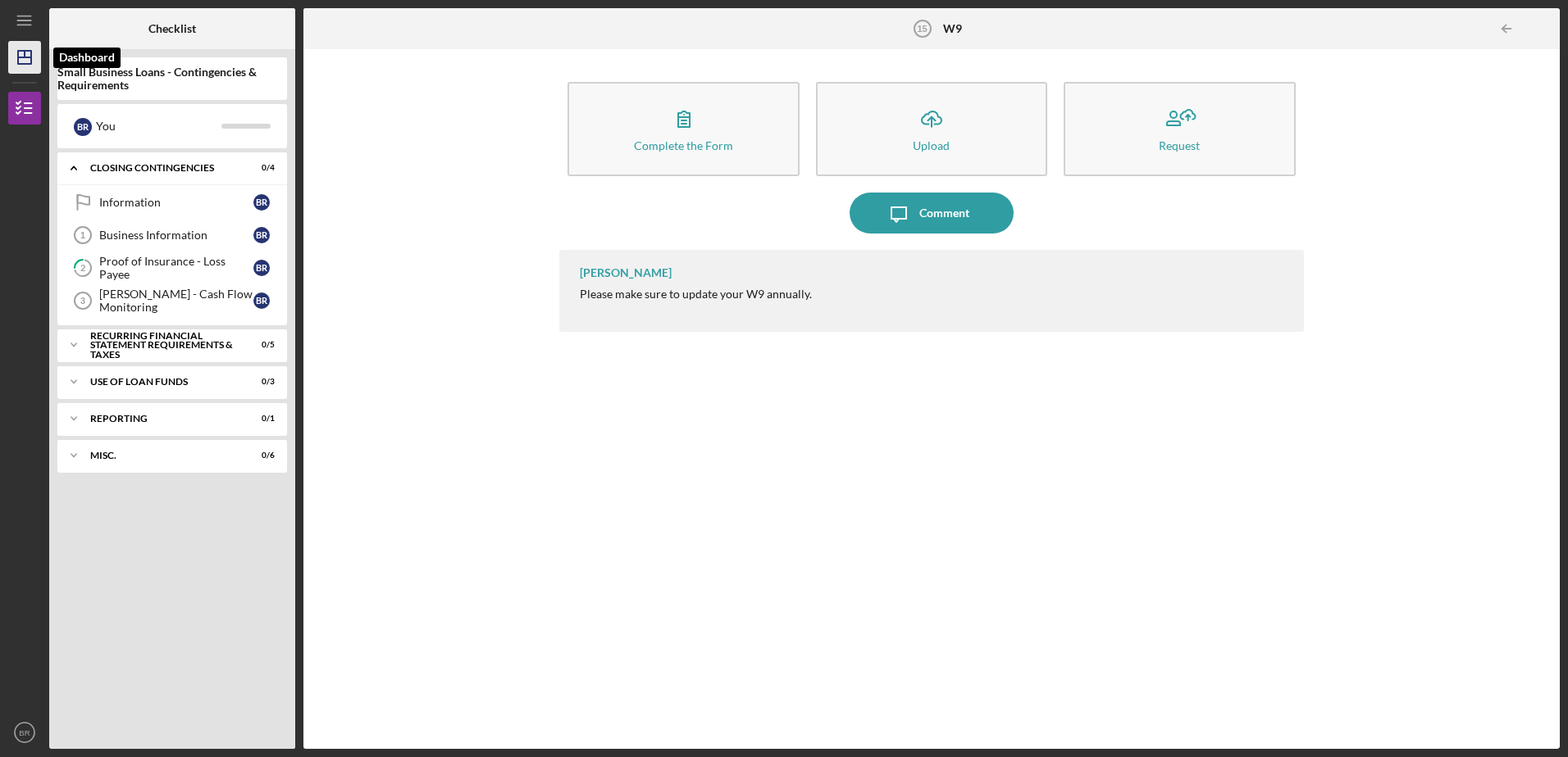
click at [24, 62] on icon "Icon/Dashboard" at bounding box center [24, 57] width 41 height 41
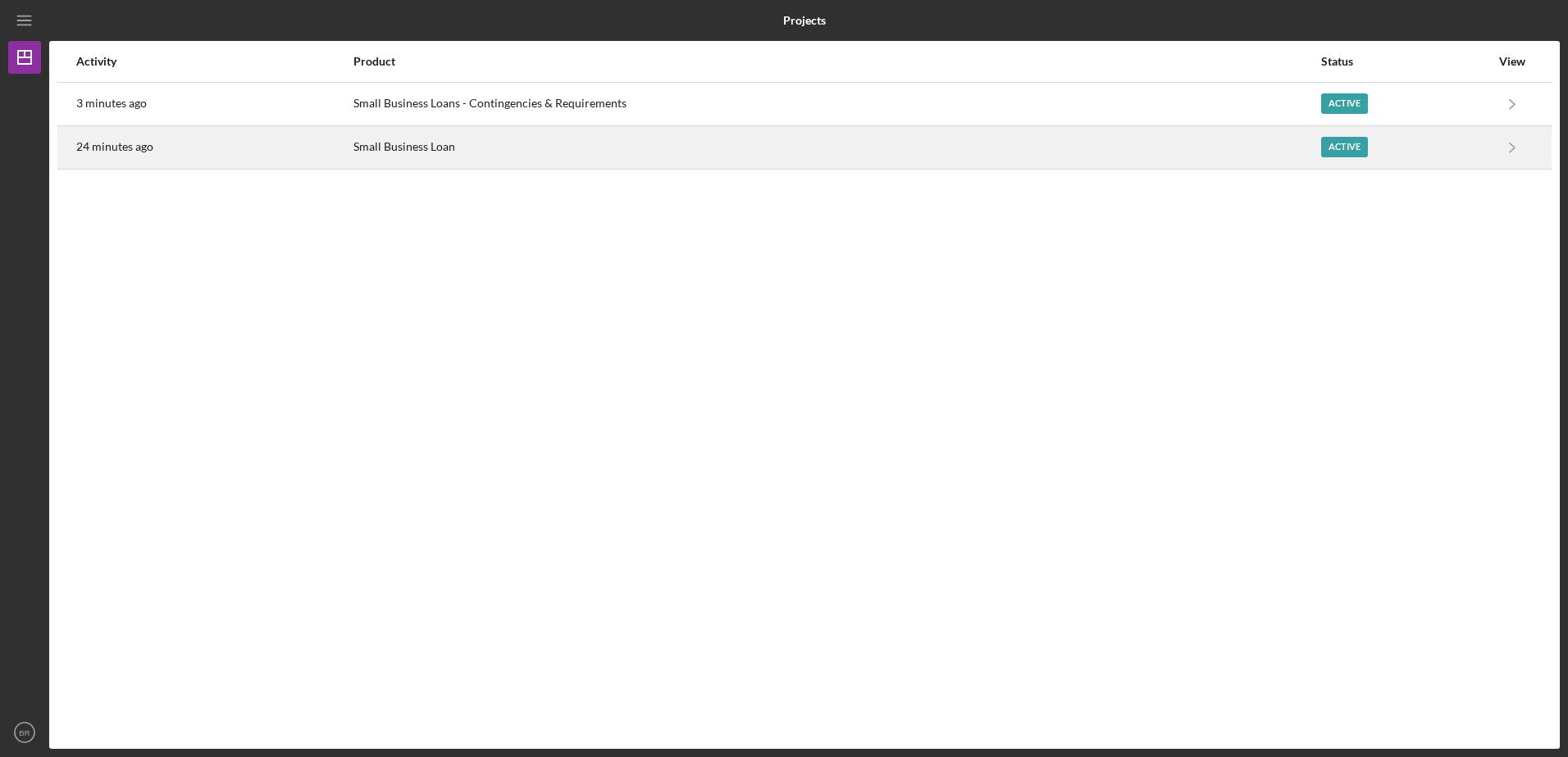
click at [403, 151] on div "Small Business Loan" at bounding box center [837, 147] width 967 height 41
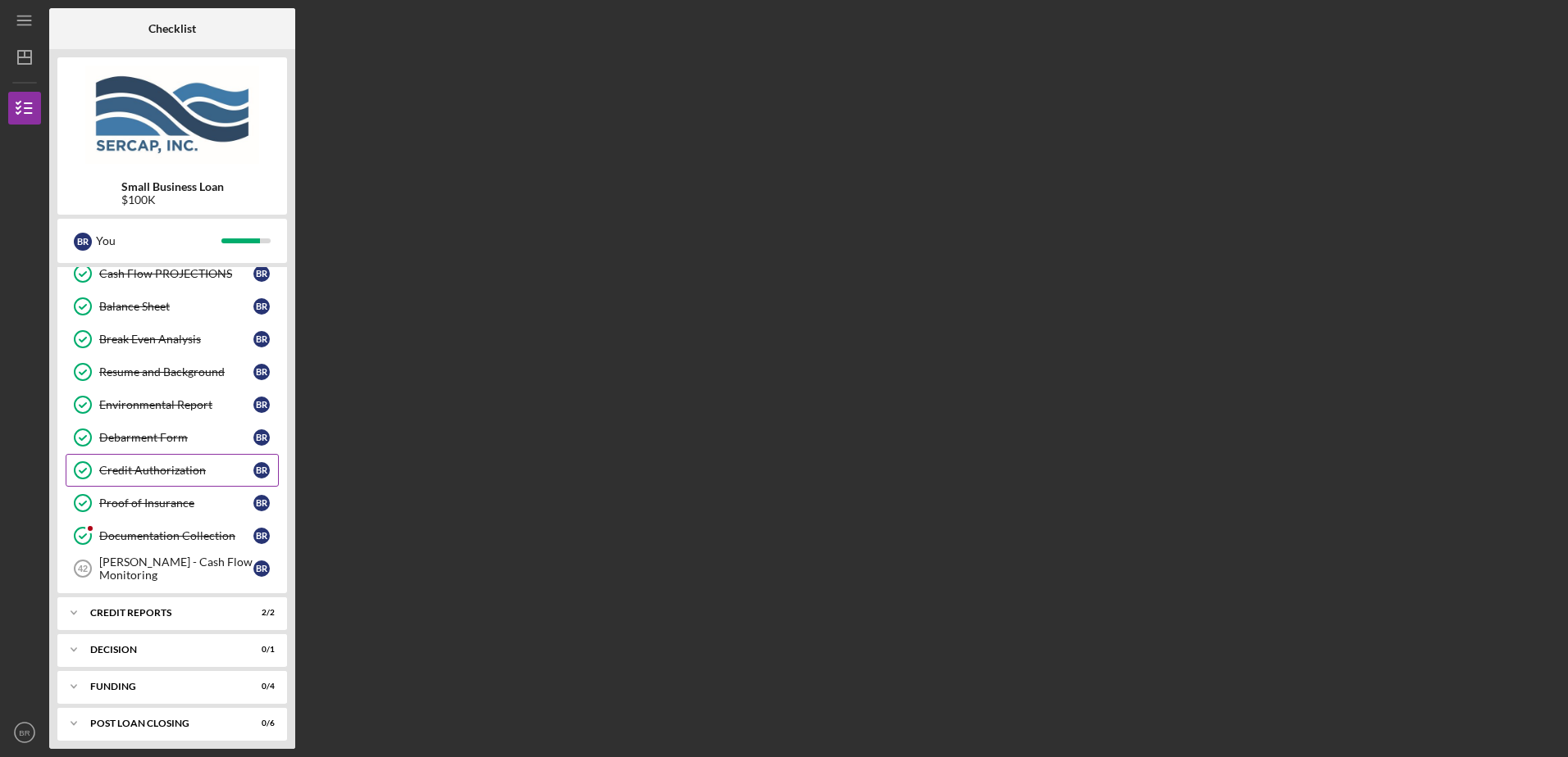
scroll to position [651, 0]
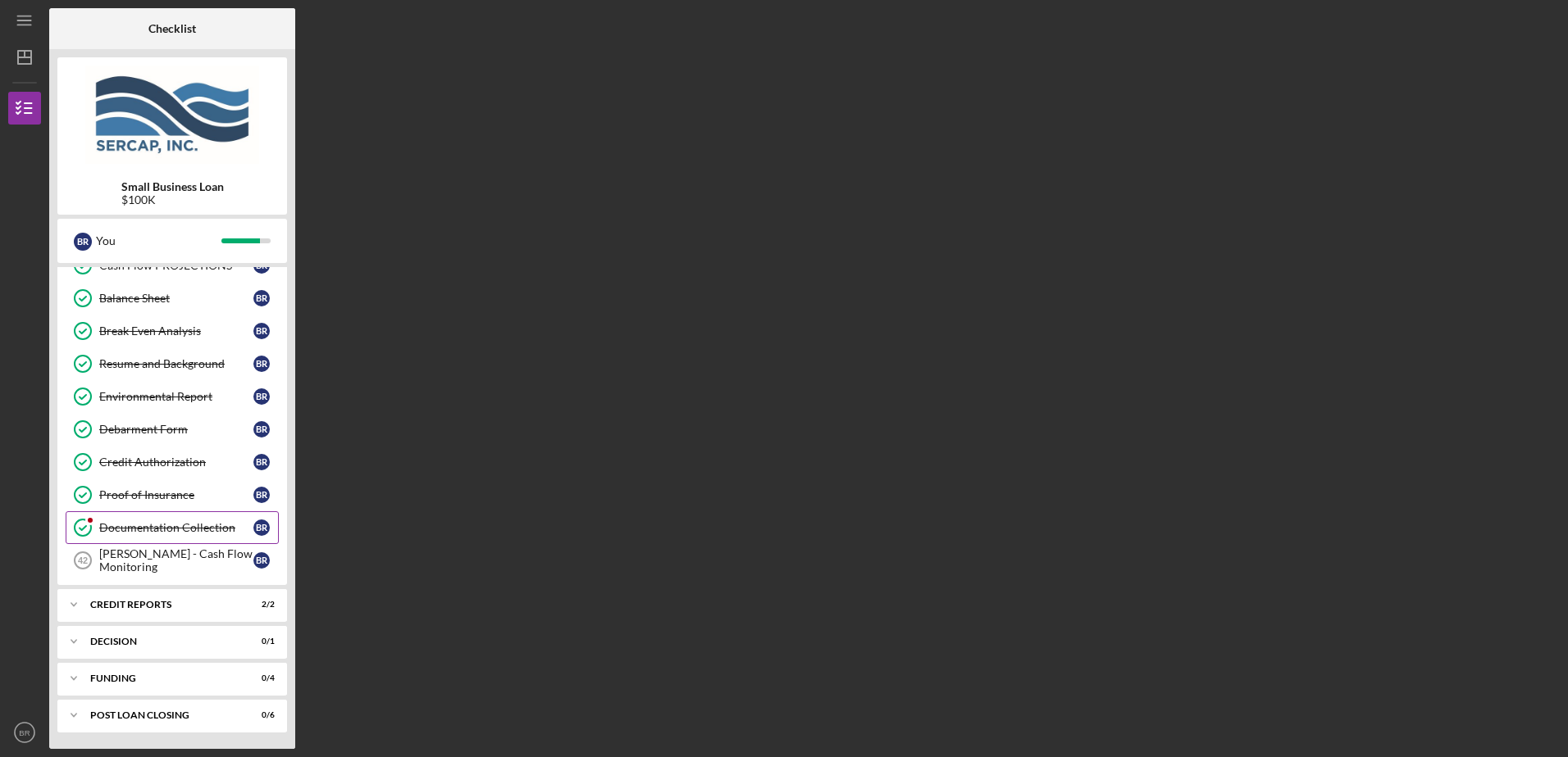
click at [165, 528] on div "Documentation Collection" at bounding box center [175, 529] width 154 height 14
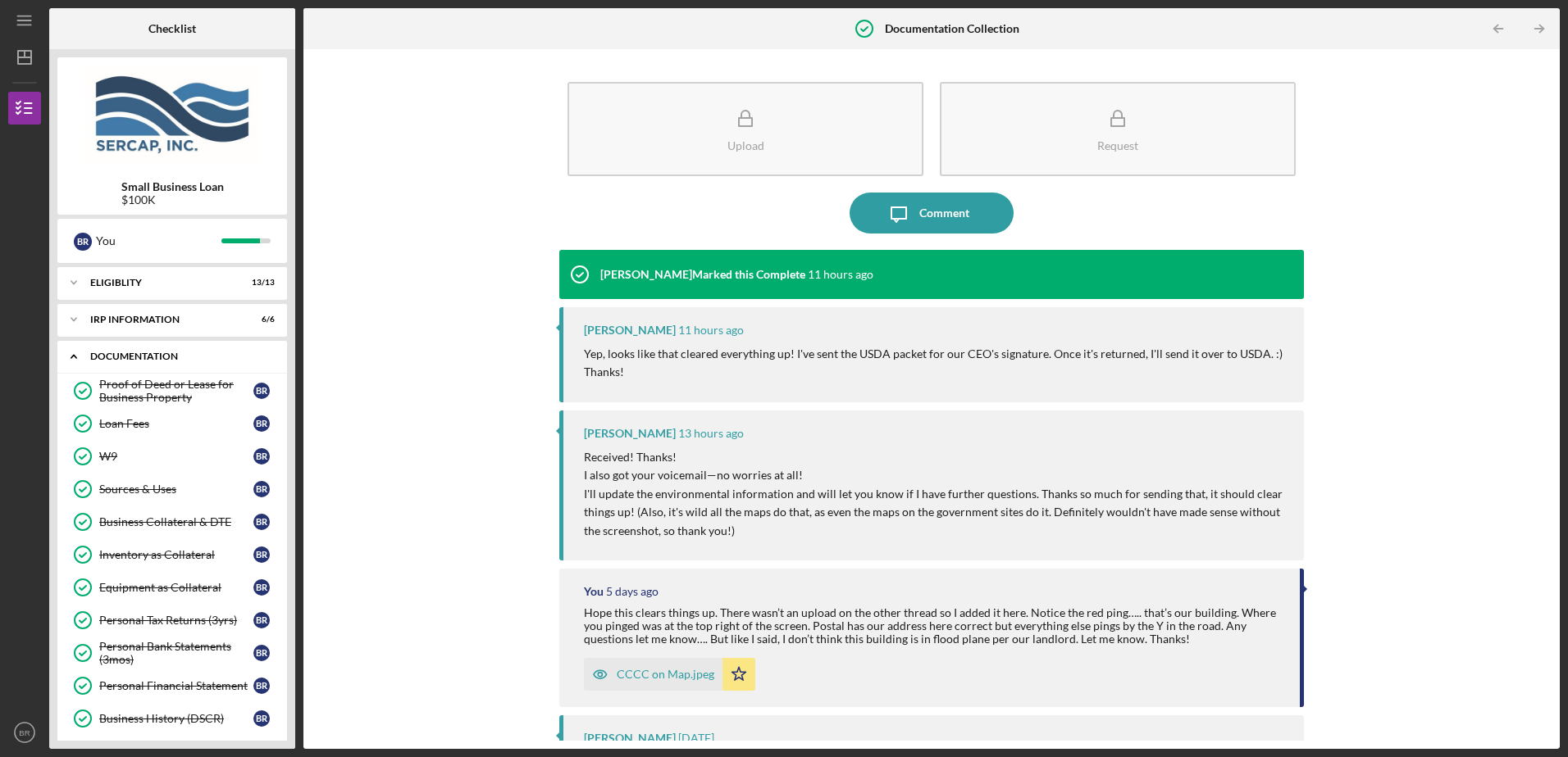
click at [78, 359] on icon "Icon/Expander" at bounding box center [74, 356] width 33 height 33
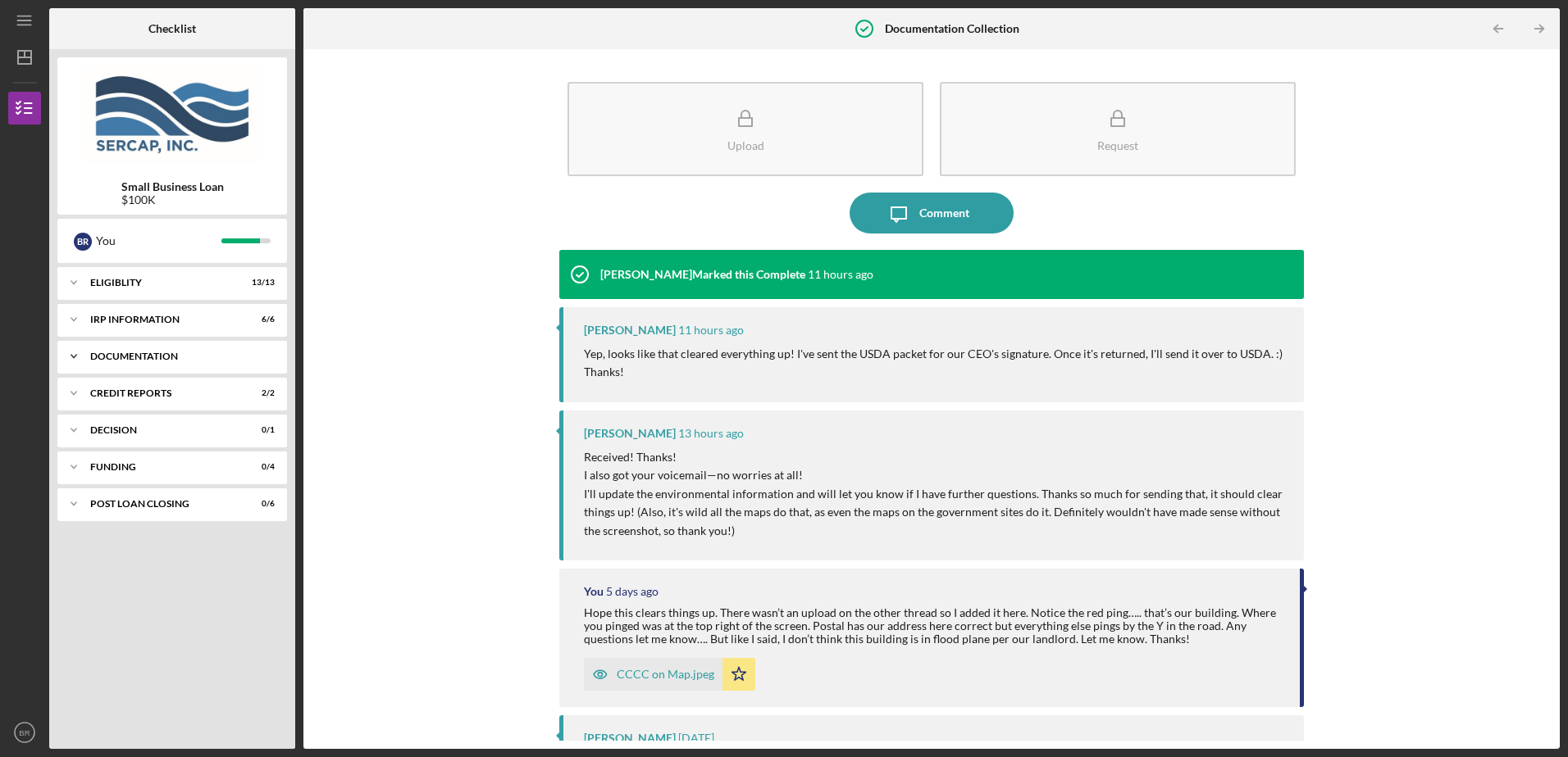
click at [85, 359] on icon "Icon/Expander" at bounding box center [74, 356] width 33 height 33
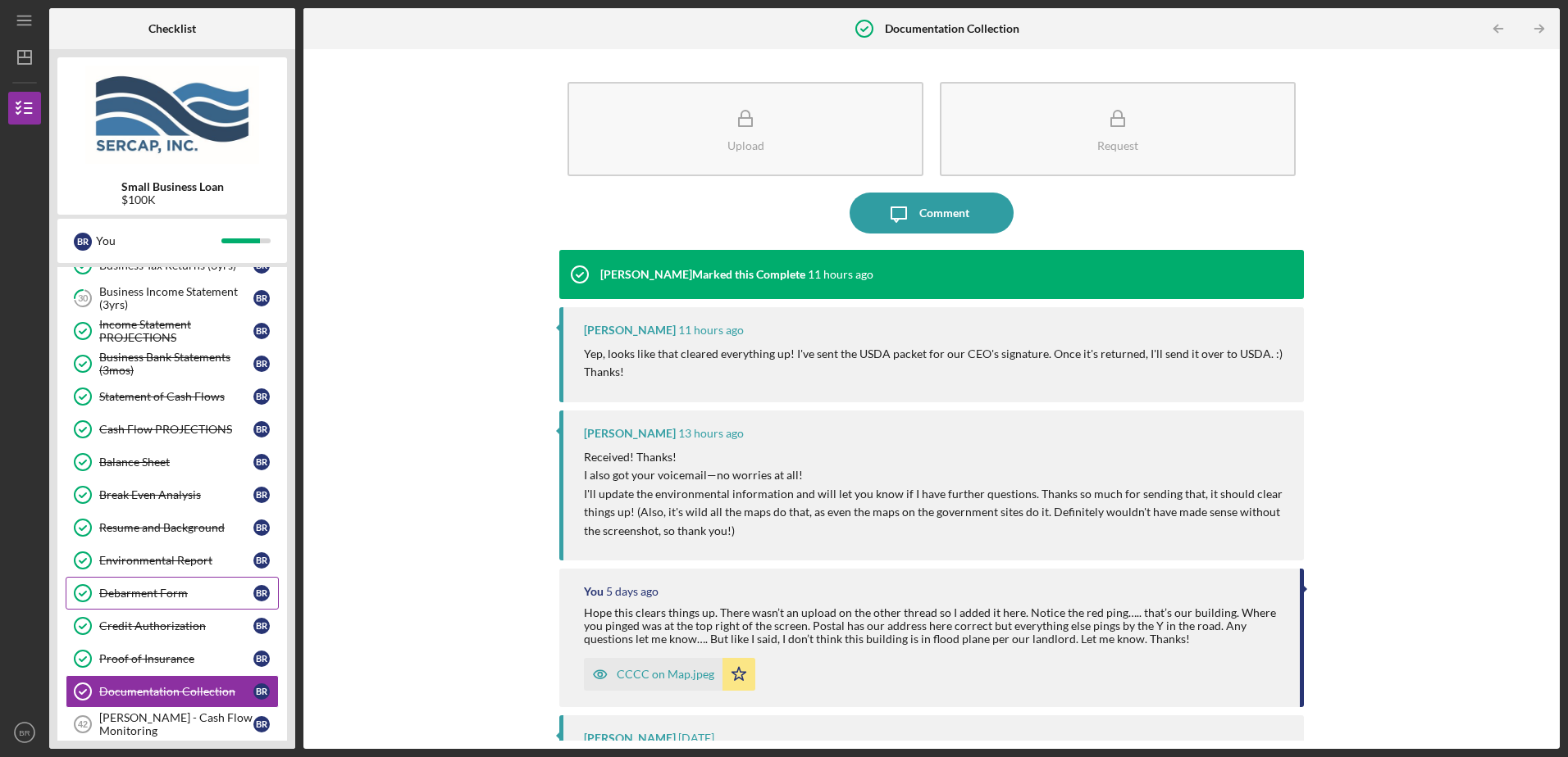
scroll to position [404, 0]
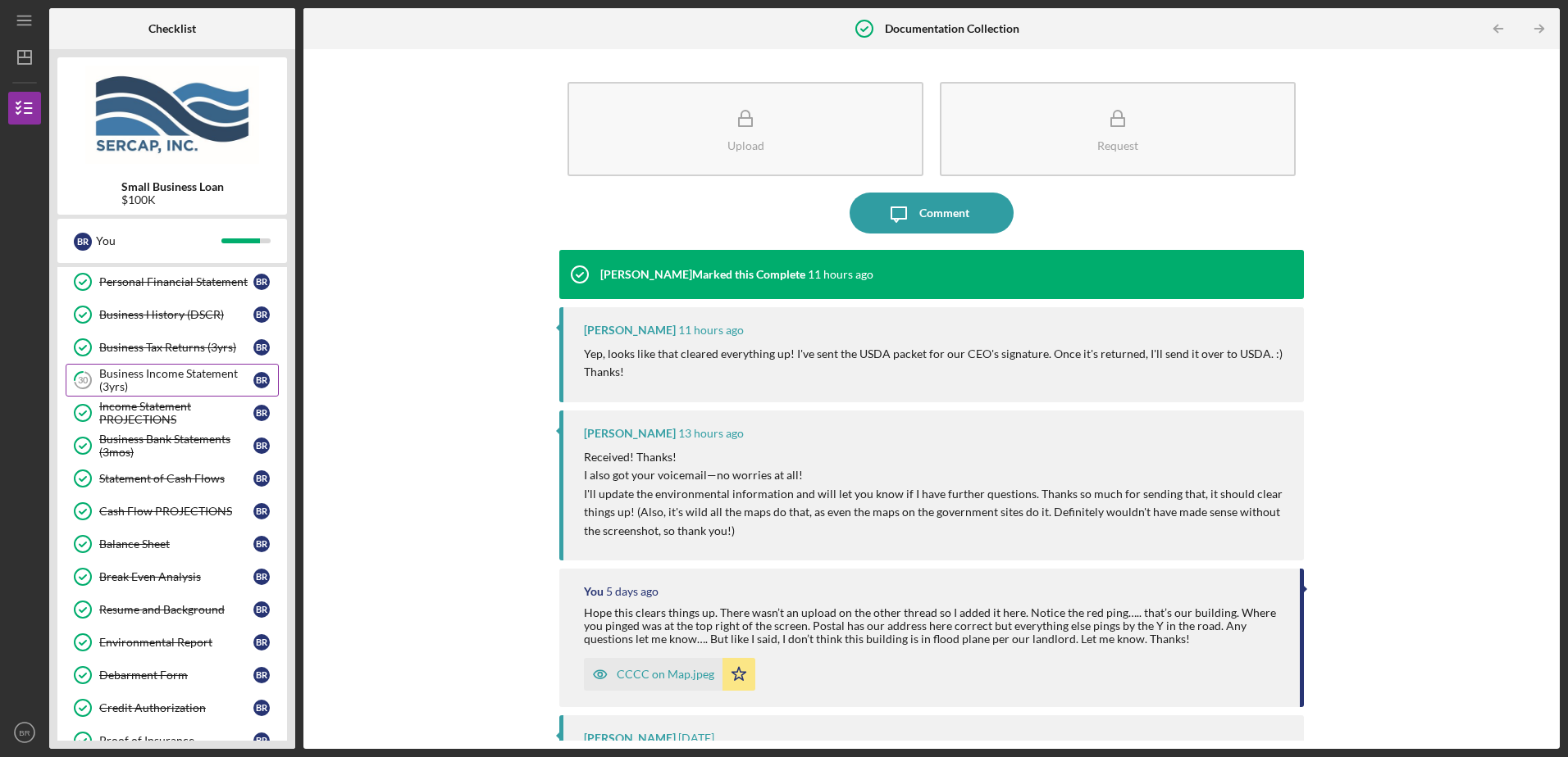
click at [169, 375] on div "Business Income Statement (3yrs)" at bounding box center [175, 379] width 154 height 26
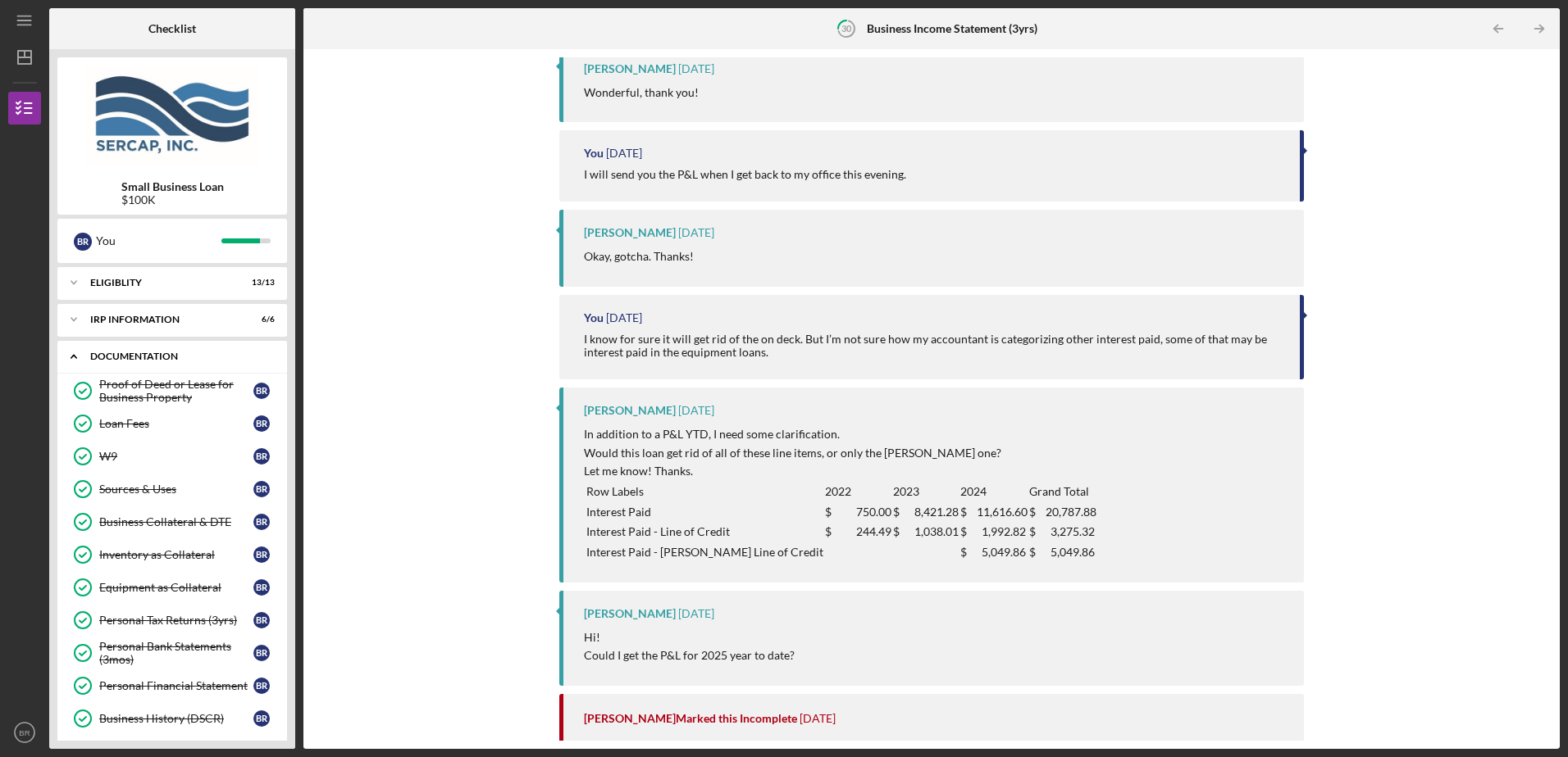
click at [77, 356] on icon "Icon/Expander" at bounding box center [74, 356] width 33 height 33
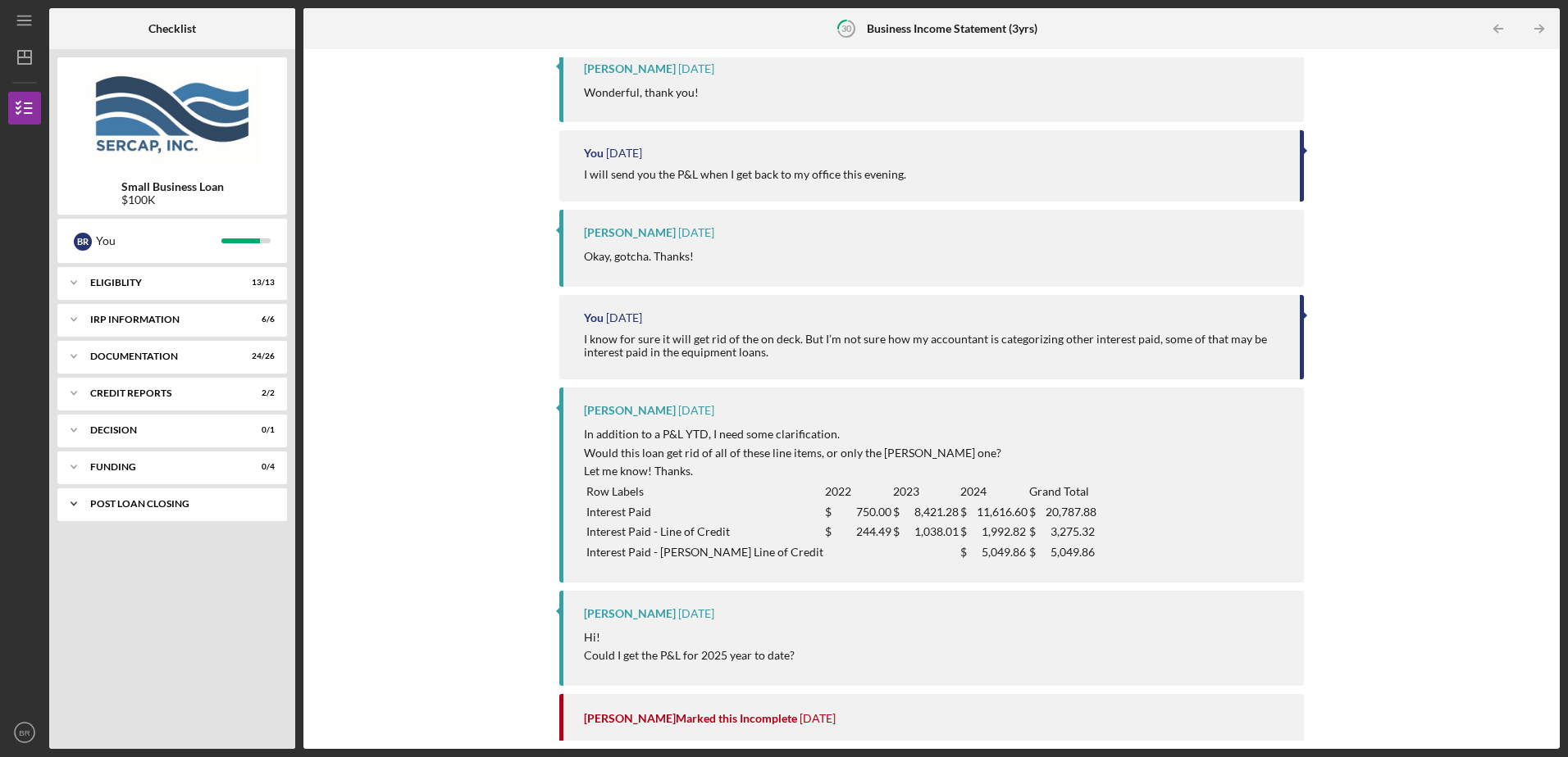
click at [68, 509] on icon "Icon/Expander" at bounding box center [74, 504] width 33 height 33
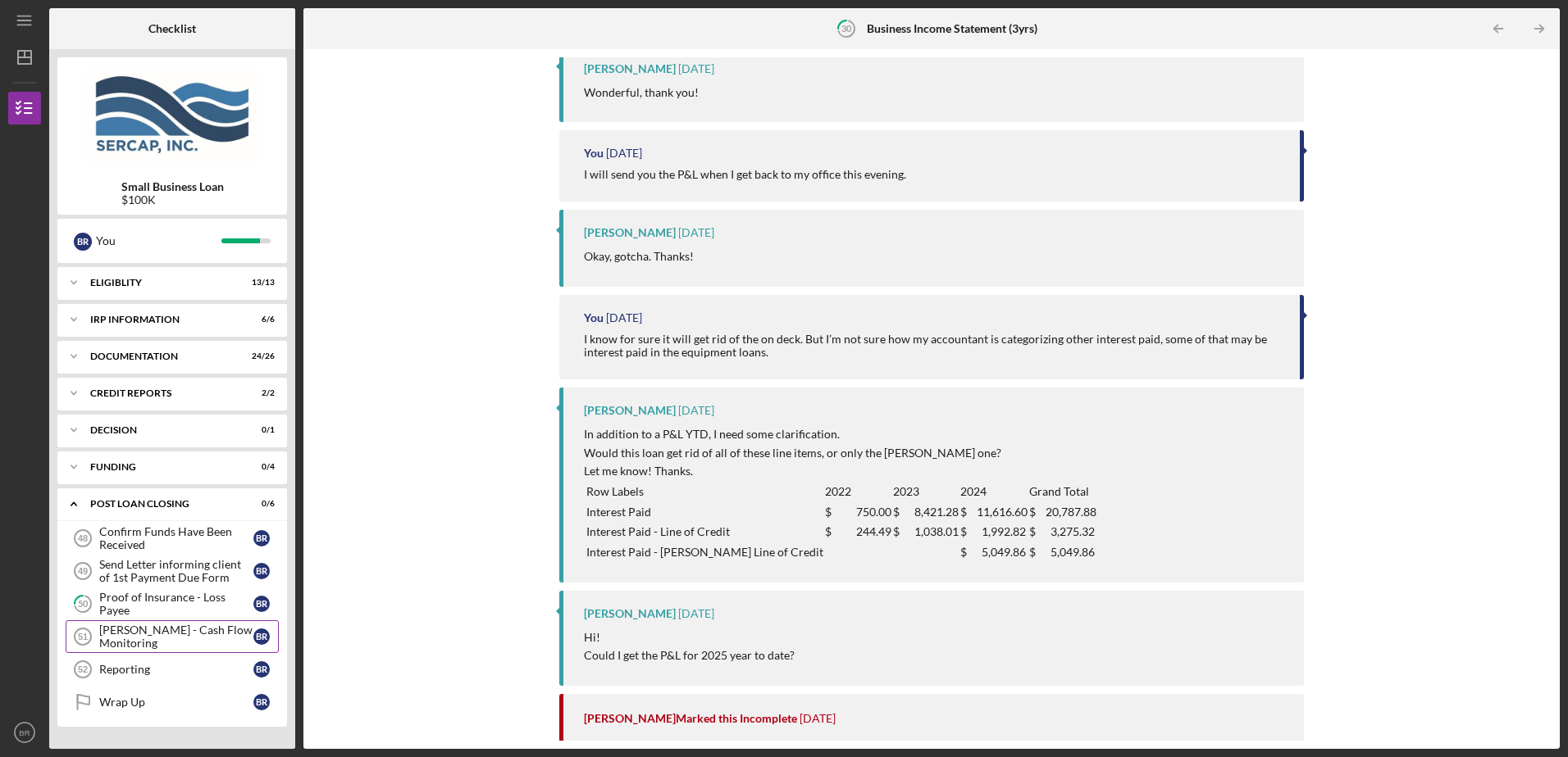
click at [169, 641] on div "[PERSON_NAME] - Cash Flow Monitoring" at bounding box center [175, 636] width 154 height 26
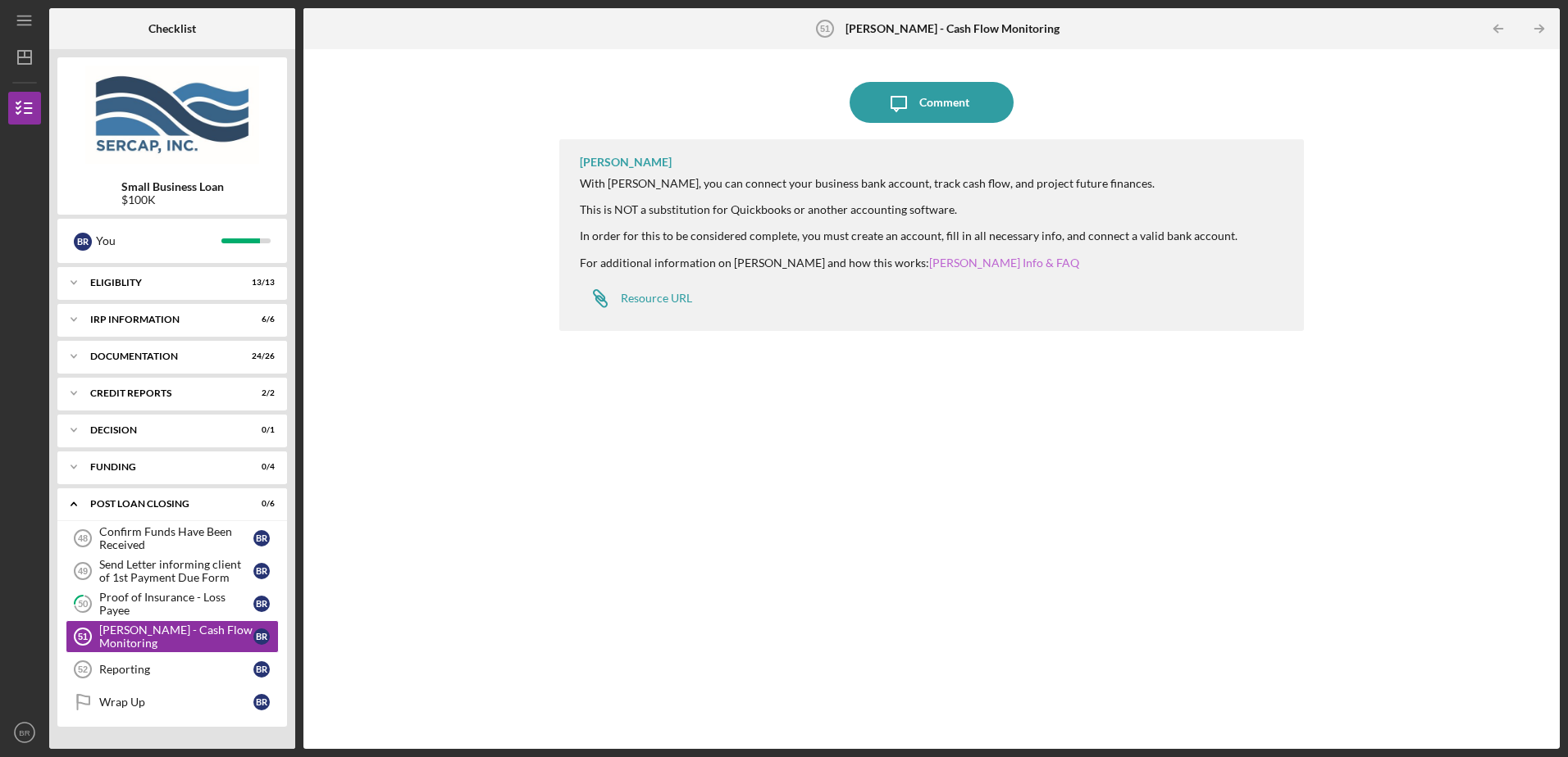
click at [929, 264] on link "[PERSON_NAME] Info & FAQ" at bounding box center [1003, 262] width 150 height 14
click at [667, 302] on div "Resource URL" at bounding box center [657, 298] width 72 height 14
click at [944, 111] on div "Comment" at bounding box center [944, 103] width 50 height 41
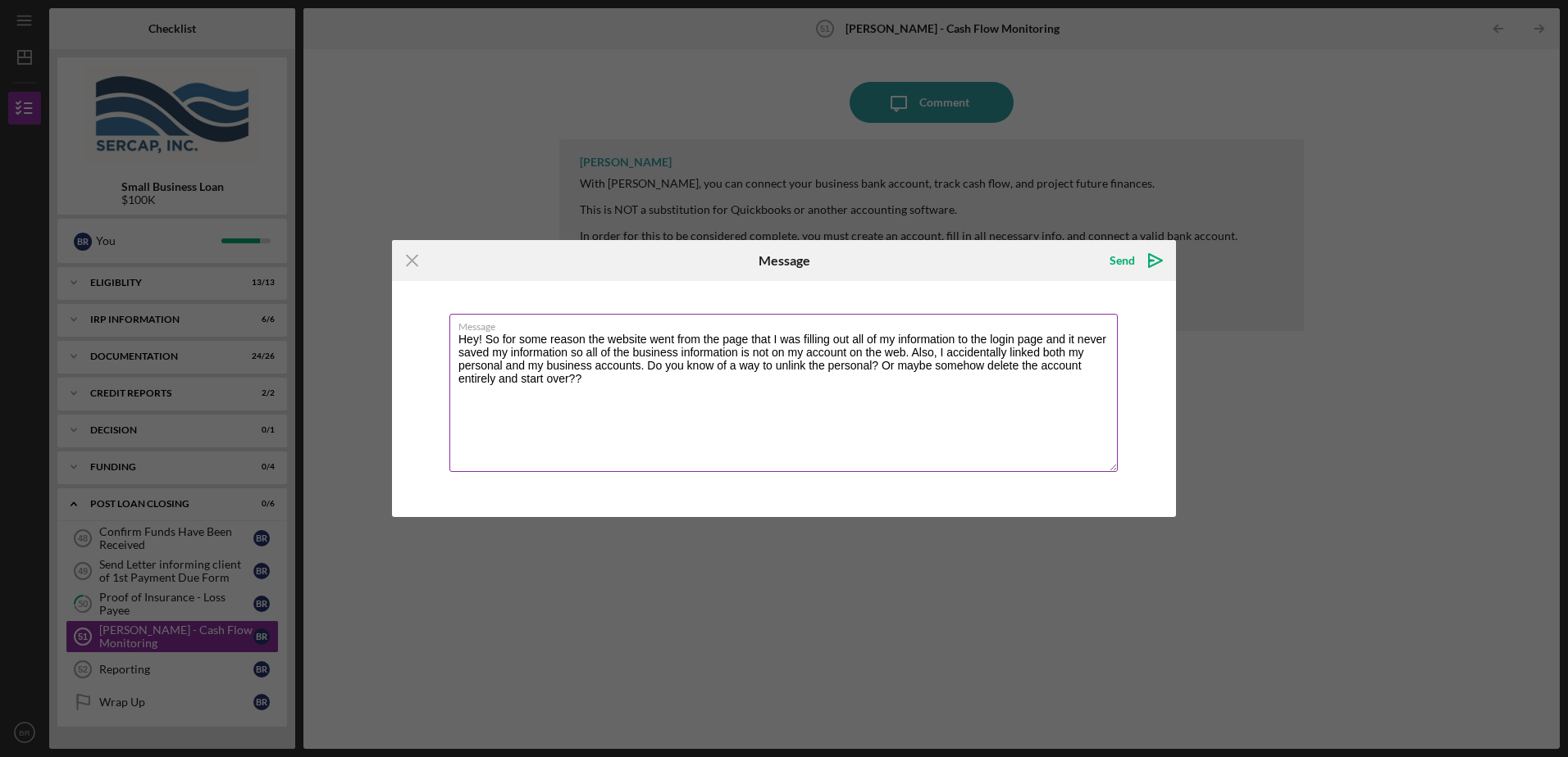
drag, startPoint x: 1084, startPoint y: 373, endPoint x: 1056, endPoint y: 365, distance: 29.1
click at [1057, 367] on textarea "Hey! So for some reason the website went from the page that I was filling out a…" at bounding box center [784, 392] width 668 height 158
click at [1059, 359] on textarea "Hey! So for some reason the website went from the page that I was filling out a…" at bounding box center [784, 392] width 668 height 158
click at [1040, 366] on textarea "Hey! So for some reason the website went from the page that I was filling out a…" at bounding box center [784, 392] width 668 height 158
type textarea "Hey! So, for some reason the website went from the page that I was filling out …"
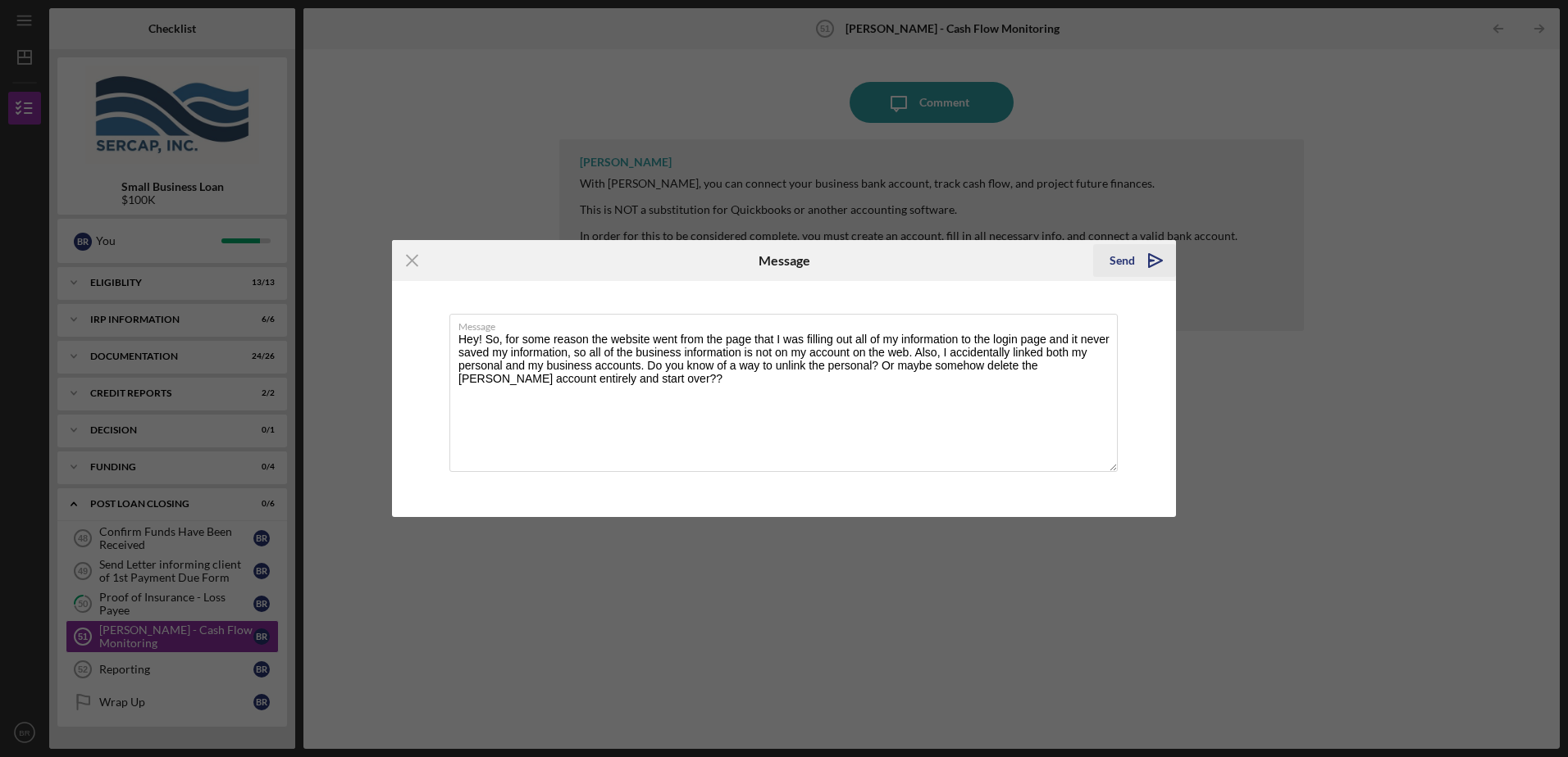
click at [1118, 252] on div "Send" at bounding box center [1122, 260] width 25 height 33
